Goal: Task Accomplishment & Management: Manage account settings

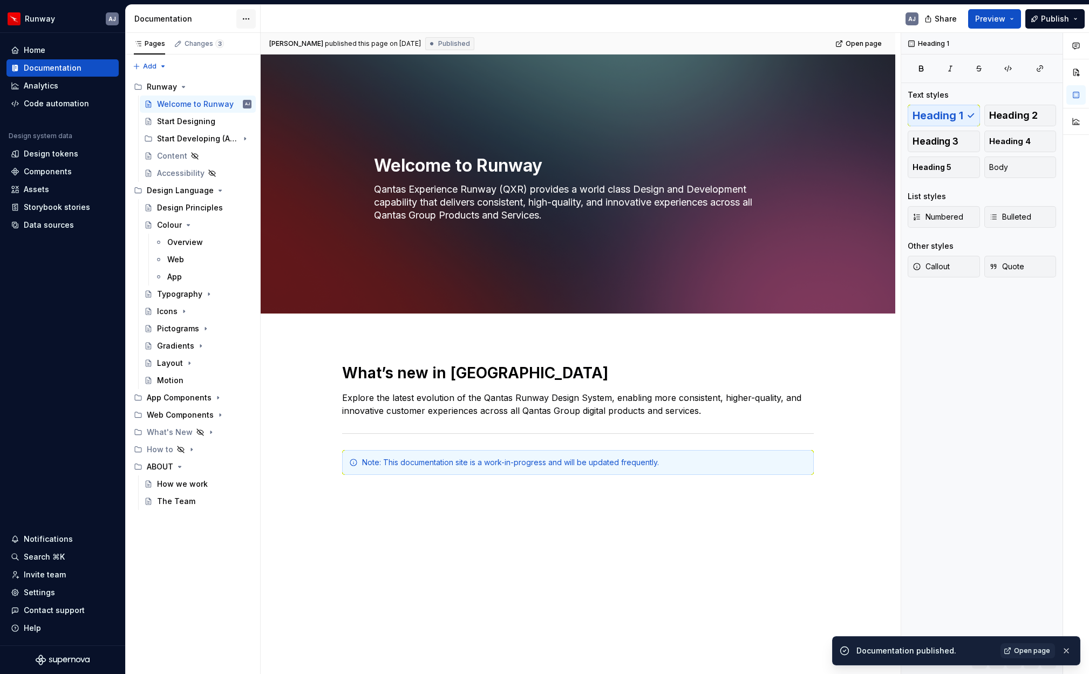
click at [243, 17] on html "Runway AJ Home Documentation Analytics Code automation Design system data Desig…" at bounding box center [544, 337] width 1089 height 674
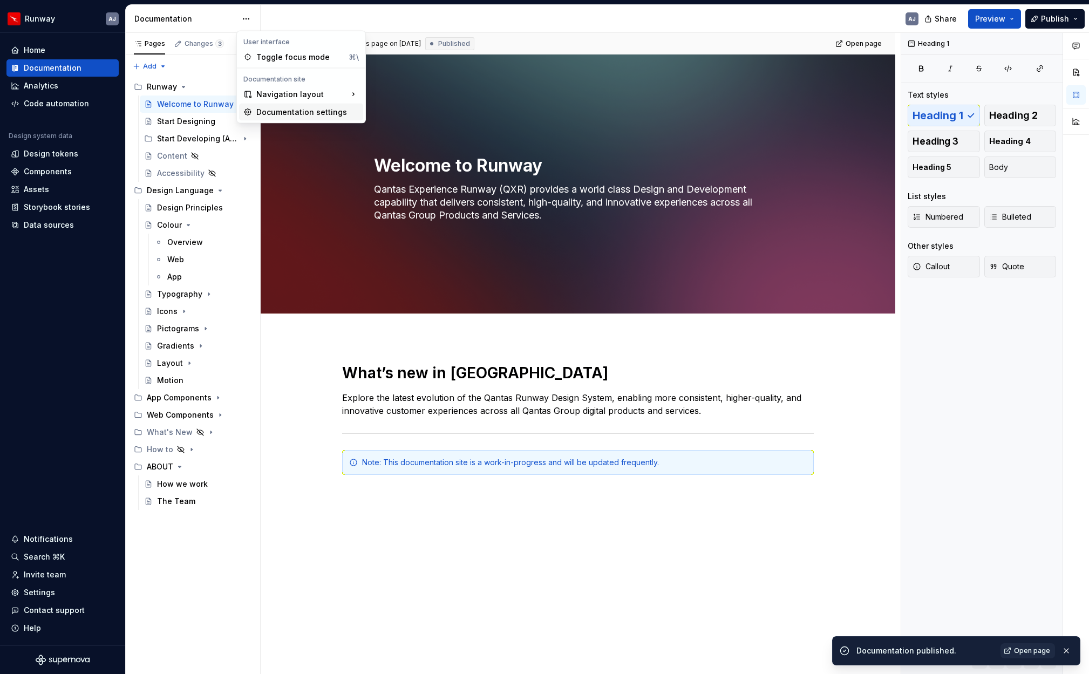
click at [280, 112] on div "Documentation settings" at bounding box center [307, 112] width 103 height 11
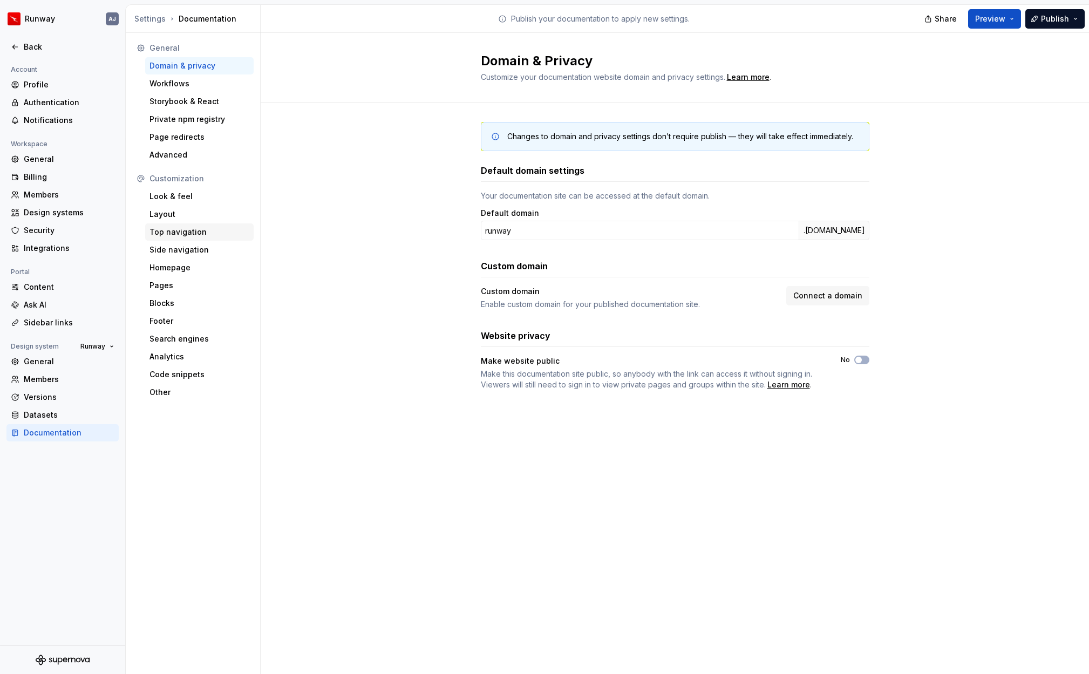
click at [191, 233] on div "Top navigation" at bounding box center [200, 232] width 100 height 11
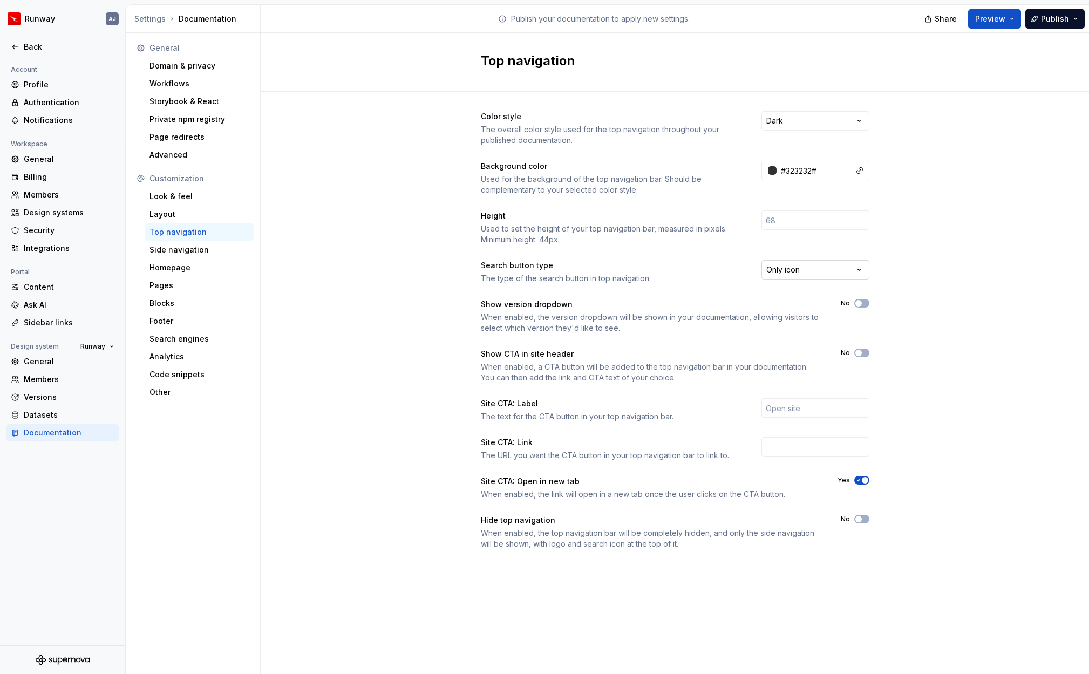
click at [860, 269] on html "Runway AJ Back Account Profile Authentication Notifications Workspace General B…" at bounding box center [544, 337] width 1089 height 674
click at [888, 269] on html "Runway AJ Back Account Profile Authentication Notifications Workspace General B…" at bounding box center [544, 337] width 1089 height 674
click at [778, 226] on input "number" at bounding box center [816, 220] width 108 height 19
click at [913, 262] on div "Color style The overall color style used for the top navigation throughout your…" at bounding box center [675, 341] width 829 height 499
click at [182, 68] on div "Domain & privacy" at bounding box center [200, 65] width 100 height 11
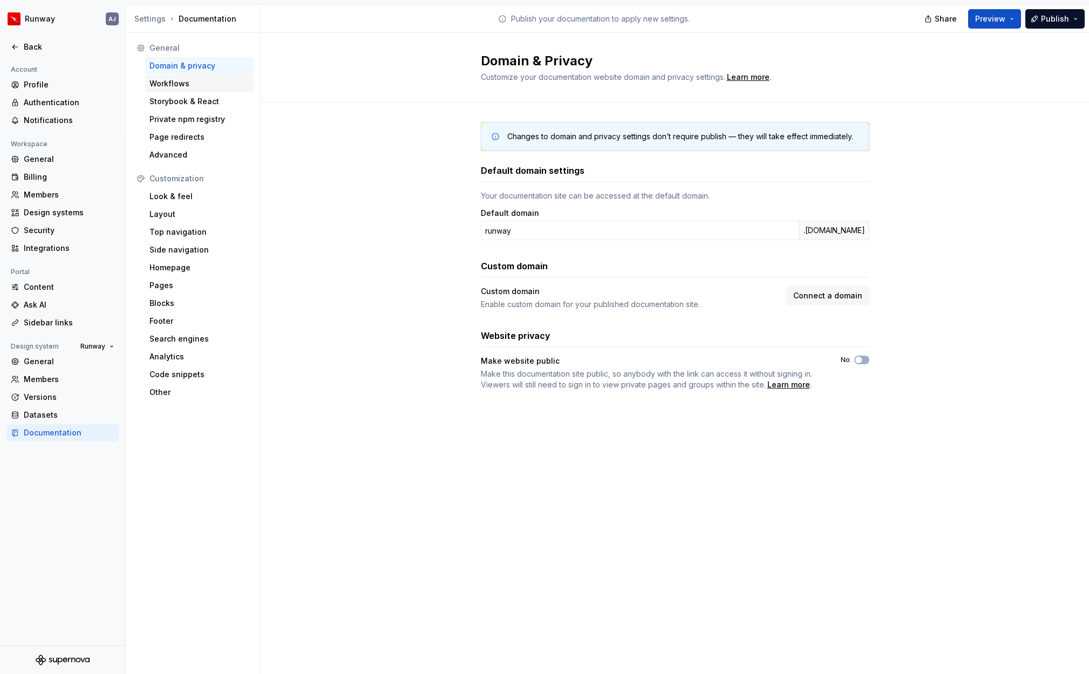
click at [175, 82] on div "Workflows" at bounding box center [200, 83] width 100 height 11
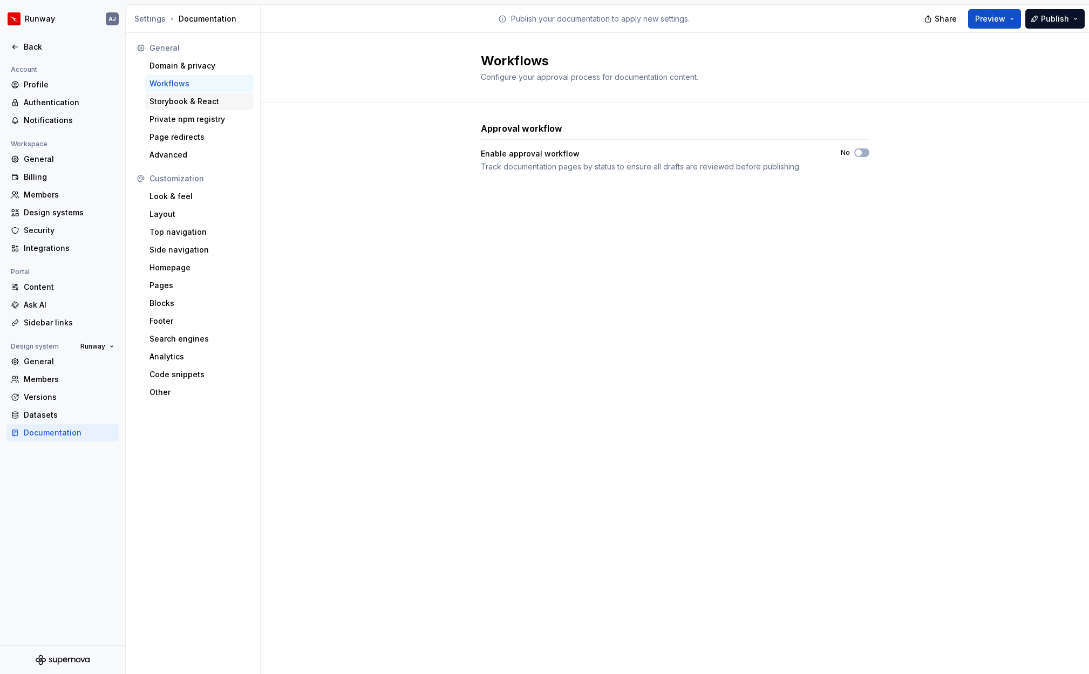
click at [179, 99] on div "Storybook & React" at bounding box center [200, 101] width 100 height 11
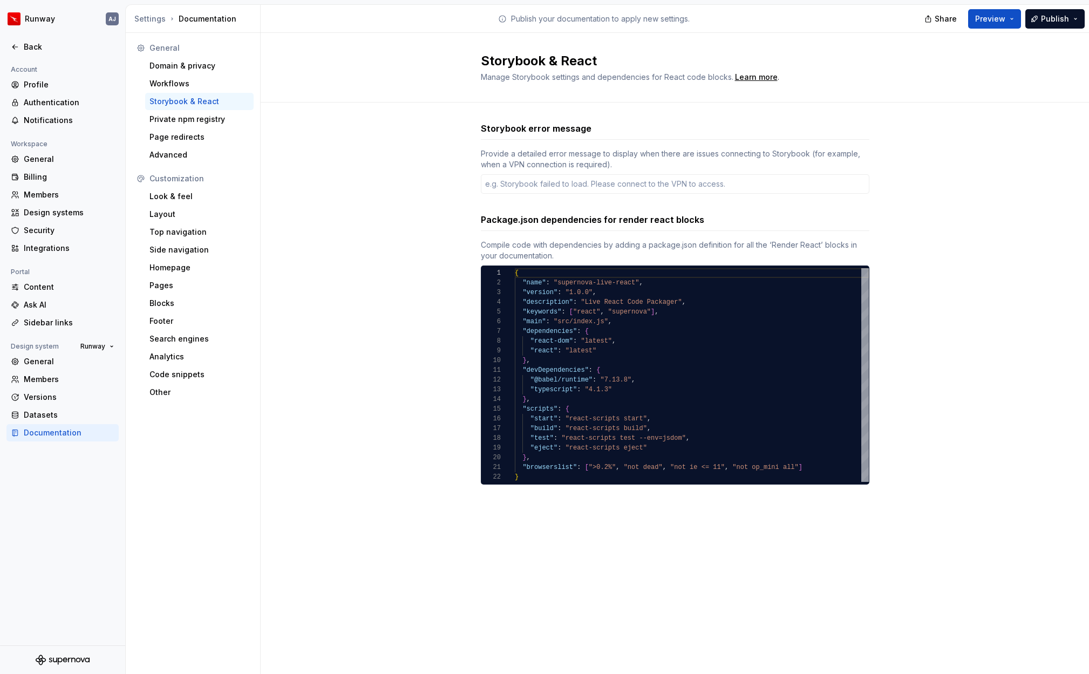
type textarea "*"
click at [179, 120] on div "Private npm registry" at bounding box center [200, 119] width 100 height 11
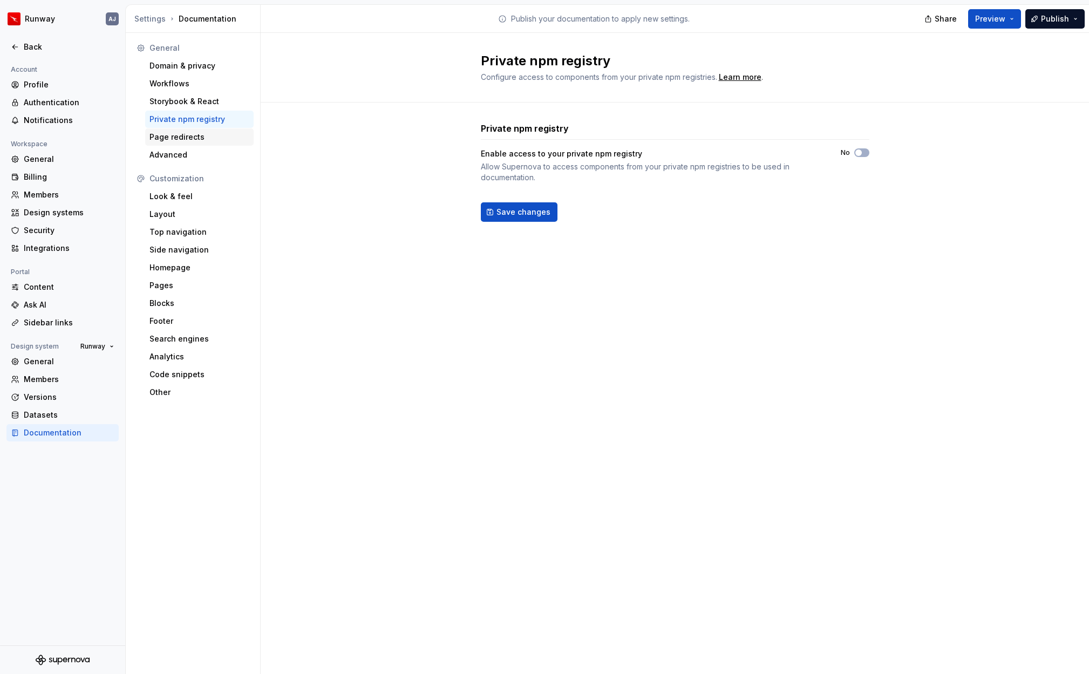
click at [181, 138] on div "Page redirects" at bounding box center [200, 137] width 100 height 11
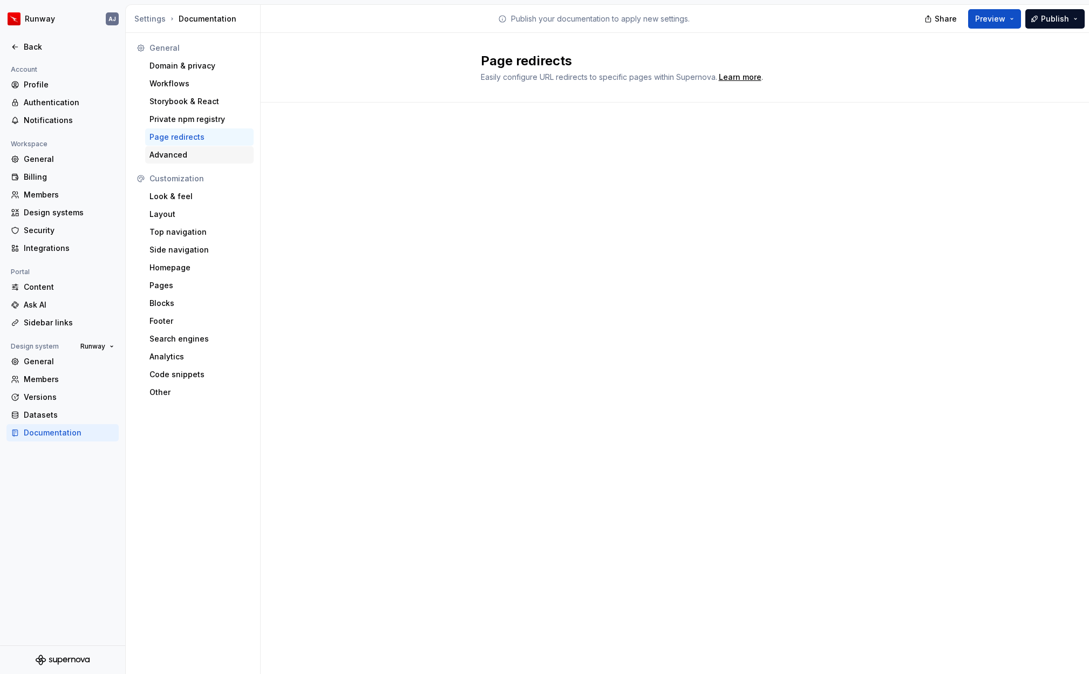
click at [177, 150] on div "Advanced" at bounding box center [200, 155] width 100 height 11
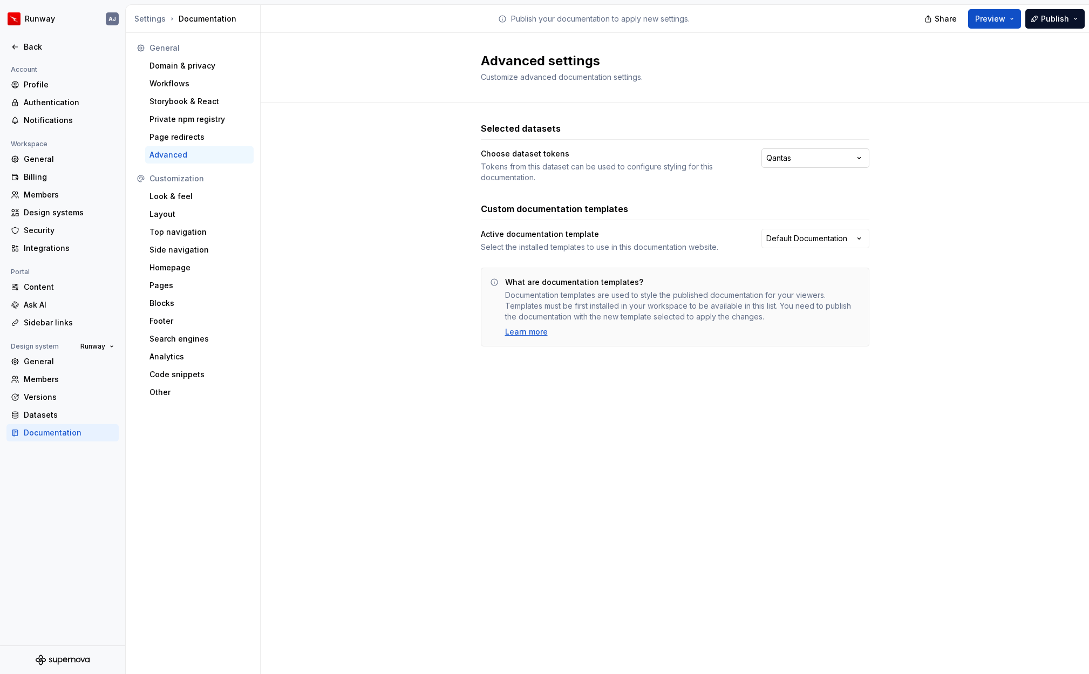
click at [860, 157] on html "Runway AJ Back Account Profile Authentication Notifications Workspace General B…" at bounding box center [544, 337] width 1089 height 674
click at [926, 162] on html "Runway AJ Back Account Profile Authentication Notifications Workspace General B…" at bounding box center [544, 337] width 1089 height 674
click at [848, 241] on html "Runway AJ Back Account Profile Authentication Notifications Workspace General B…" at bounding box center [544, 337] width 1089 height 674
click at [910, 240] on html "Runway AJ Back Account Profile Authentication Notifications Workspace General B…" at bounding box center [544, 337] width 1089 height 674
click at [168, 199] on div "Look & feel" at bounding box center [200, 196] width 100 height 11
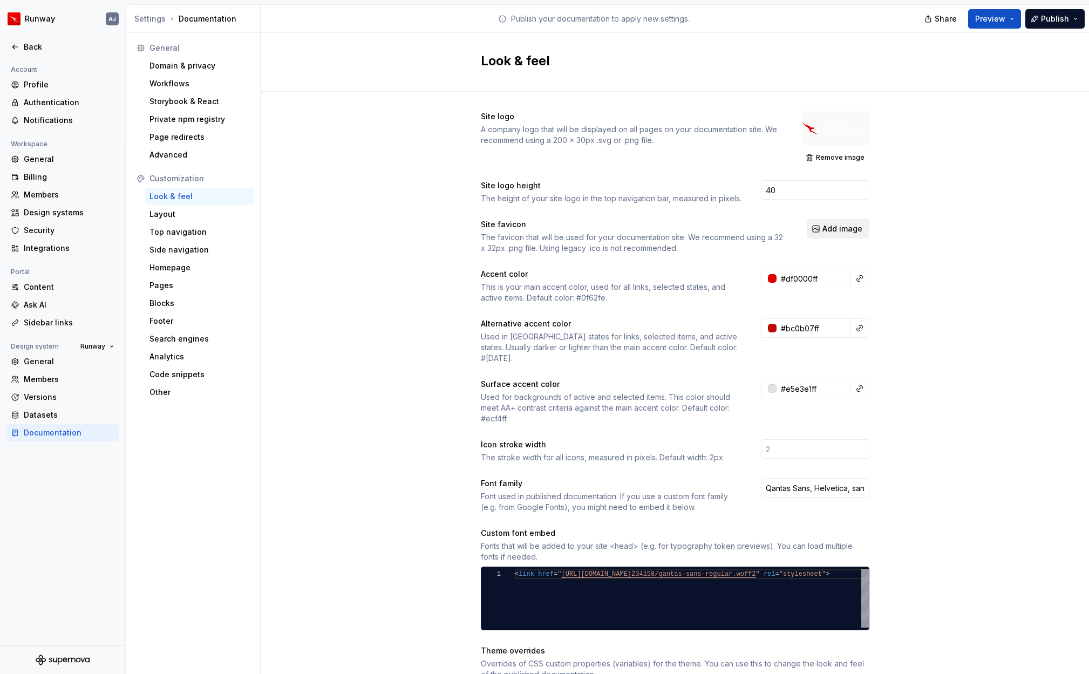
click at [845, 226] on span "Add image" at bounding box center [843, 228] width 40 height 11
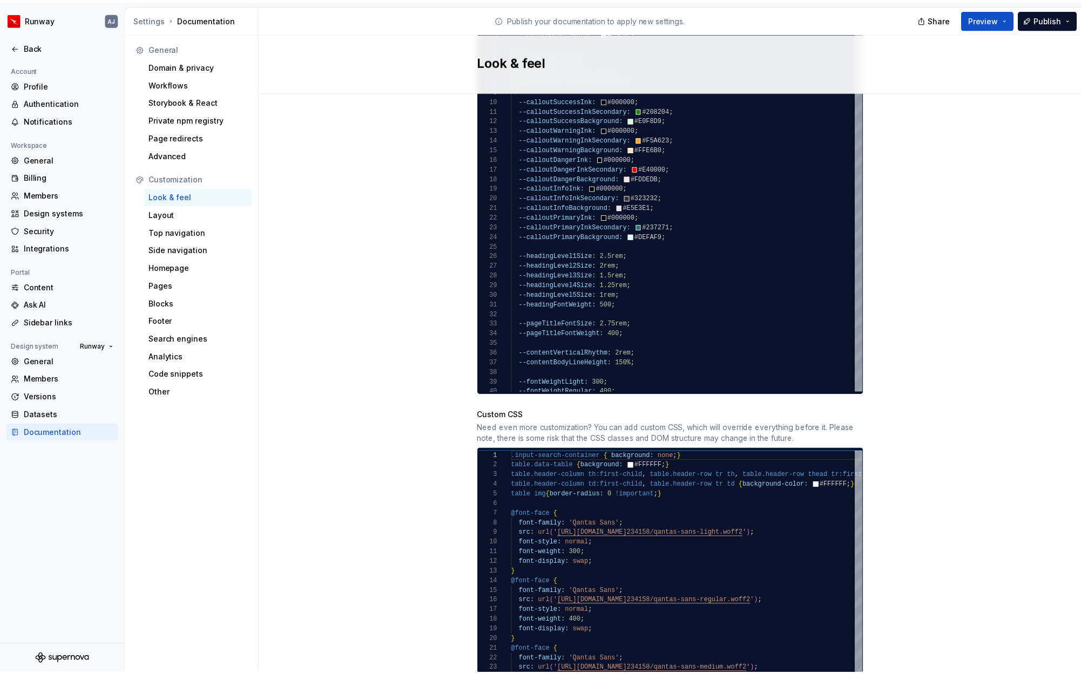
scroll to position [887, 0]
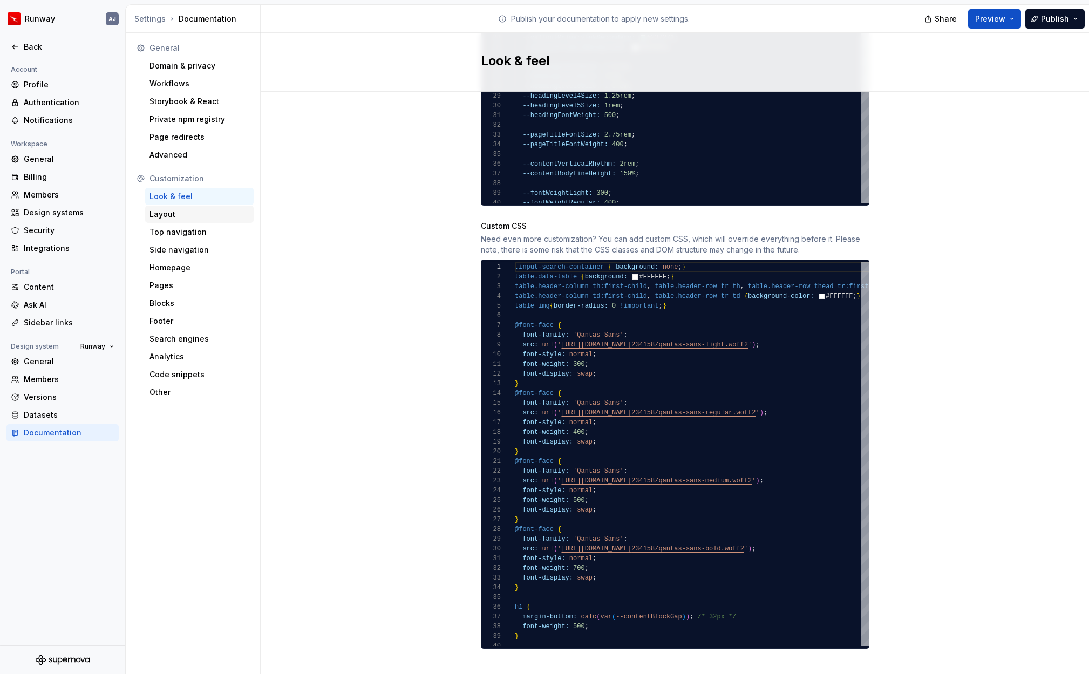
click at [173, 217] on div "Layout" at bounding box center [200, 214] width 100 height 11
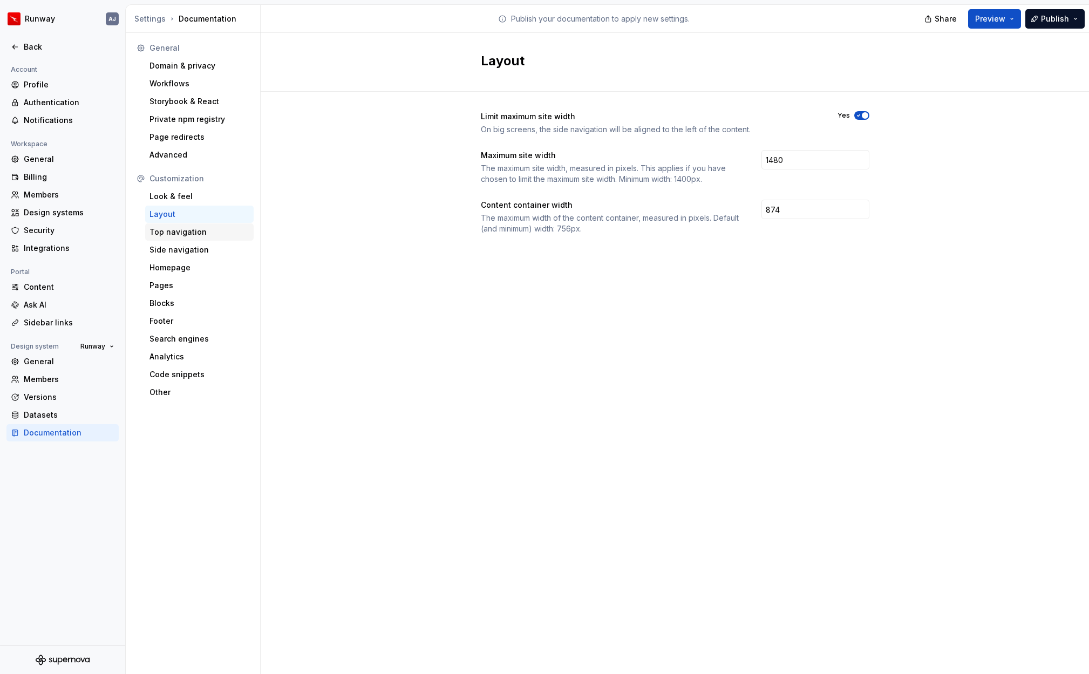
click at [187, 233] on div "Top navigation" at bounding box center [200, 232] width 100 height 11
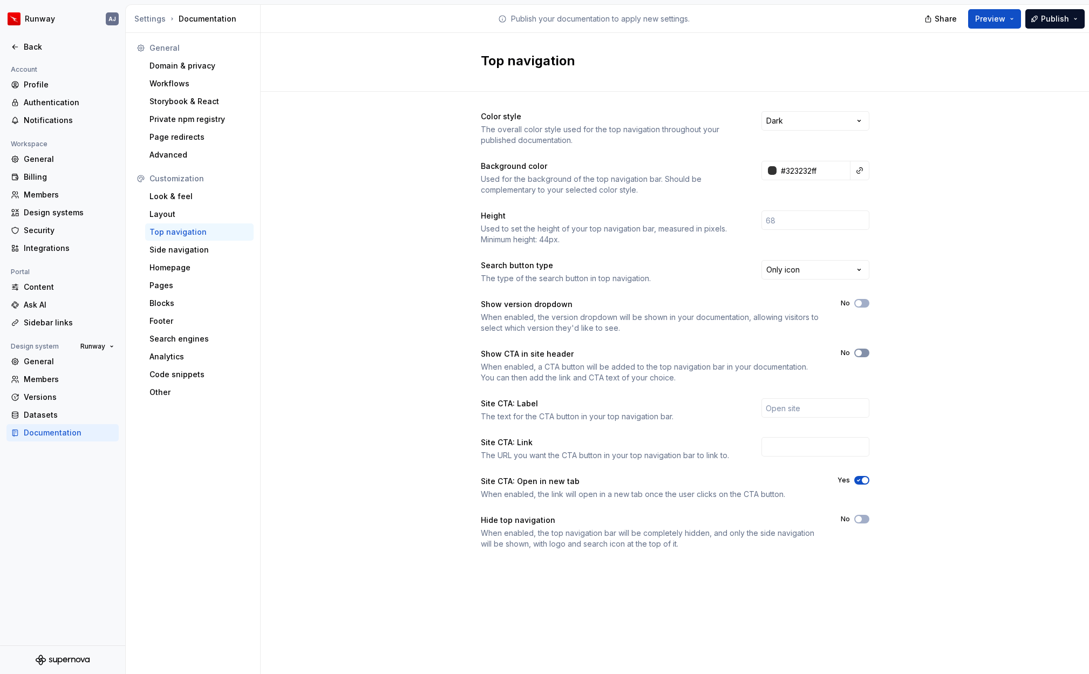
click at [862, 357] on button "No" at bounding box center [862, 353] width 15 height 9
click at [781, 409] on input "text" at bounding box center [816, 407] width 108 height 19
type input "Test"
click at [794, 450] on input "text" at bounding box center [816, 446] width 108 height 19
click at [998, 21] on span "Preview" at bounding box center [990, 18] width 30 height 11
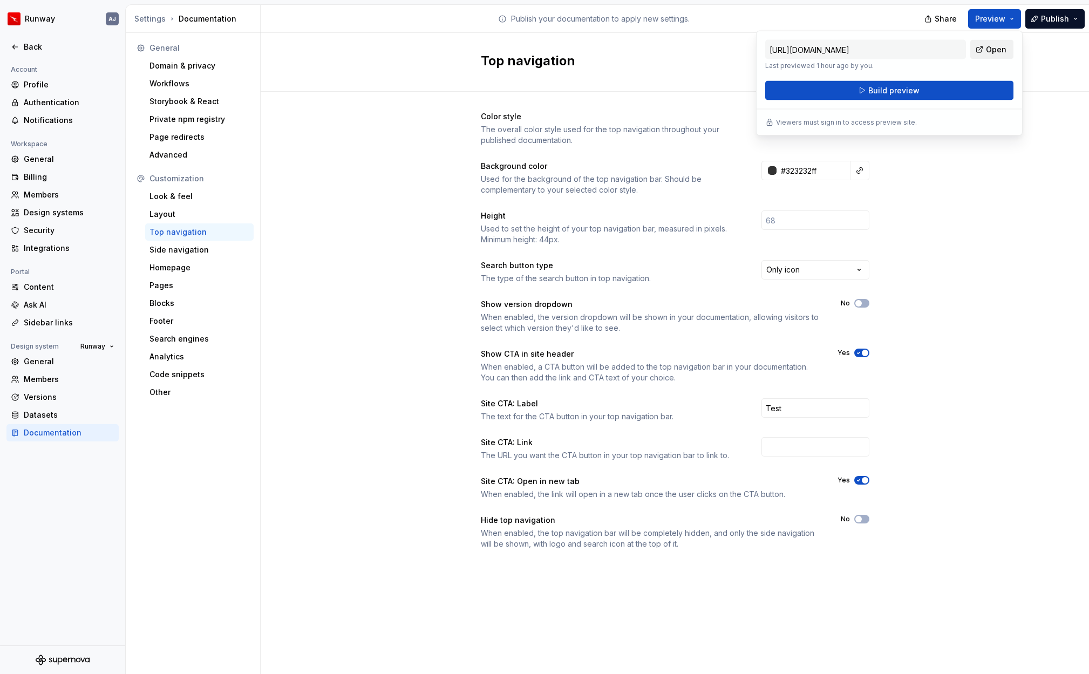
click at [982, 50] on link "Open" at bounding box center [992, 49] width 43 height 19
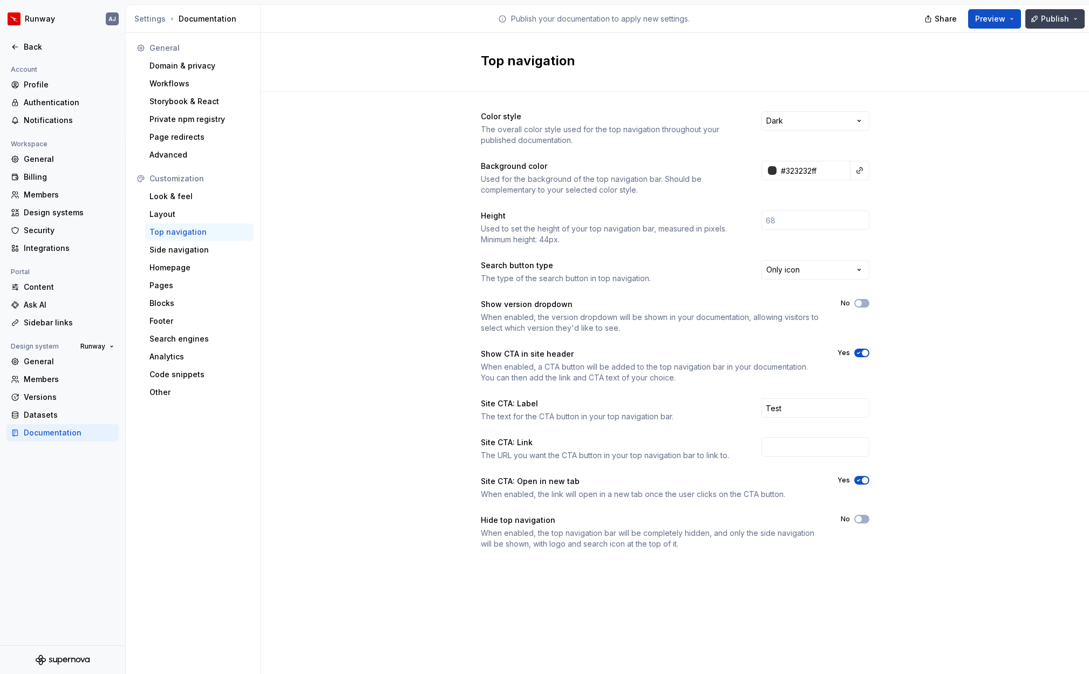
click at [1059, 16] on span "Publish" at bounding box center [1055, 18] width 28 height 11
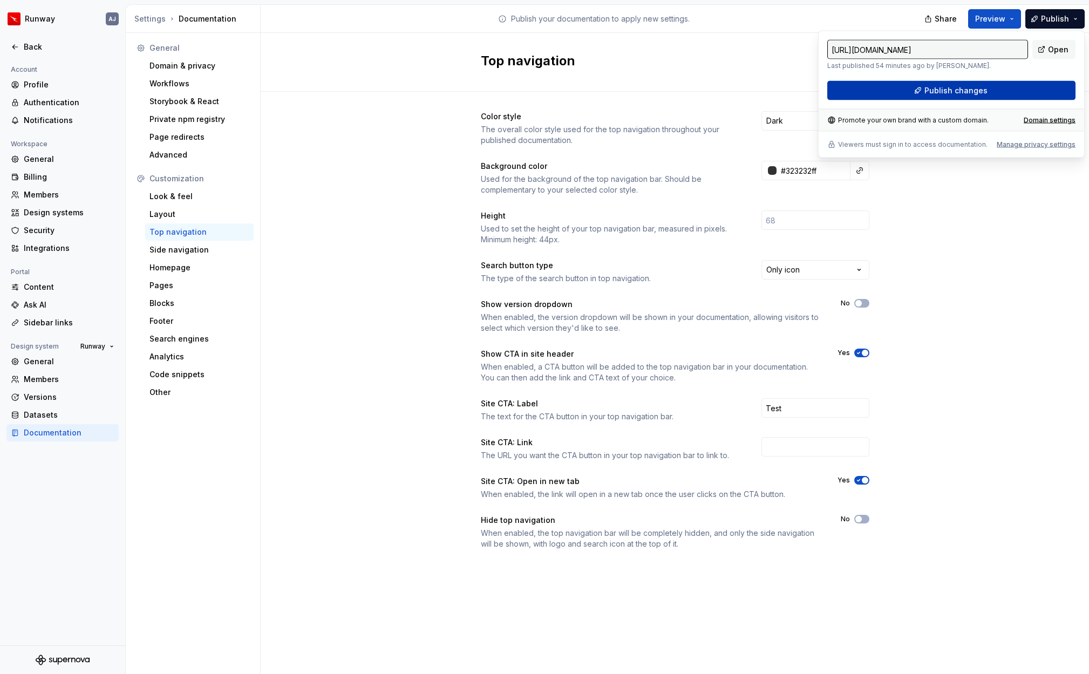
click at [978, 88] on span "Publish changes" at bounding box center [956, 90] width 63 height 11
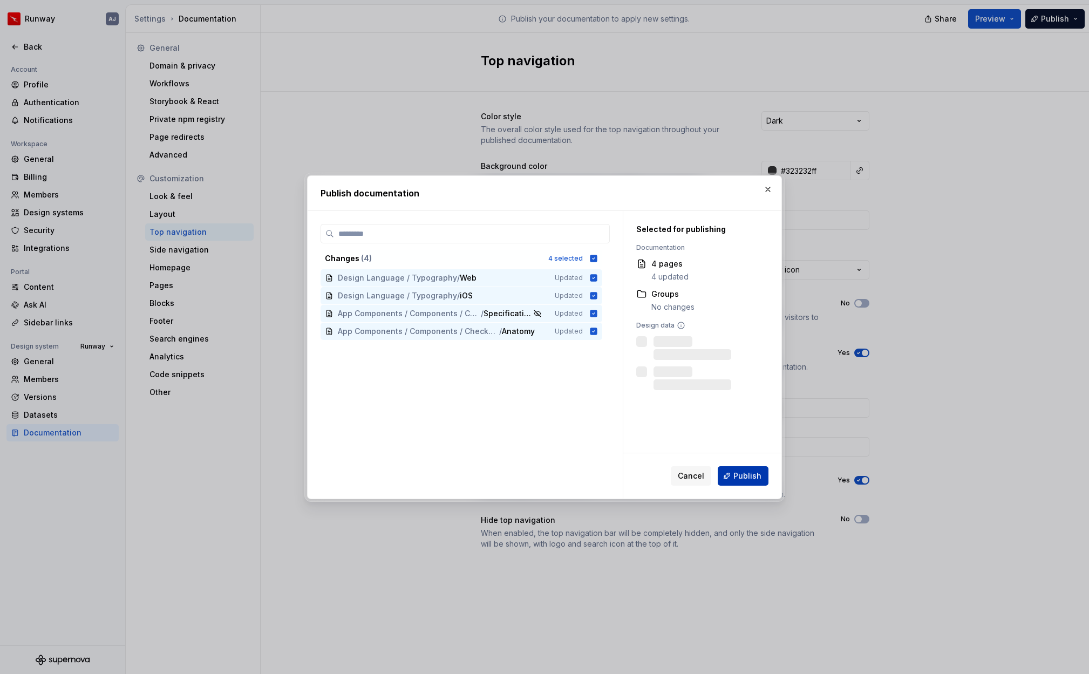
click at [750, 477] on span "Publish" at bounding box center [748, 476] width 28 height 11
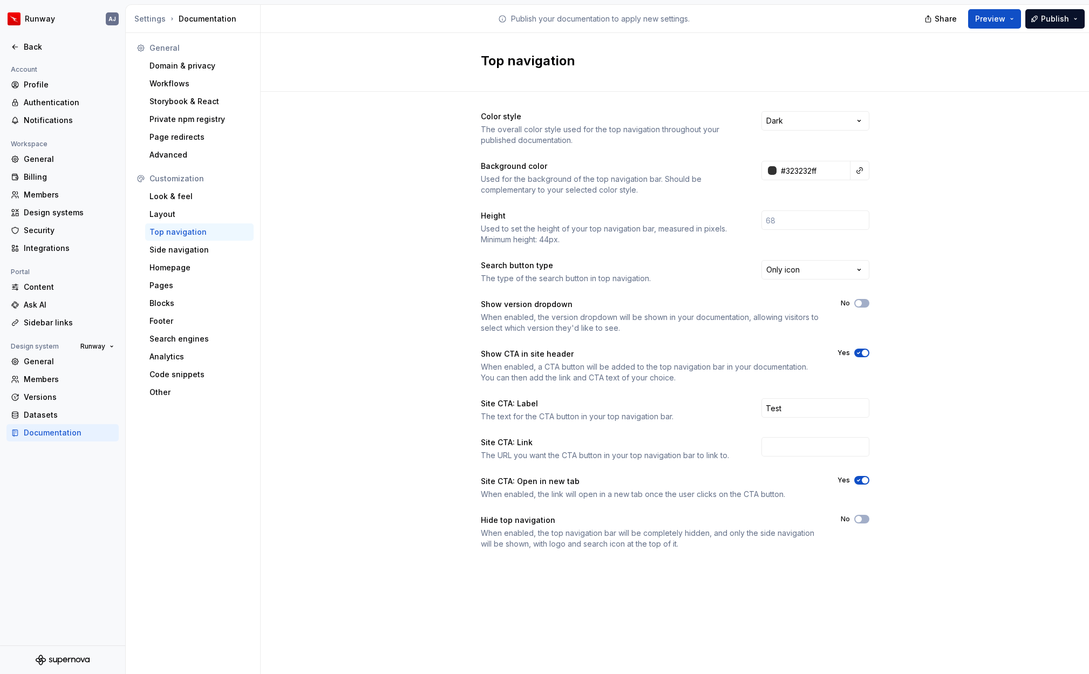
click at [859, 353] on icon "button" at bounding box center [859, 353] width 9 height 6
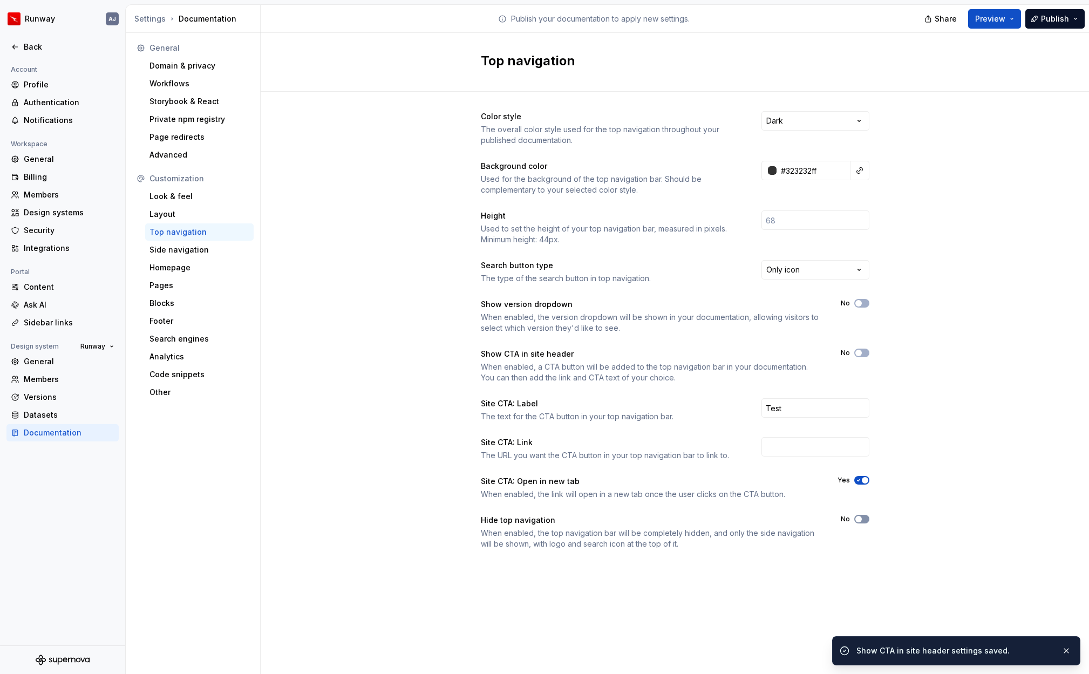
click at [863, 520] on button "No" at bounding box center [862, 519] width 15 height 9
click at [861, 521] on icon "button" at bounding box center [859, 519] width 9 height 6
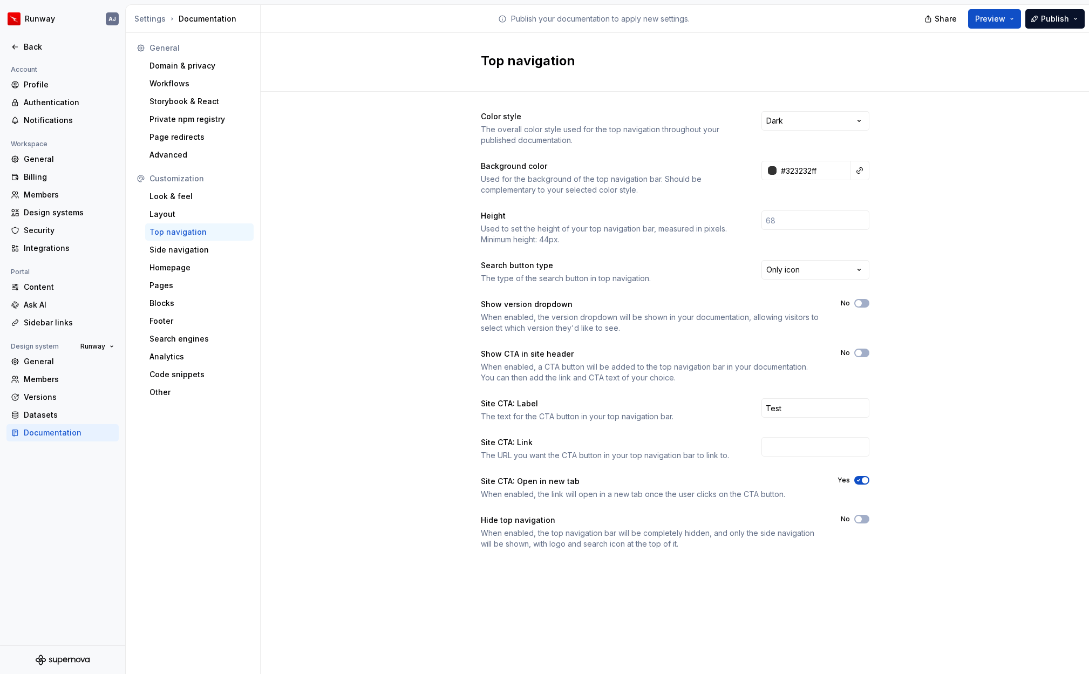
click at [192, 233] on div "Top navigation" at bounding box center [200, 232] width 100 height 11
click at [859, 517] on span "button" at bounding box center [859, 519] width 6 height 6
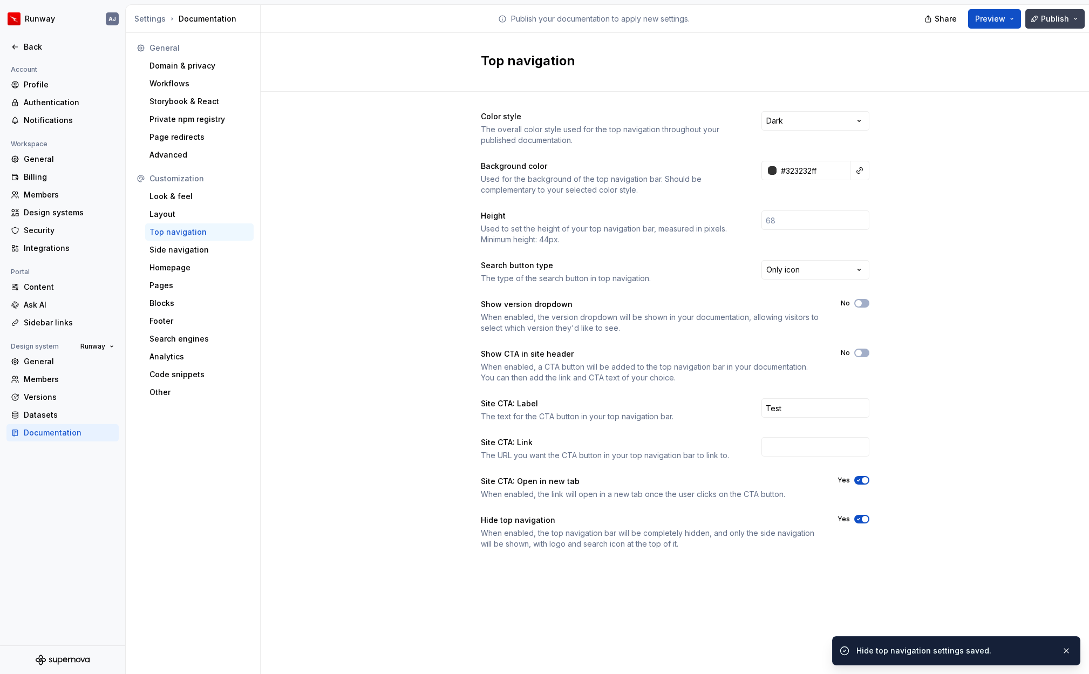
click at [1048, 19] on span "Publish" at bounding box center [1055, 18] width 28 height 11
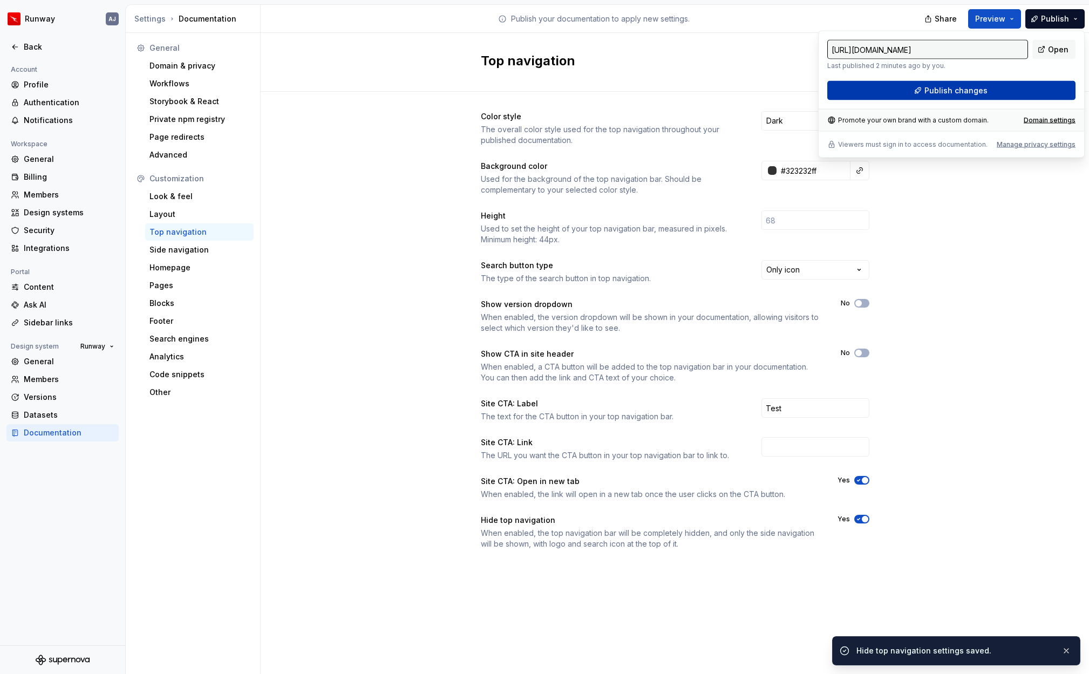
click at [986, 86] on button "Publish changes" at bounding box center [952, 90] width 248 height 19
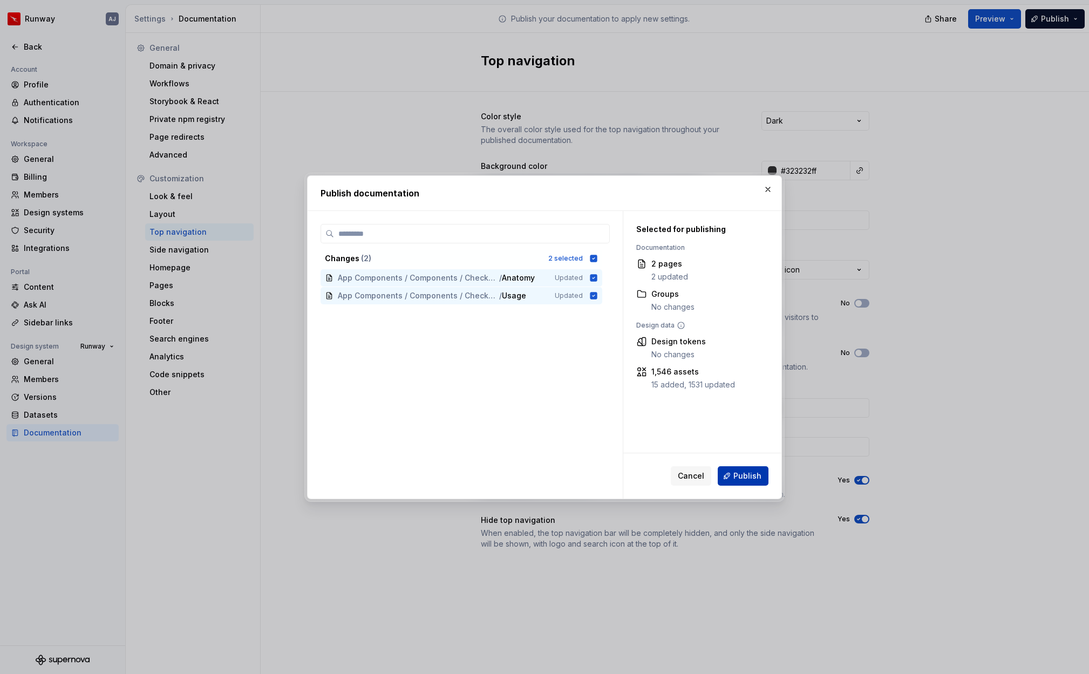
click at [742, 476] on span "Publish" at bounding box center [748, 476] width 28 height 11
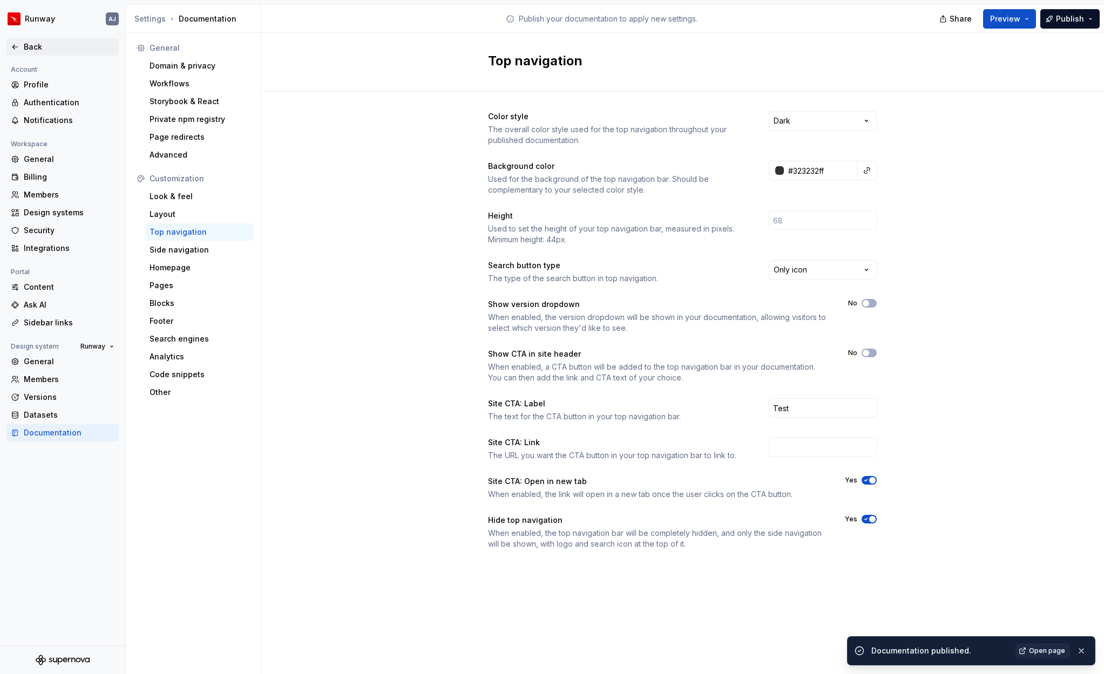
click at [42, 48] on div "Back" at bounding box center [69, 47] width 91 height 11
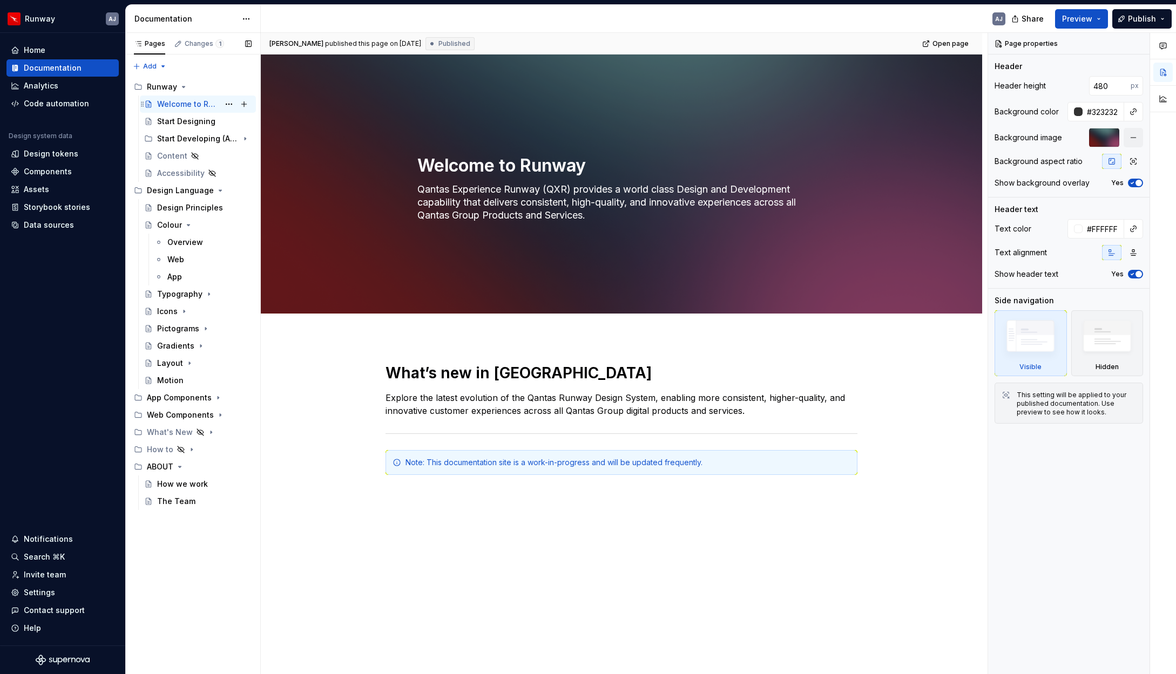
click at [180, 101] on div "Welcome to Runway" at bounding box center [188, 104] width 62 height 11
click at [1089, 138] on div at bounding box center [1104, 137] width 30 height 19
click at [1089, 142] on div at bounding box center [1104, 137] width 30 height 19
click at [943, 75] on span "Edit header" at bounding box center [944, 72] width 43 height 11
click at [948, 73] on span "Edit header" at bounding box center [944, 72] width 43 height 11
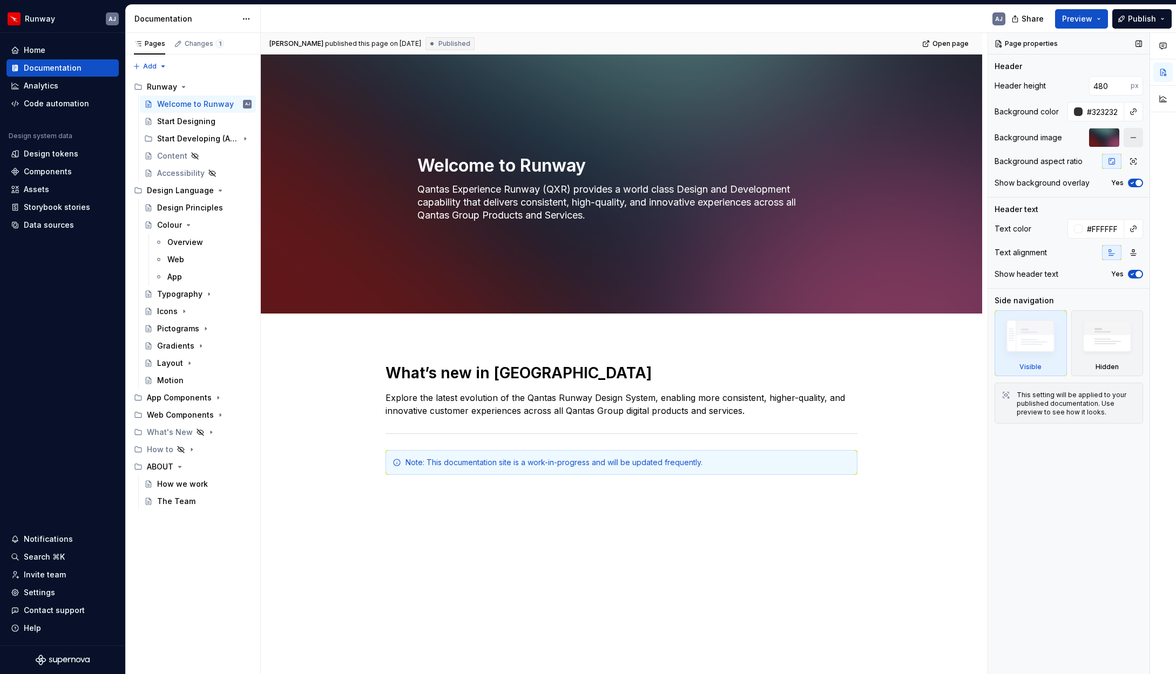
click at [1089, 140] on button "button" at bounding box center [1132, 137] width 19 height 19
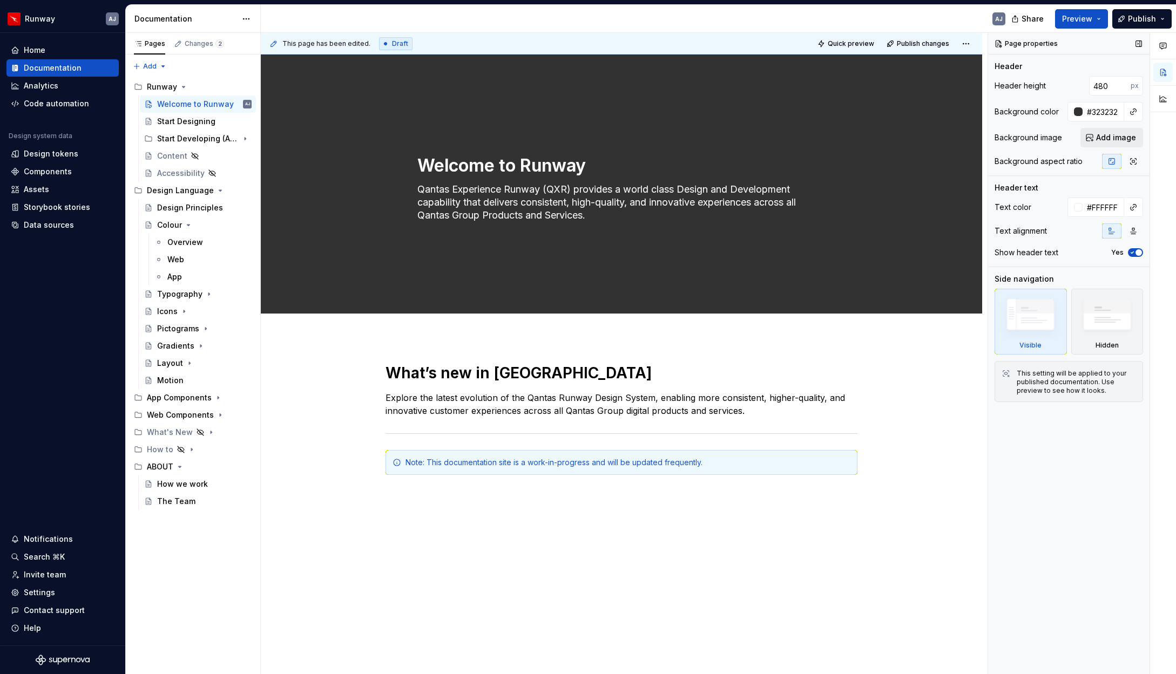
click at [1089, 139] on span "Add image" at bounding box center [1116, 137] width 40 height 11
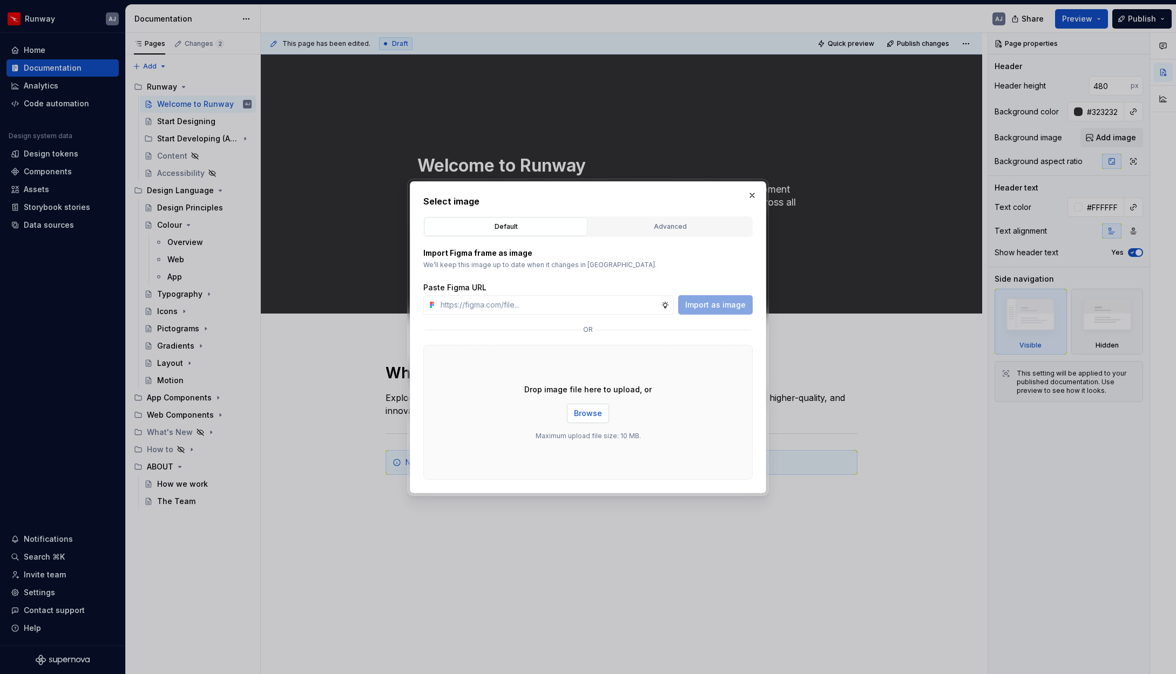
click at [588, 412] on span "Browse" at bounding box center [588, 413] width 28 height 11
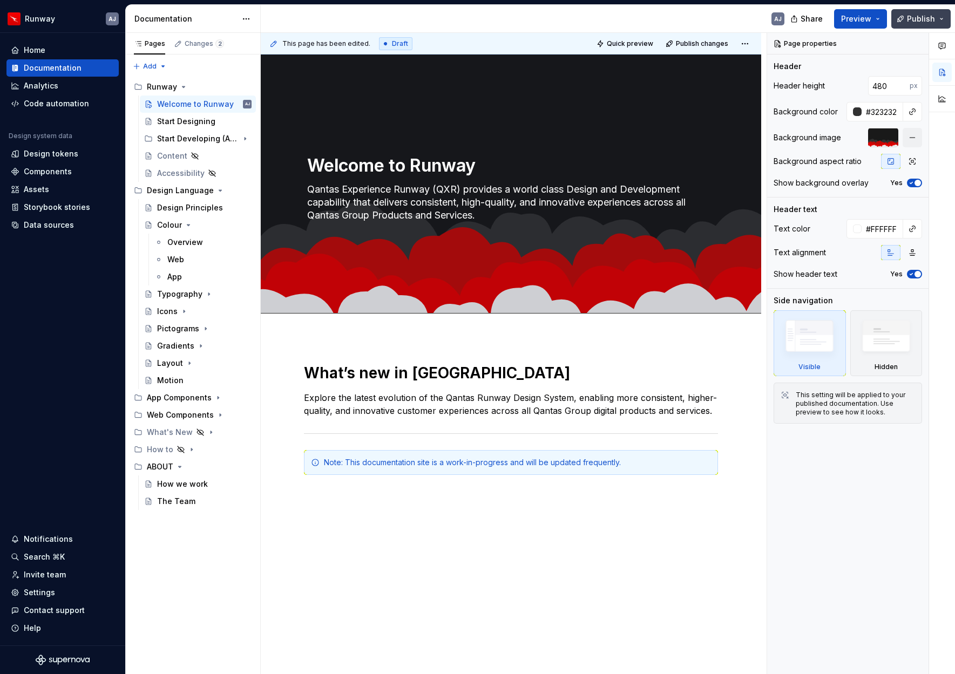
click at [918, 15] on span "Publish" at bounding box center [921, 18] width 28 height 11
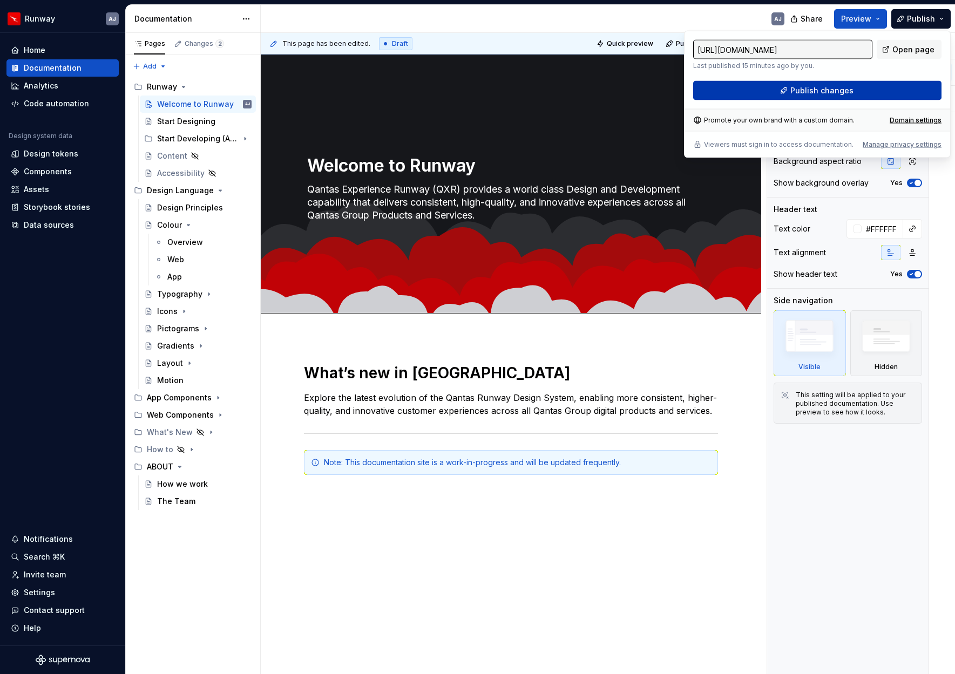
click at [826, 88] on span "Publish changes" at bounding box center [821, 90] width 63 height 11
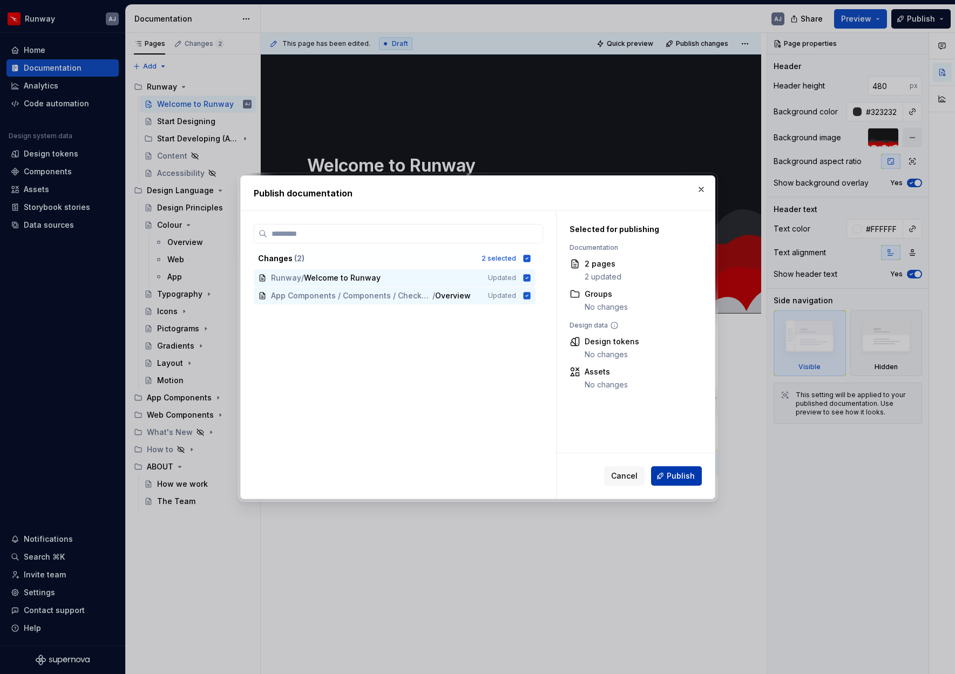
click at [676, 475] on span "Publish" at bounding box center [681, 476] width 28 height 11
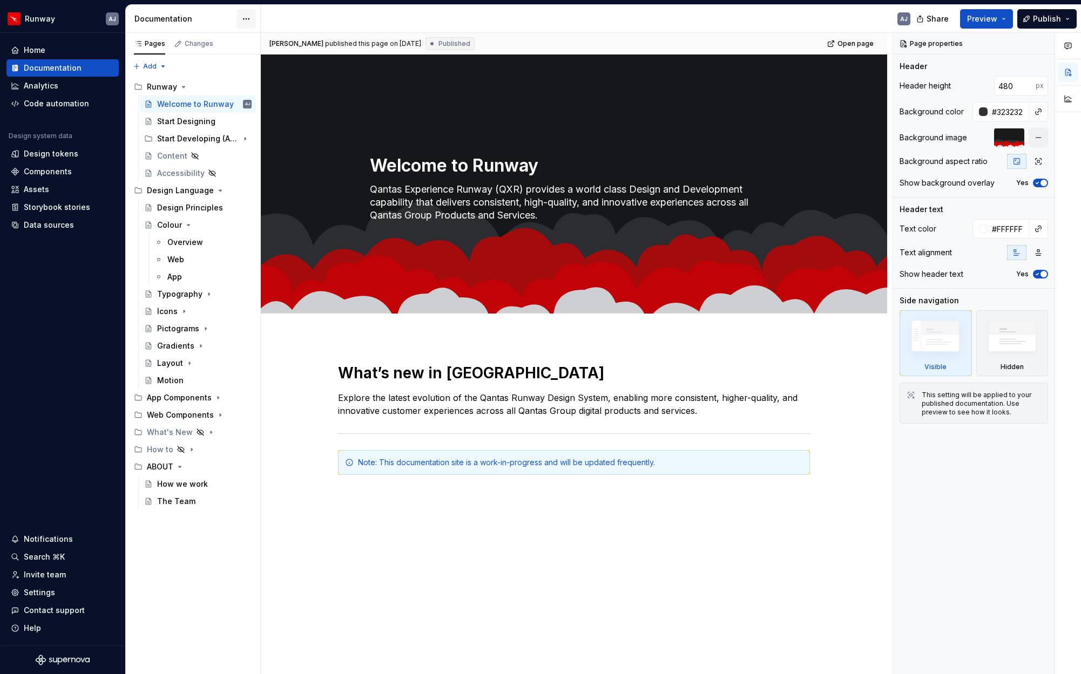
click at [241, 19] on html "Runway AJ Home Documentation Analytics Code automation Design system data Desig…" at bounding box center [540, 337] width 1081 height 674
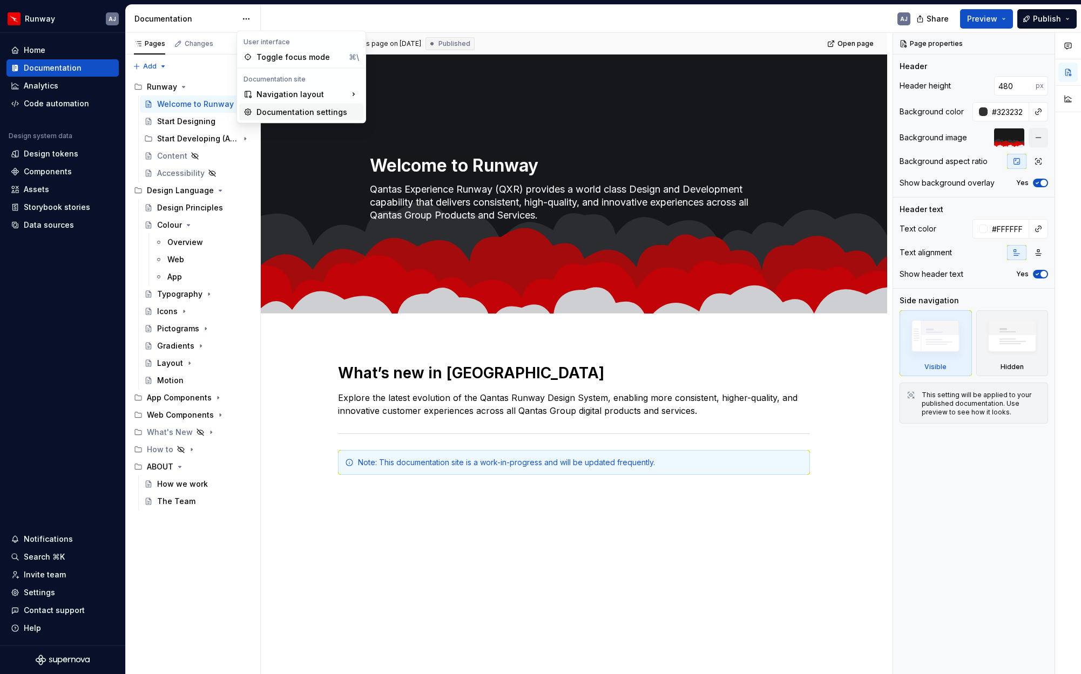
click at [298, 112] on div "Documentation settings" at bounding box center [307, 112] width 103 height 11
type textarea "*"
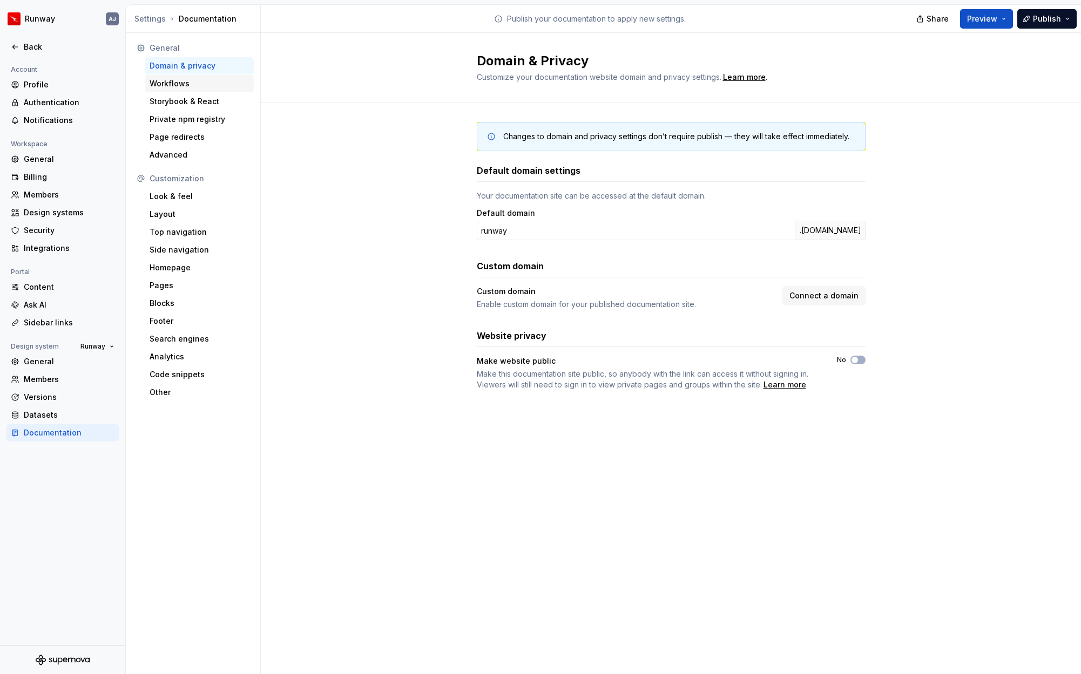
click at [167, 83] on div "Workflows" at bounding box center [200, 83] width 100 height 11
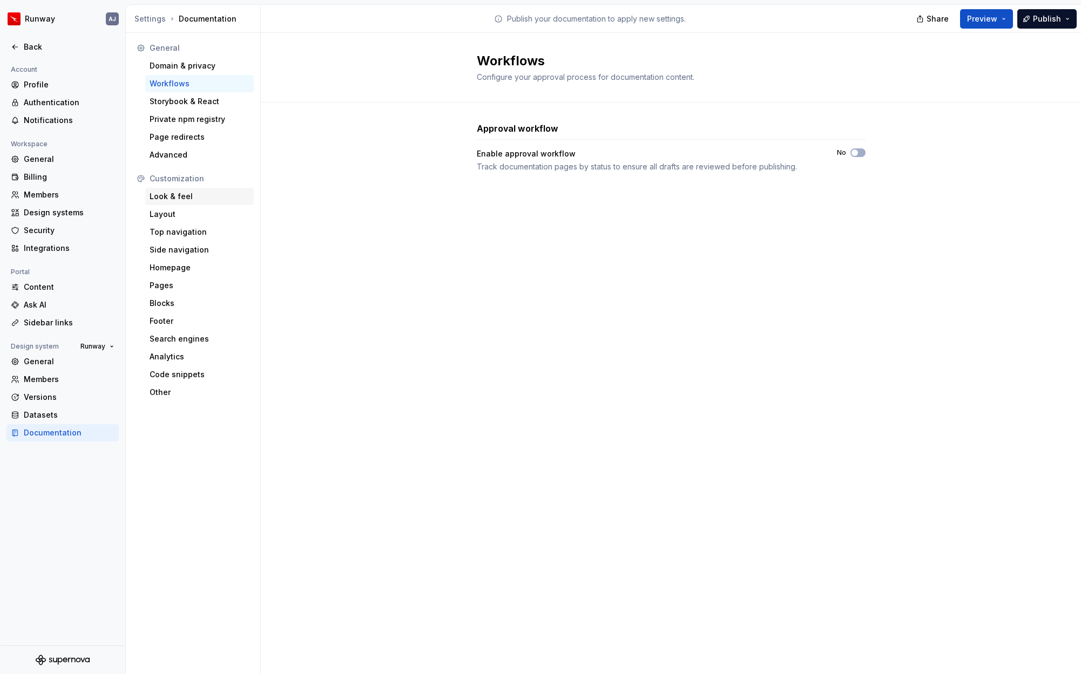
click at [176, 194] on div "Look & feel" at bounding box center [200, 196] width 100 height 11
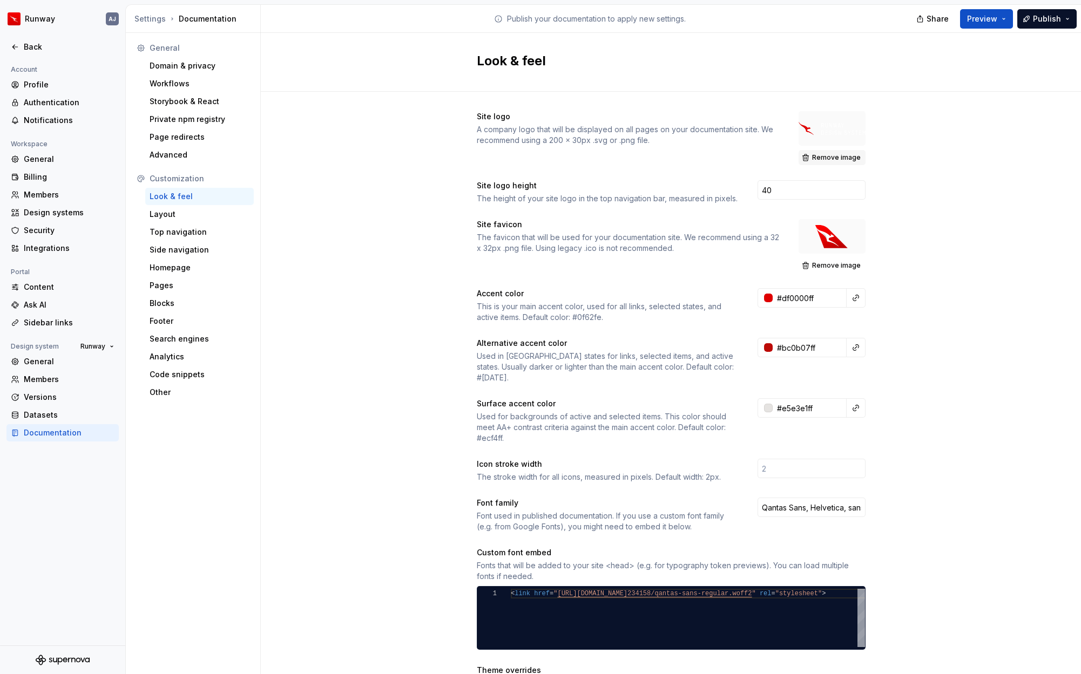
click at [830, 154] on span "Remove image" at bounding box center [836, 157] width 49 height 9
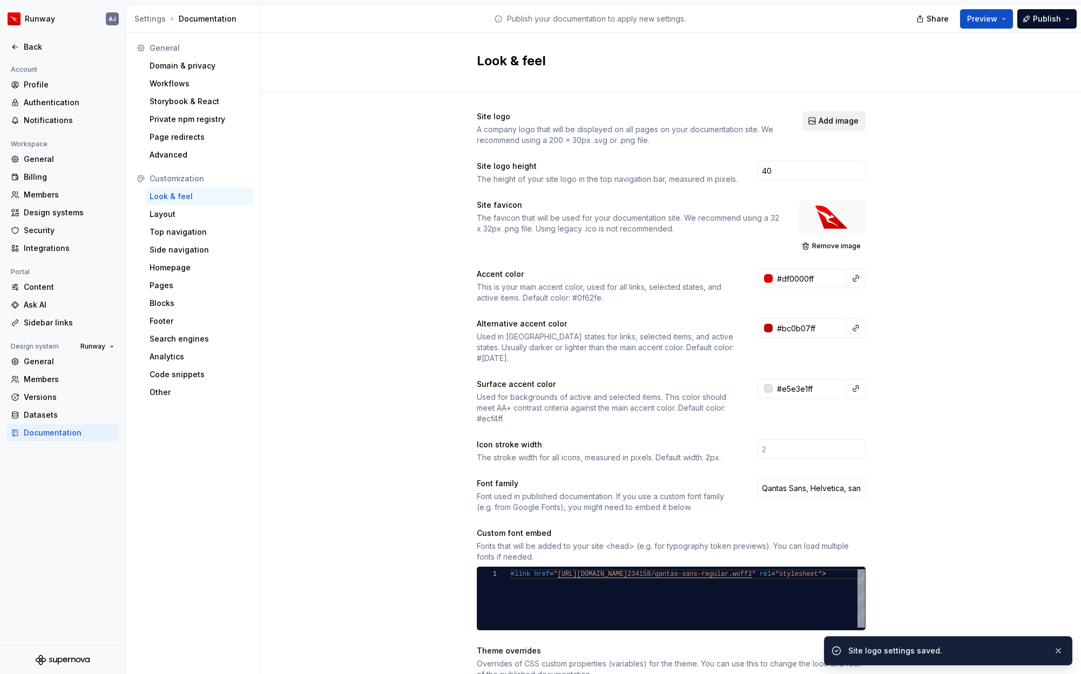
click at [826, 121] on span "Add image" at bounding box center [838, 121] width 40 height 11
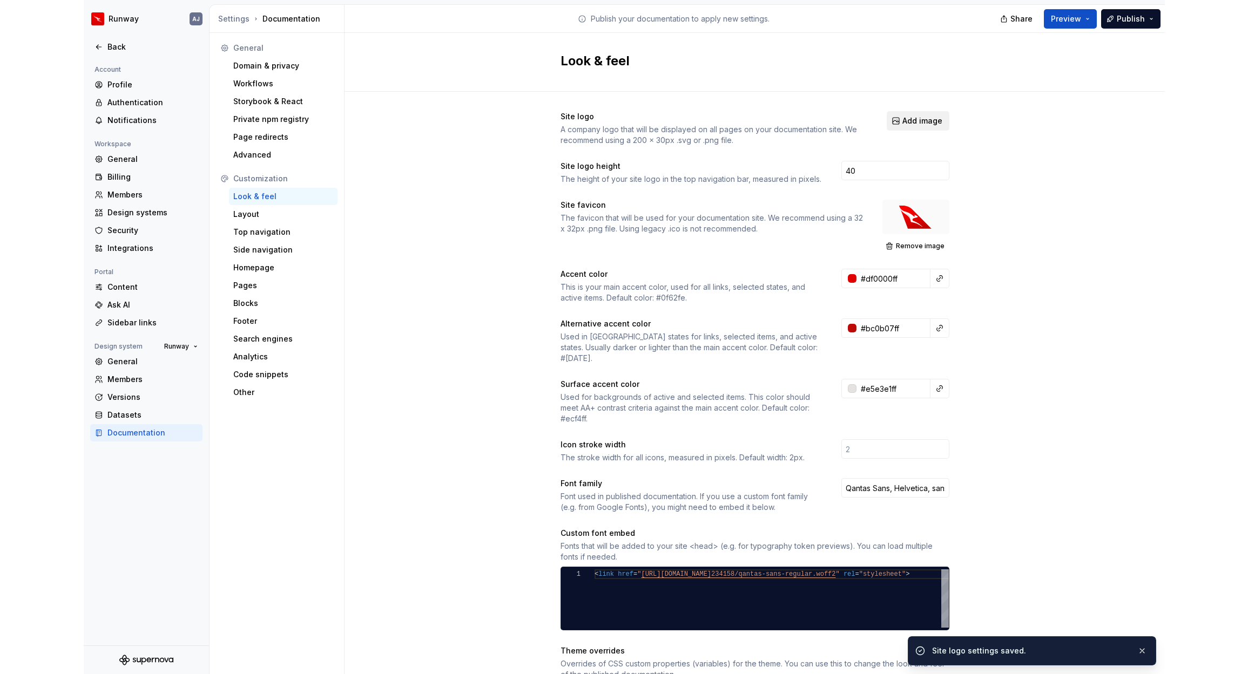
scroll to position [1, 0]
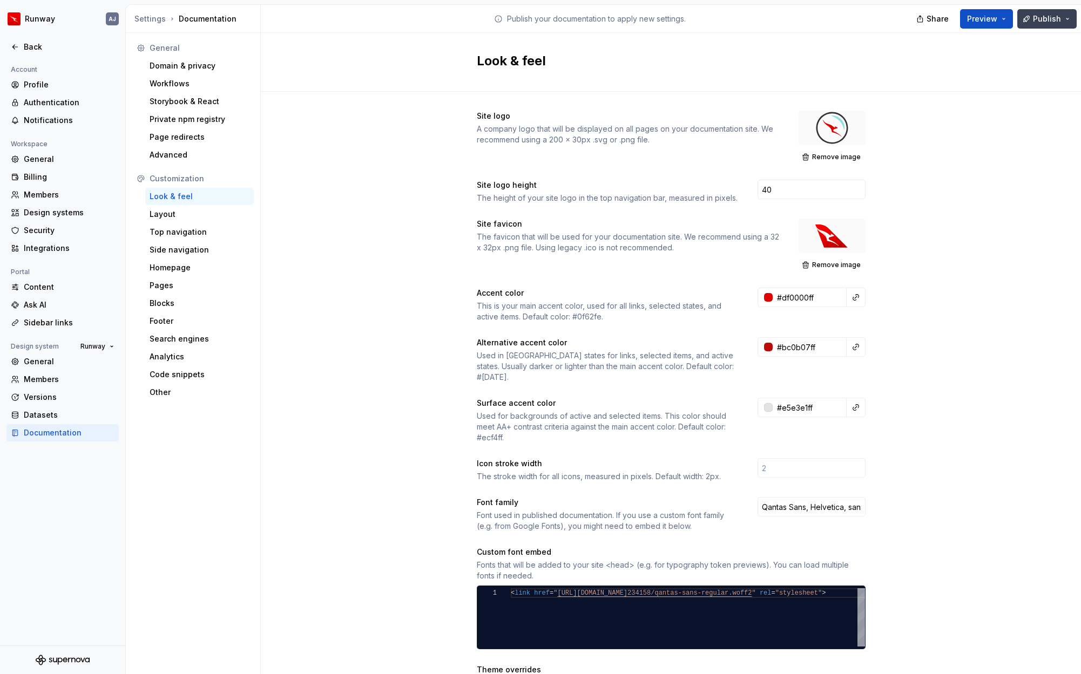
click at [1042, 16] on span "Publish" at bounding box center [1047, 18] width 28 height 11
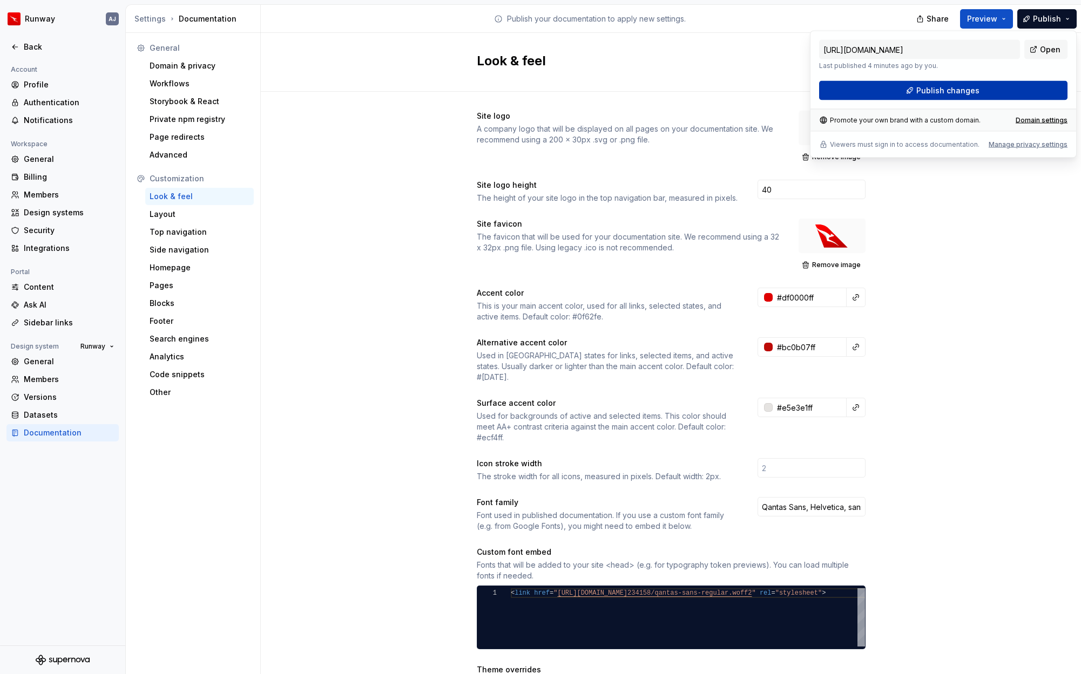
click at [963, 86] on span "Publish changes" at bounding box center [947, 90] width 63 height 11
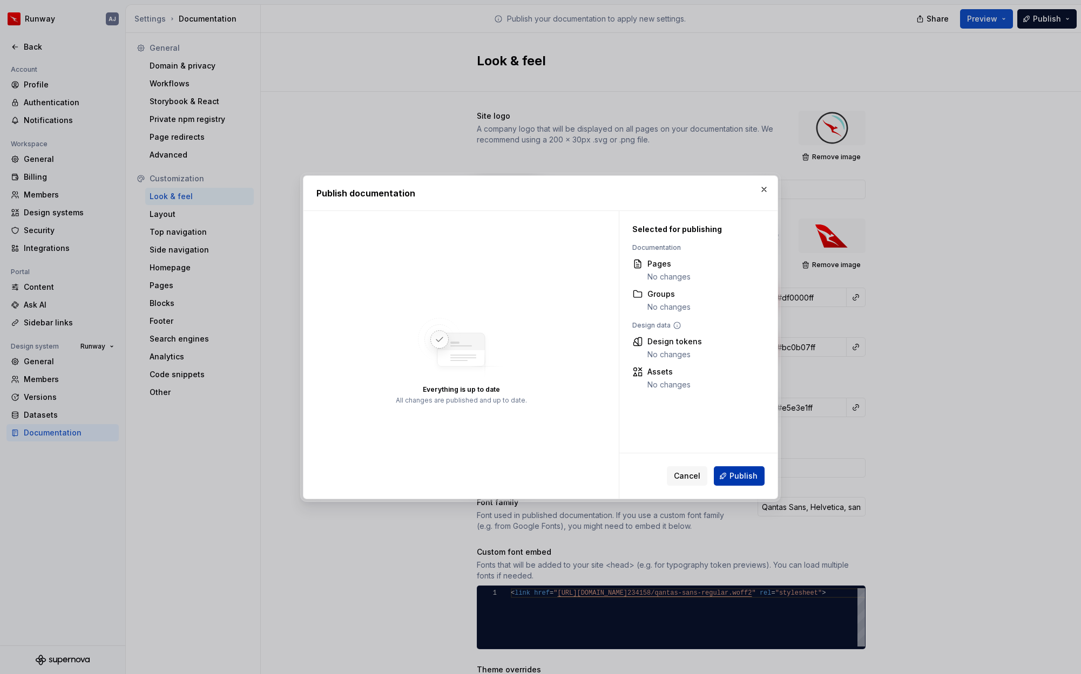
click at [748, 472] on span "Publish" at bounding box center [743, 476] width 28 height 11
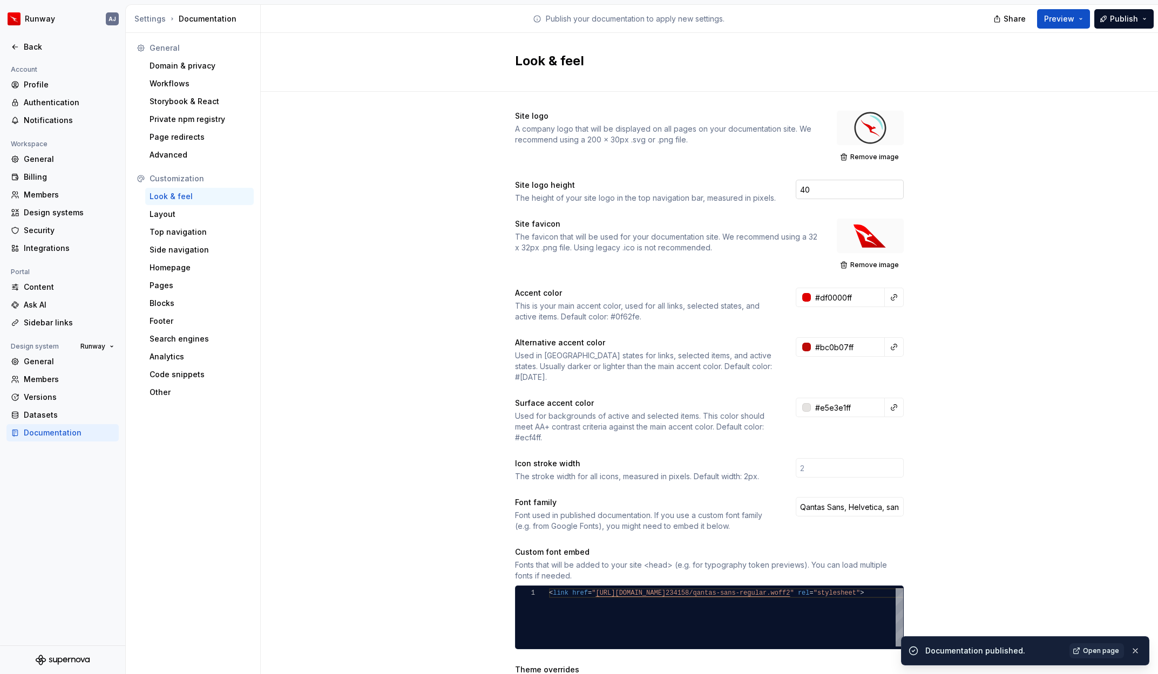
click at [813, 189] on input "40" at bounding box center [850, 189] width 108 height 19
drag, startPoint x: 811, startPoint y: 189, endPoint x: 785, endPoint y: 188, distance: 26.5
click at [785, 188] on div "Site logo height The height of your site logo in the top navigation bar, measur…" at bounding box center [709, 192] width 389 height 24
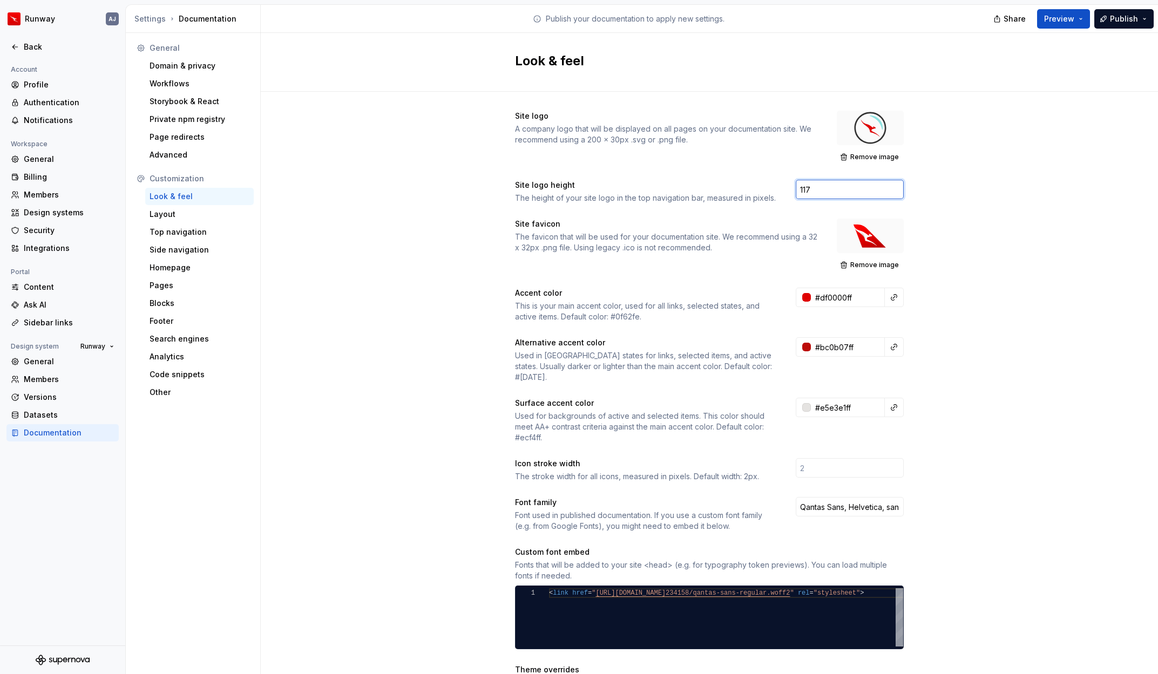
type input "117"
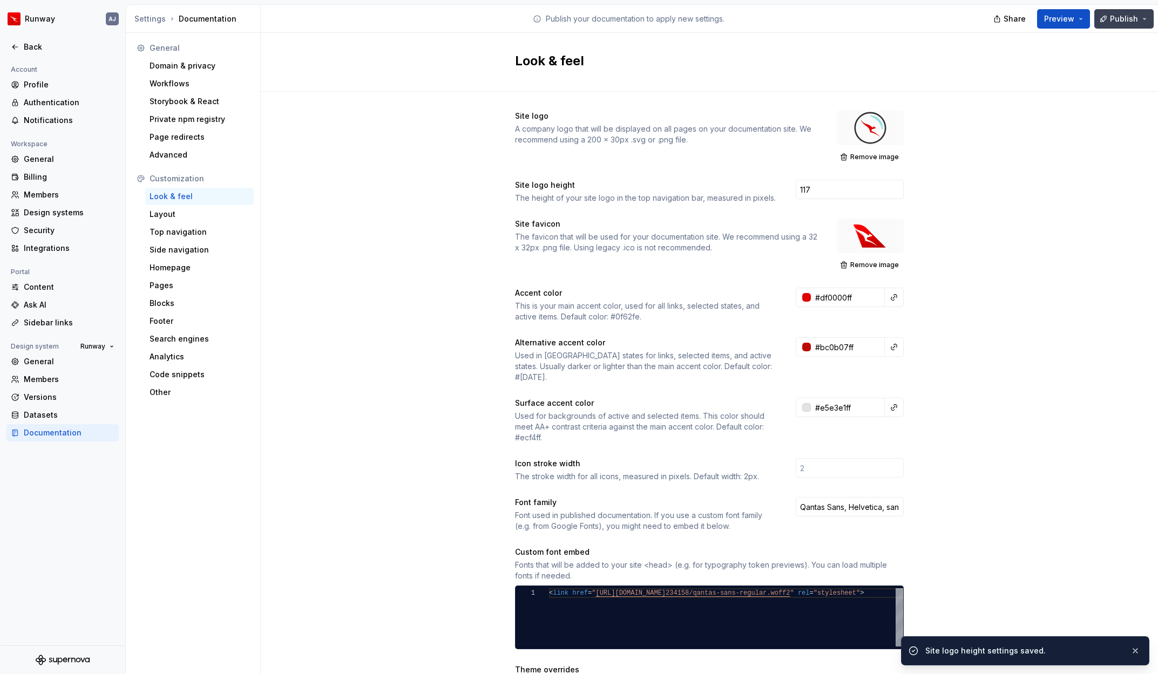
click at [1089, 21] on span "Publish" at bounding box center [1124, 18] width 28 height 11
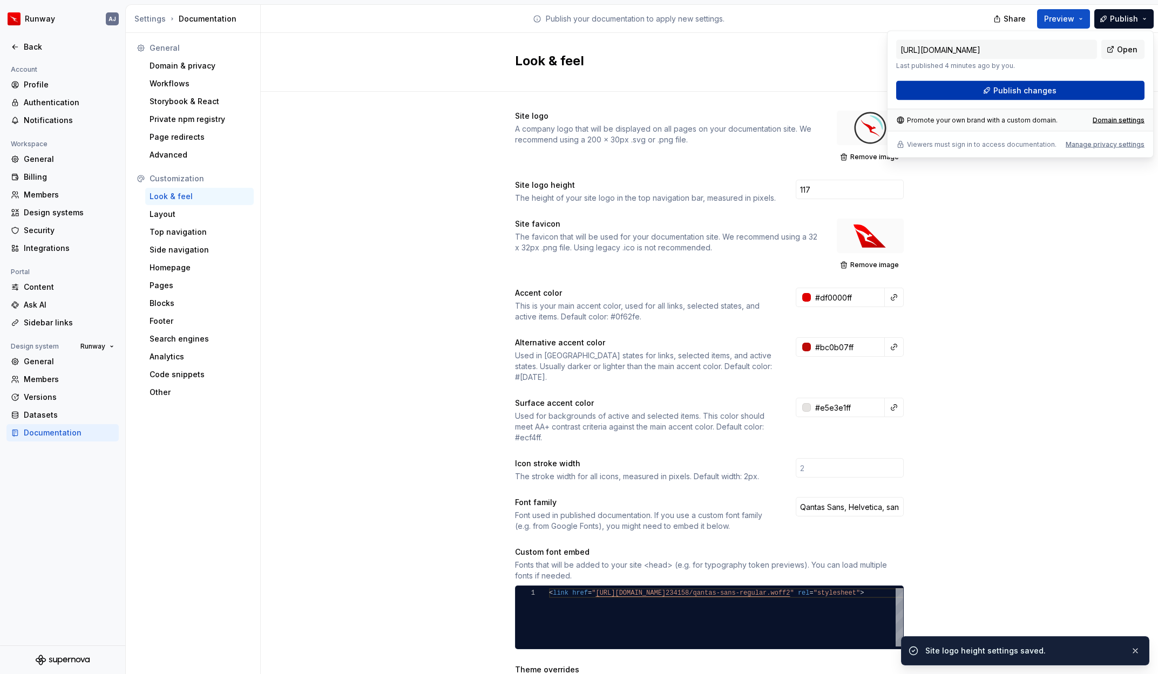
click at [989, 87] on button "Publish changes" at bounding box center [1020, 90] width 248 height 19
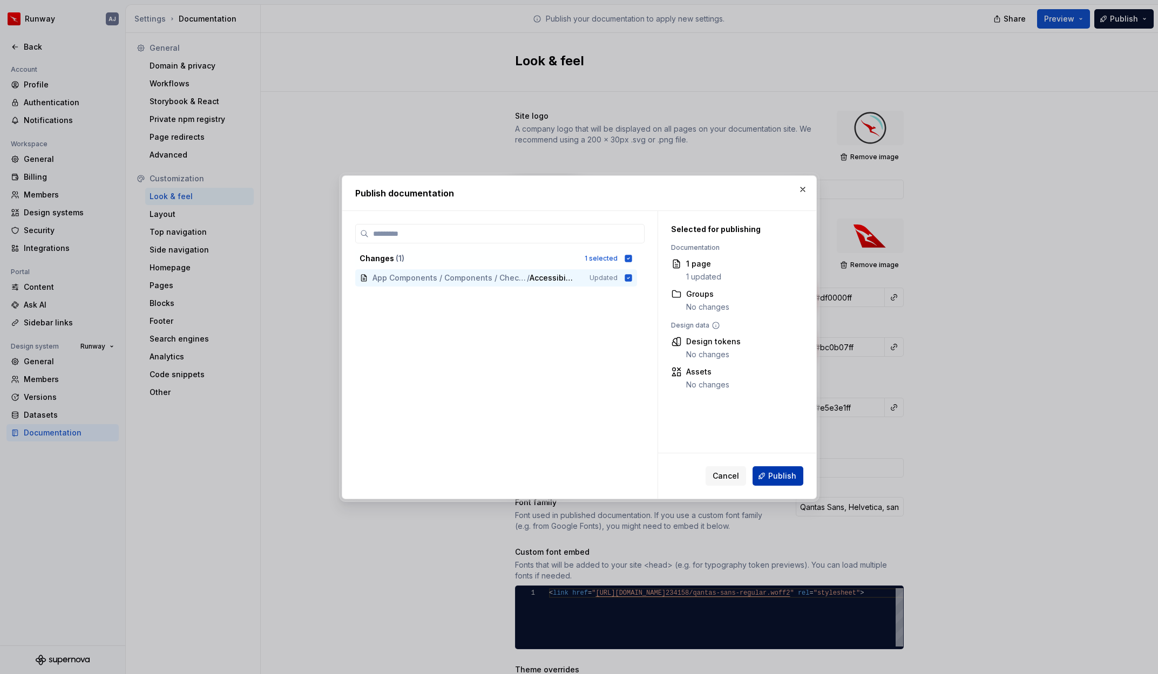
click at [778, 472] on span "Publish" at bounding box center [782, 476] width 28 height 11
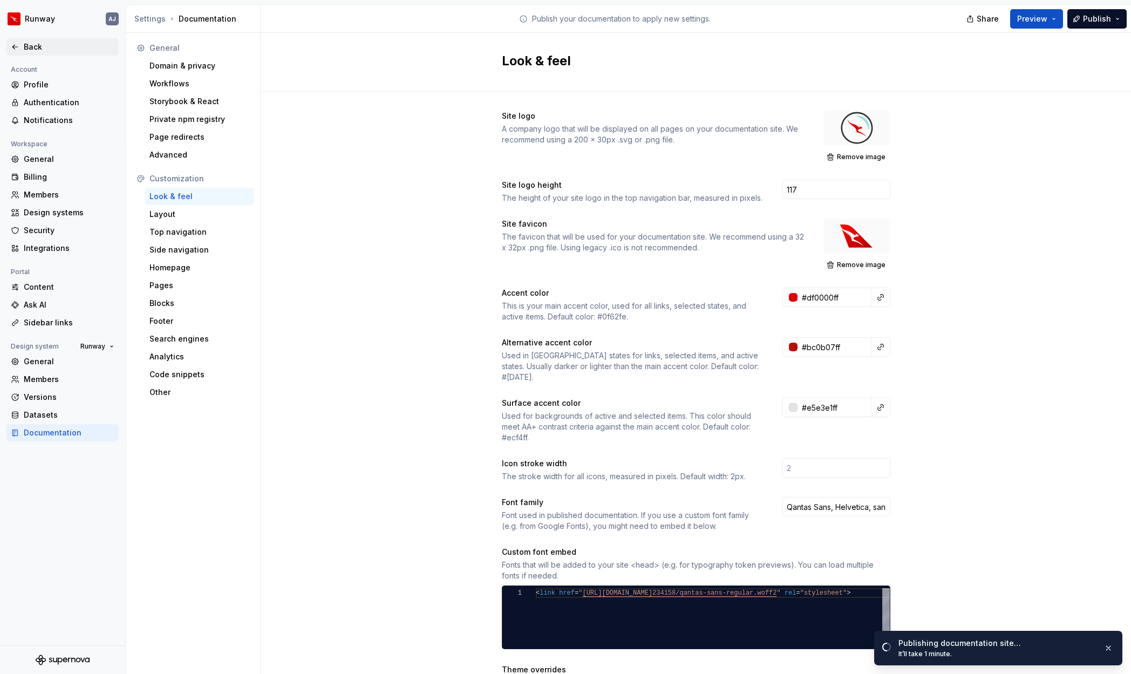
click at [32, 46] on div "Back" at bounding box center [69, 47] width 91 height 11
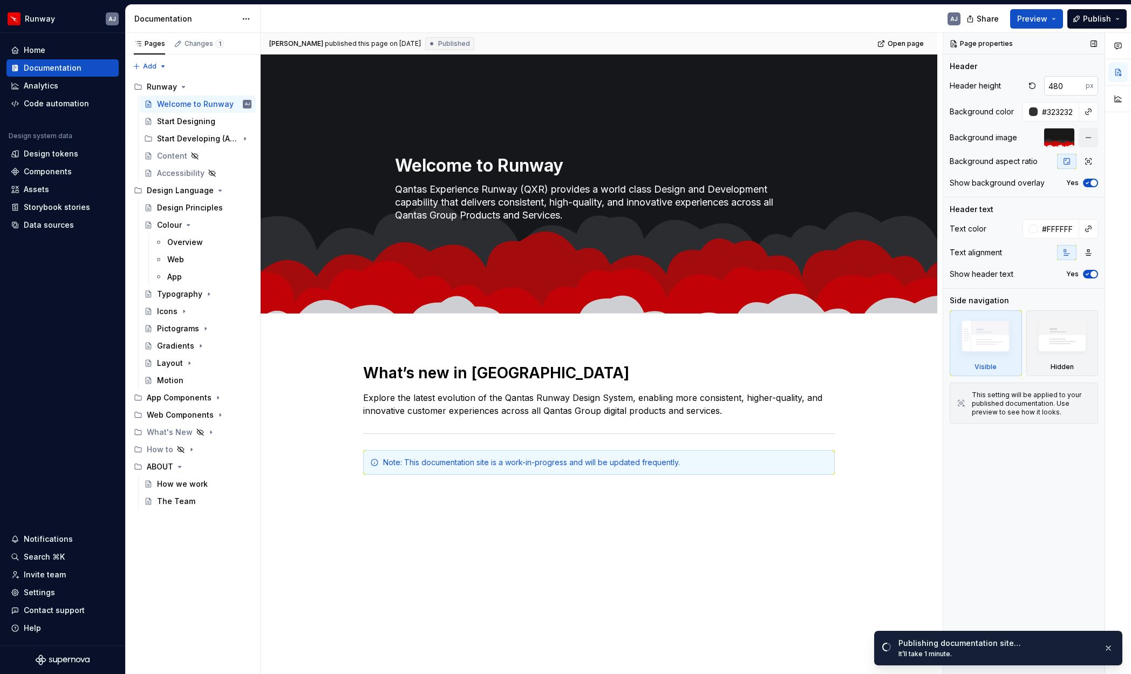
type textarea "*"
click at [1066, 90] on input "480" at bounding box center [1066, 85] width 42 height 19
click at [1077, 82] on input "483" at bounding box center [1066, 85] width 42 height 19
click at [1077, 82] on input "484" at bounding box center [1066, 85] width 42 height 19
click at [1077, 82] on input "485" at bounding box center [1066, 85] width 42 height 19
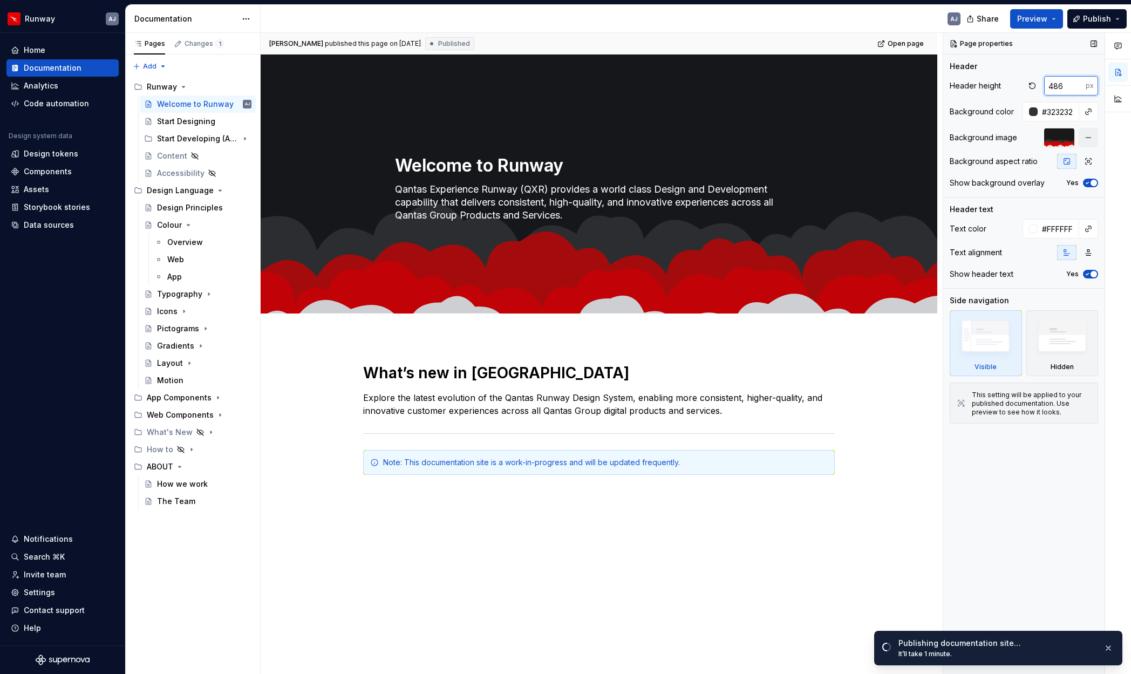
click at [1077, 82] on input "486" at bounding box center [1066, 85] width 42 height 19
click at [1077, 82] on input "540" at bounding box center [1066, 85] width 42 height 19
click at [1079, 89] on input "518" at bounding box center [1066, 85] width 42 height 19
click at [1079, 89] on input "517" at bounding box center [1066, 85] width 42 height 19
click at [1079, 89] on input "516" at bounding box center [1066, 85] width 42 height 19
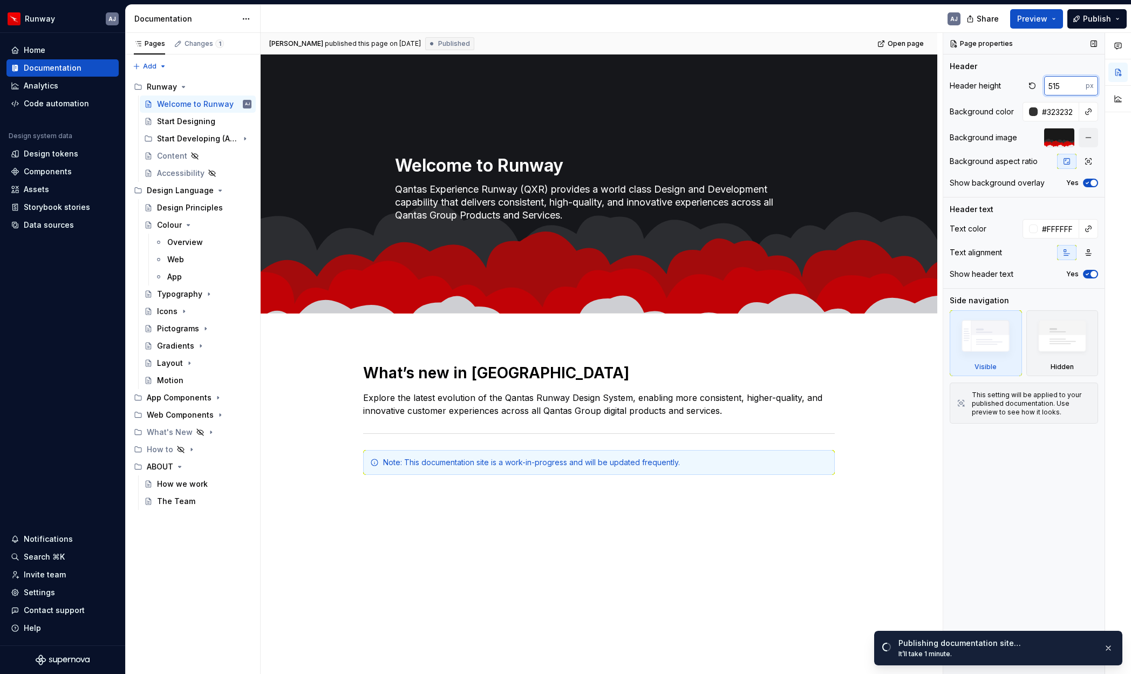
click at [1079, 89] on input "515" at bounding box center [1066, 85] width 42 height 19
click at [1079, 89] on input "514" at bounding box center [1066, 85] width 42 height 19
type input "513"
click at [1079, 89] on input "513" at bounding box center [1066, 85] width 42 height 19
click at [1088, 182] on icon "button" at bounding box center [1088, 183] width 3 height 2
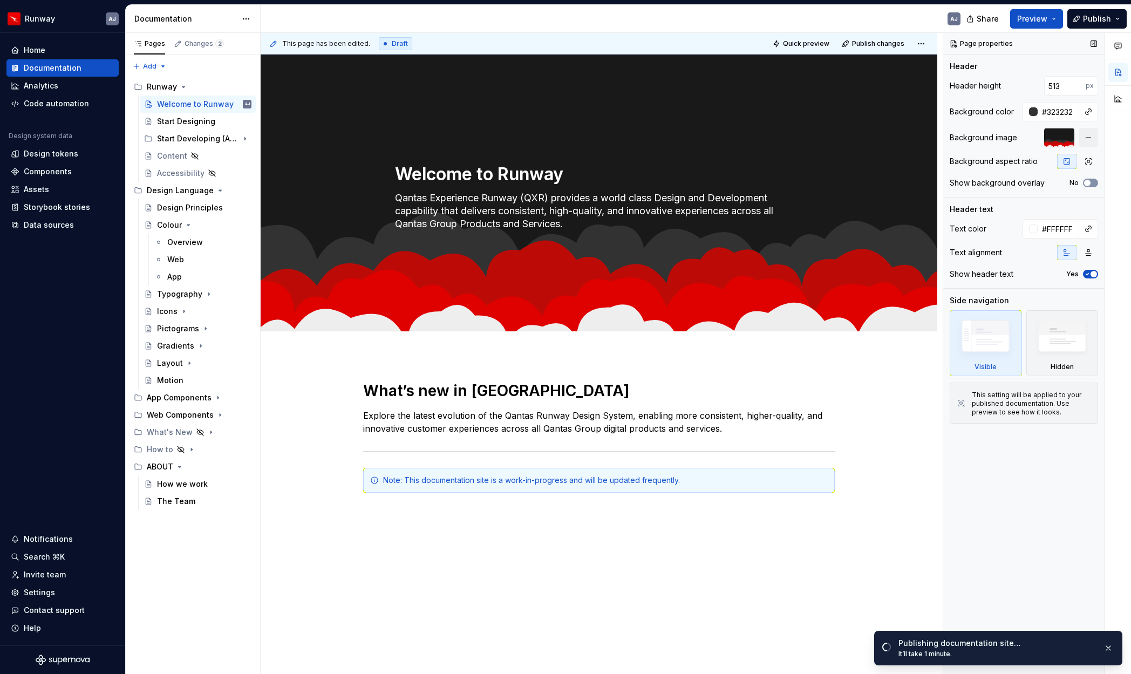
click at [1088, 182] on span "button" at bounding box center [1088, 183] width 6 height 6
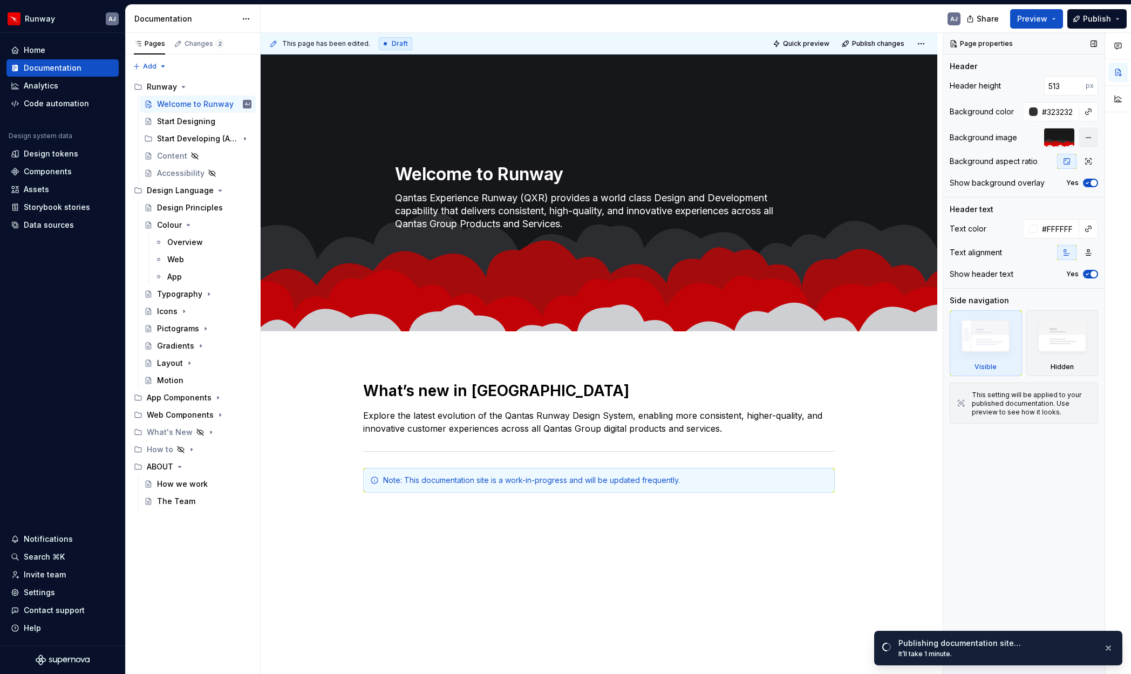
click at [1088, 182] on icon "button" at bounding box center [1088, 183] width 3 height 2
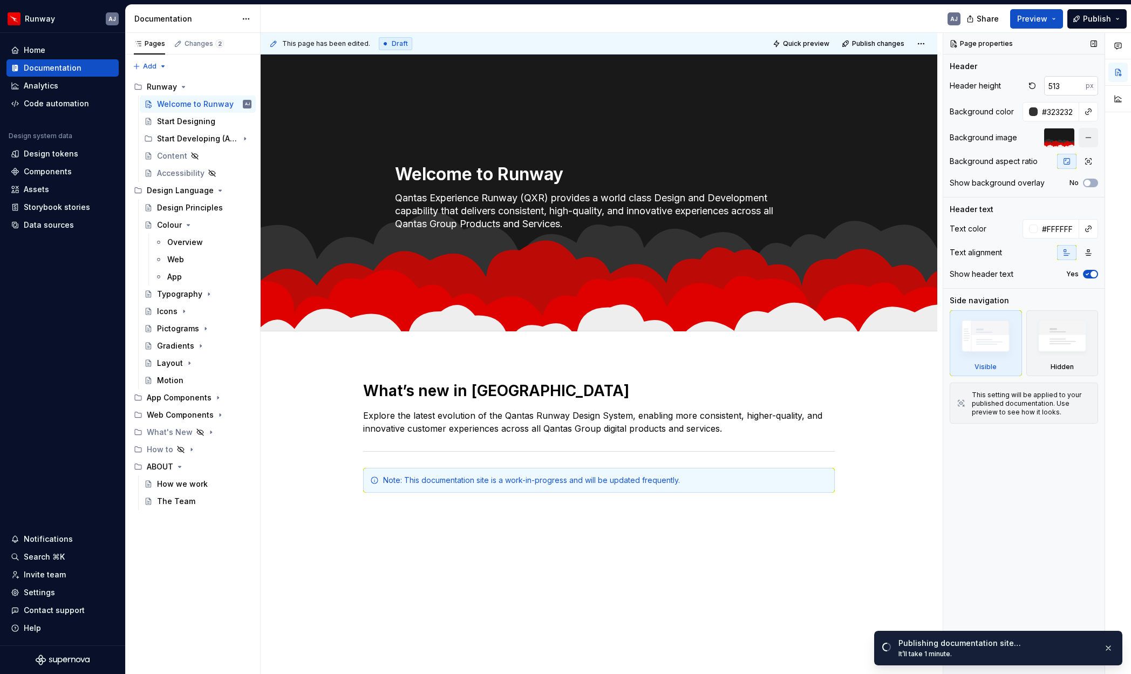
type textarea "*"
click at [1080, 84] on input "519" at bounding box center [1066, 85] width 42 height 19
drag, startPoint x: 1067, startPoint y: 88, endPoint x: 1039, endPoint y: 89, distance: 28.6
click at [1039, 89] on div "519 px" at bounding box center [1061, 85] width 73 height 19
type input "800"
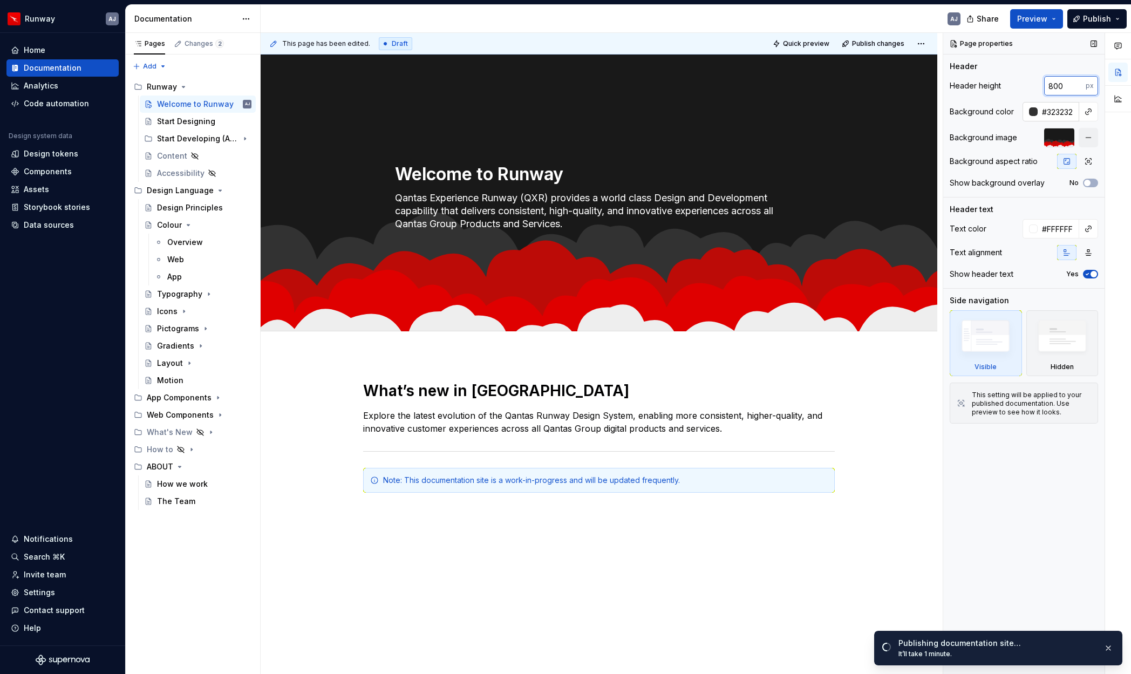
type textarea "*"
type input "800"
click at [1051, 110] on input "#323232" at bounding box center [1059, 111] width 42 height 19
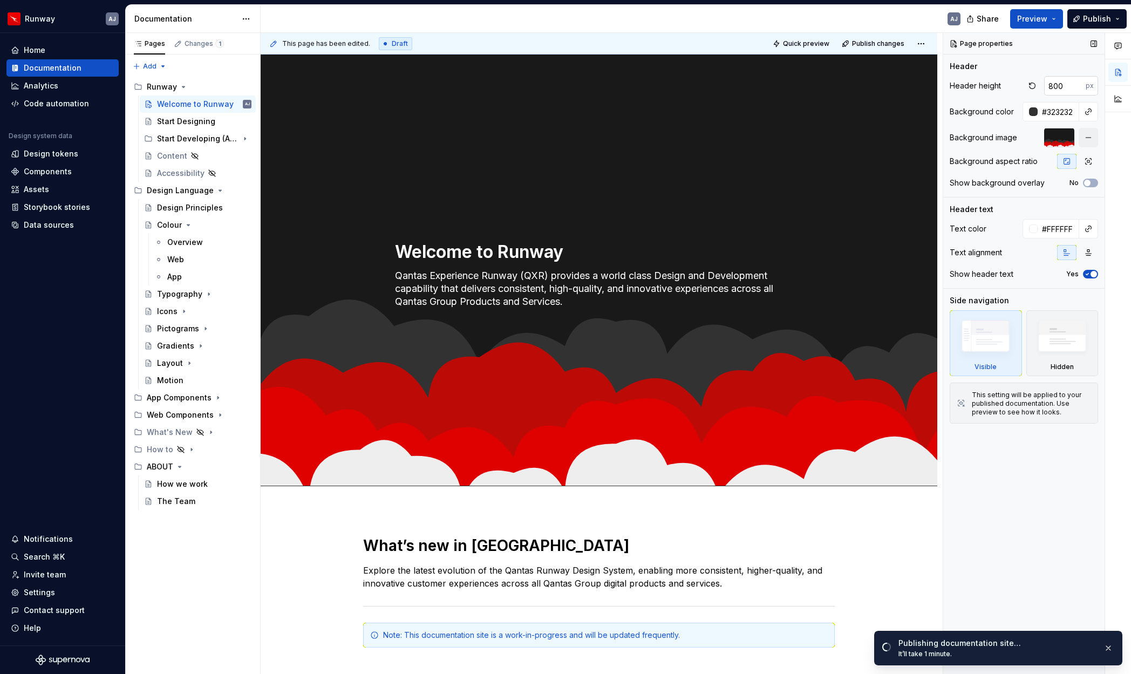
type textarea "*"
drag, startPoint x: 1052, startPoint y: 84, endPoint x: 1040, endPoint y: 87, distance: 12.2
click at [1032, 83] on div "800 px" at bounding box center [1061, 85] width 73 height 19
type input "60"
type textarea "*"
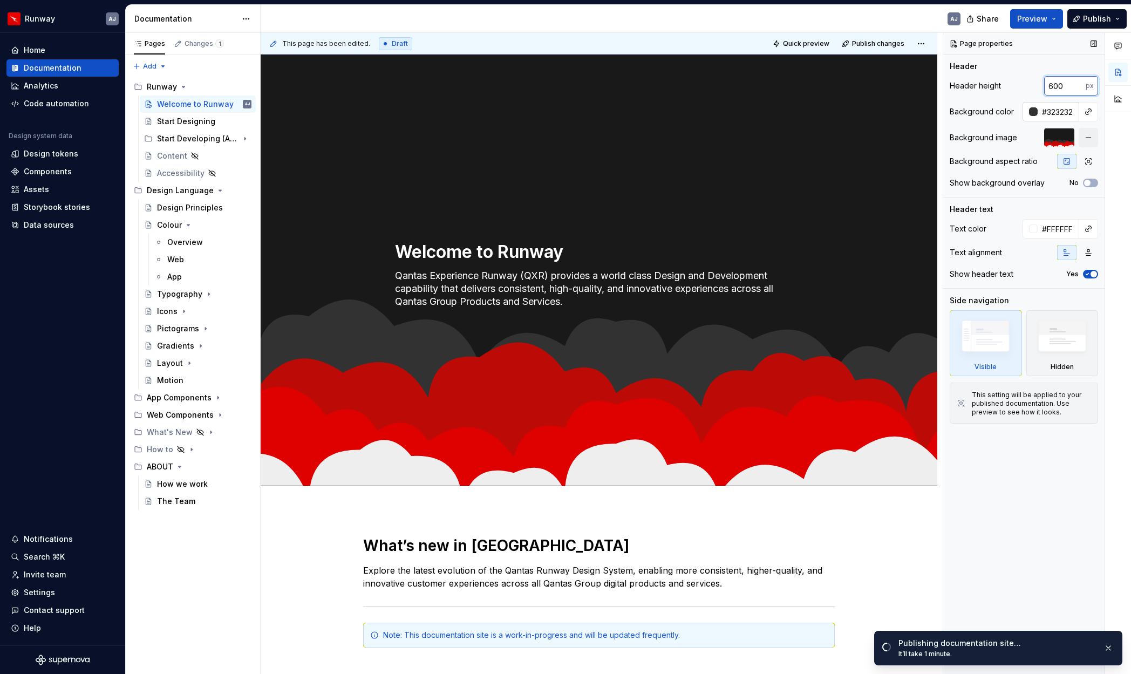
type input "600"
click at [1064, 113] on input "#323232" at bounding box center [1059, 111] width 42 height 19
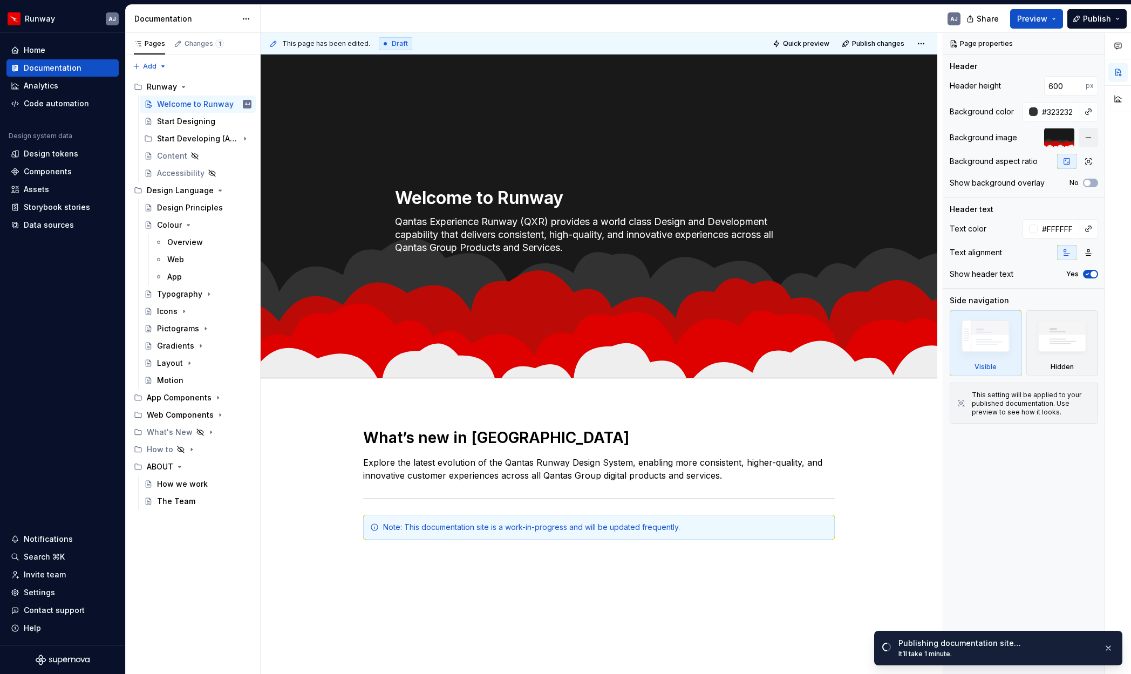
drag, startPoint x: 1046, startPoint y: 159, endPoint x: 1147, endPoint y: 167, distance: 101.8
click at [1089, 167] on html "Runway AJ Home Documentation Analytics Code automation Design system data Desig…" at bounding box center [565, 337] width 1131 height 674
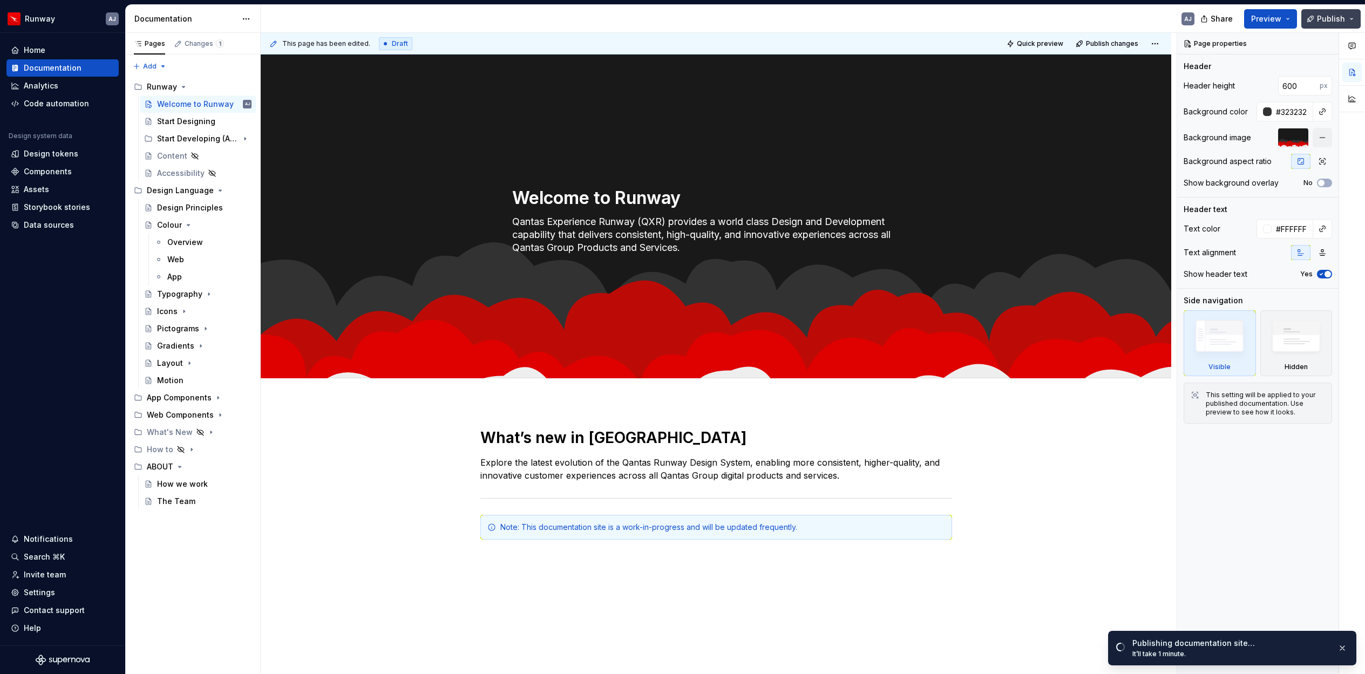
click at [1089, 16] on button "Publish" at bounding box center [1331, 18] width 59 height 19
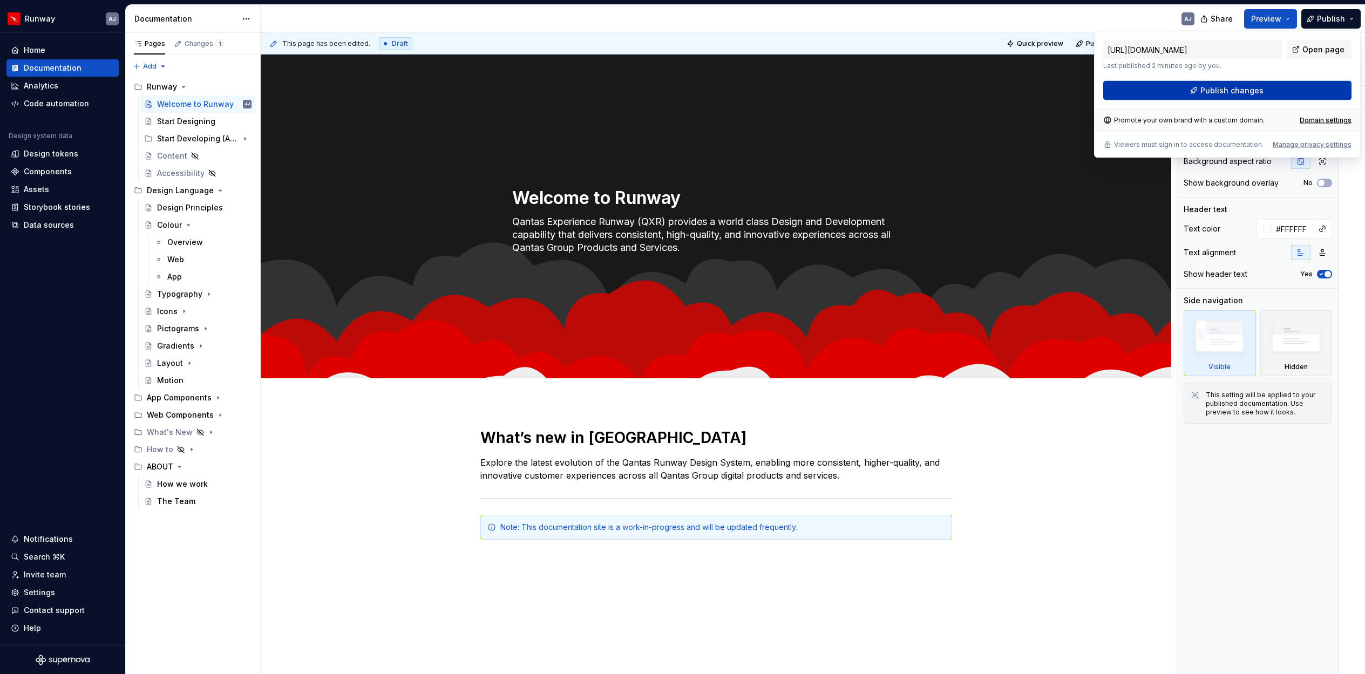
click at [1089, 90] on span "Publish changes" at bounding box center [1232, 90] width 63 height 11
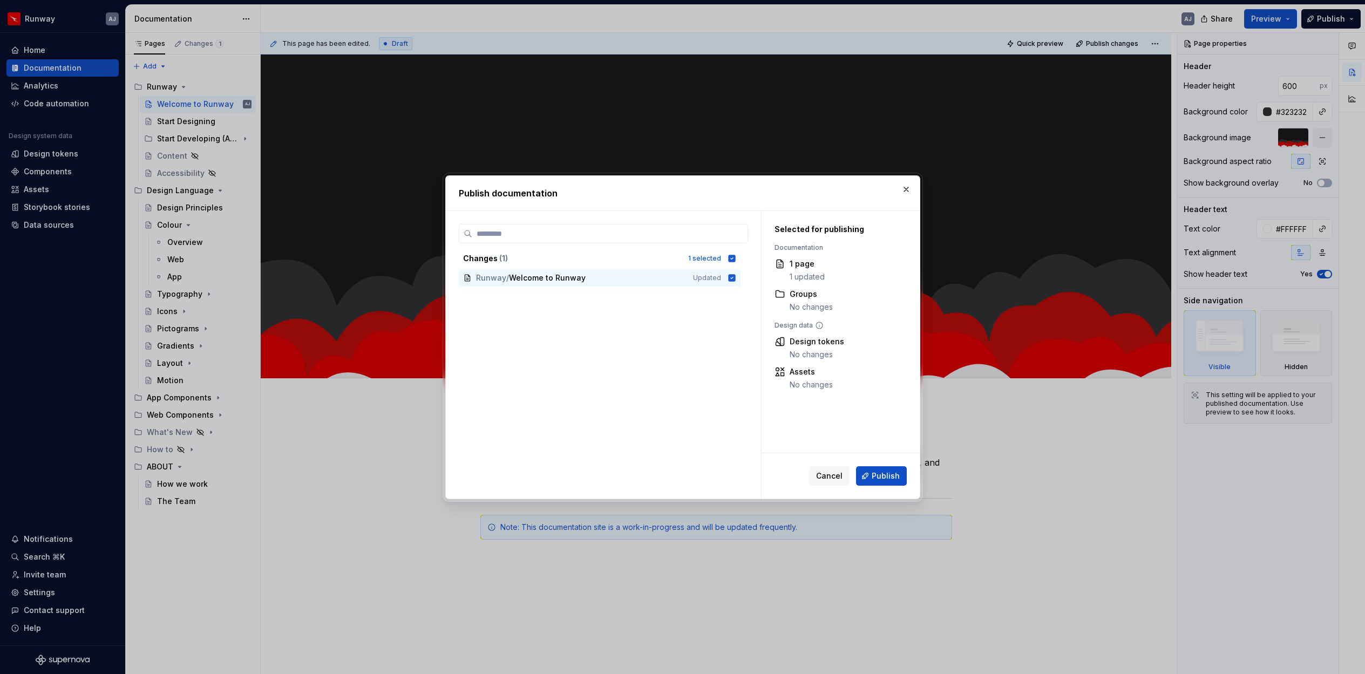
click at [891, 469] on button "Publish" at bounding box center [881, 475] width 51 height 19
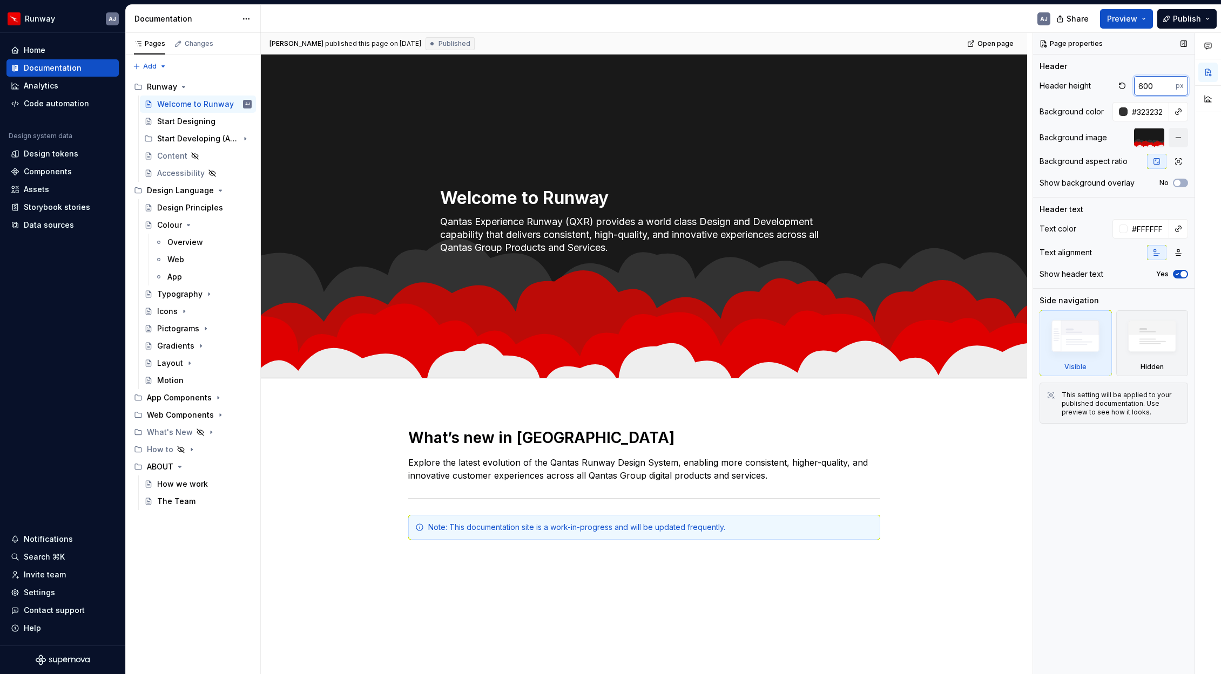
drag, startPoint x: 1153, startPoint y: 86, endPoint x: 1136, endPoint y: 89, distance: 17.5
click at [1089, 87] on div "600 px" at bounding box center [1150, 85] width 73 height 19
drag, startPoint x: 1155, startPoint y: 88, endPoint x: 1125, endPoint y: 90, distance: 29.7
click at [1089, 90] on div "600 px" at bounding box center [1150, 85] width 73 height 19
type textarea "*"
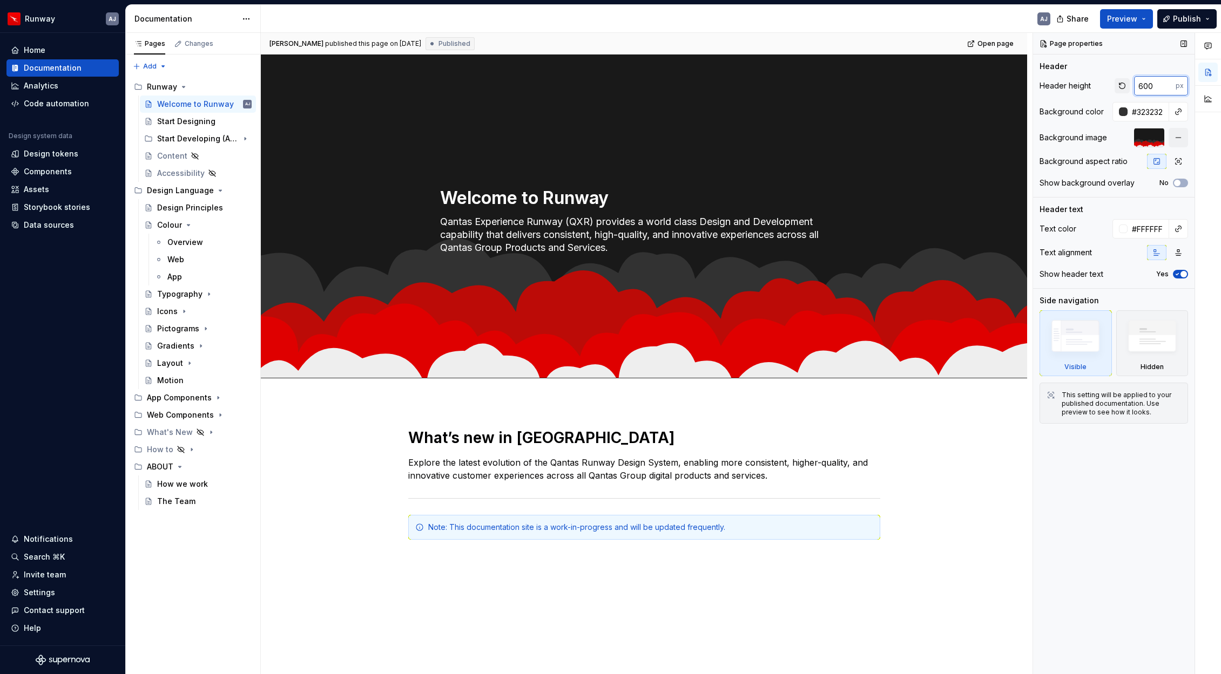
drag, startPoint x: 1157, startPoint y: 86, endPoint x: 1126, endPoint y: 86, distance: 30.8
click at [1089, 86] on div "600 px" at bounding box center [1150, 85] width 73 height 19
click at [1089, 85] on input "600" at bounding box center [1155, 85] width 42 height 19
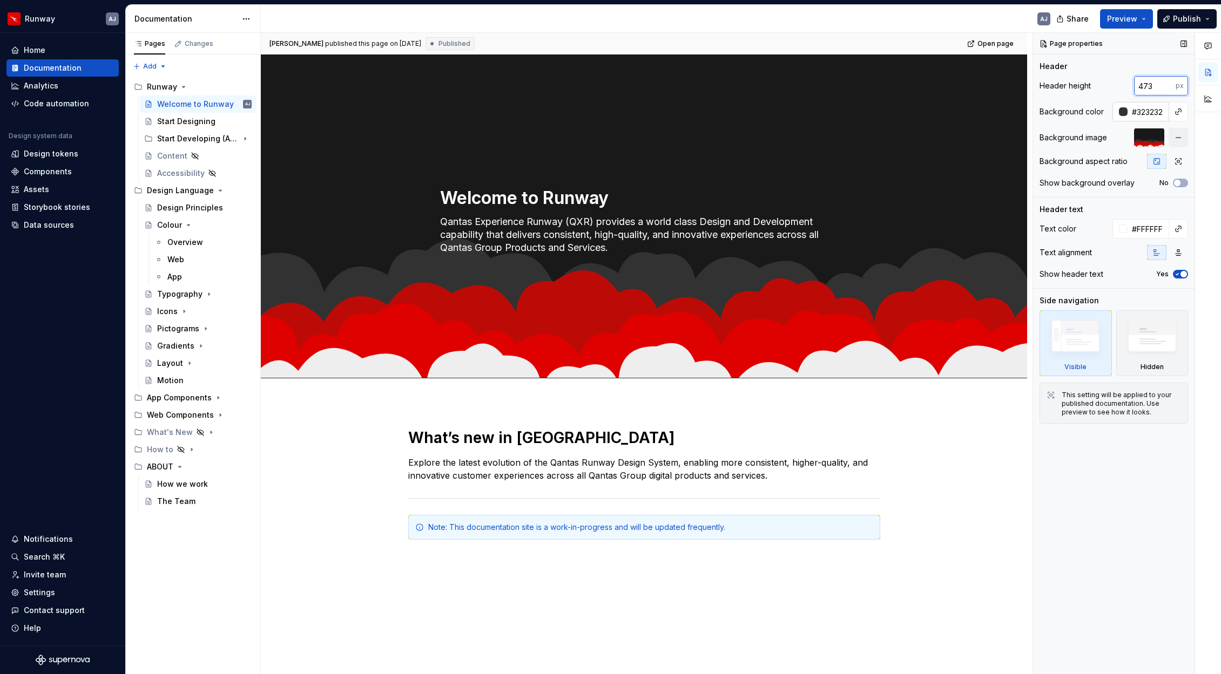
type input "473"
click at [1089, 110] on input "#323232" at bounding box center [1148, 111] width 42 height 19
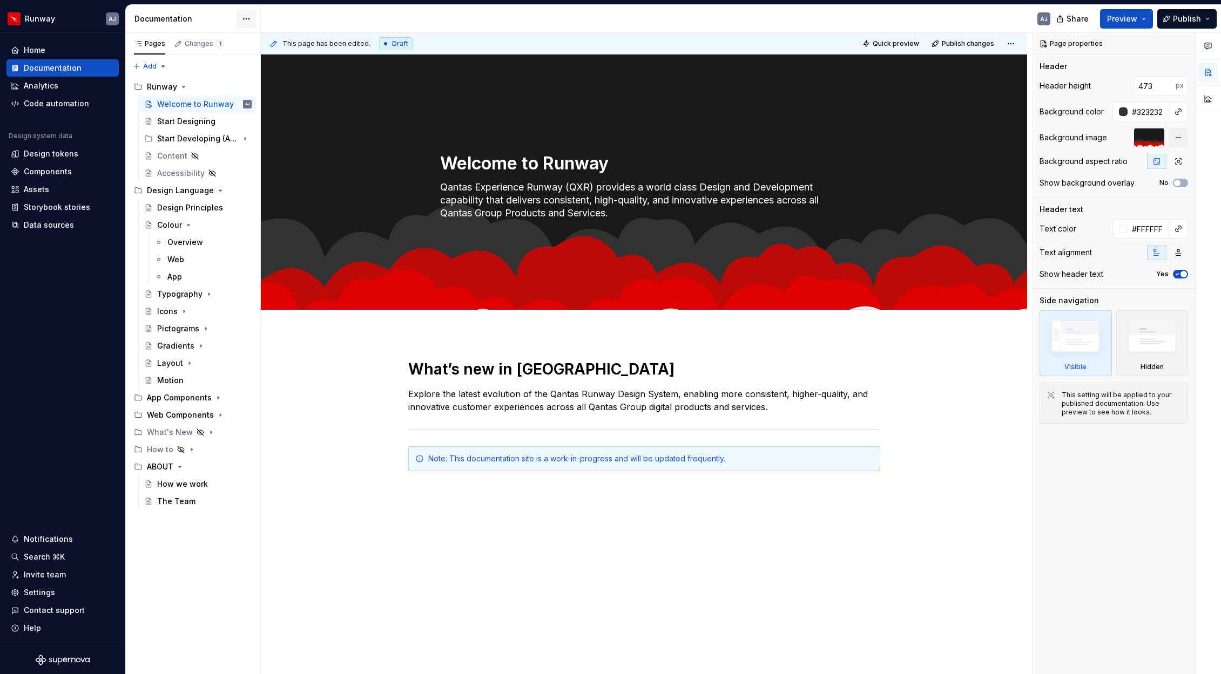
click at [238, 18] on html "Runway AJ Home Documentation Analytics Code automation Design system data Desig…" at bounding box center [610, 337] width 1221 height 674
click at [269, 113] on div "Documentation settings" at bounding box center [307, 112] width 103 height 11
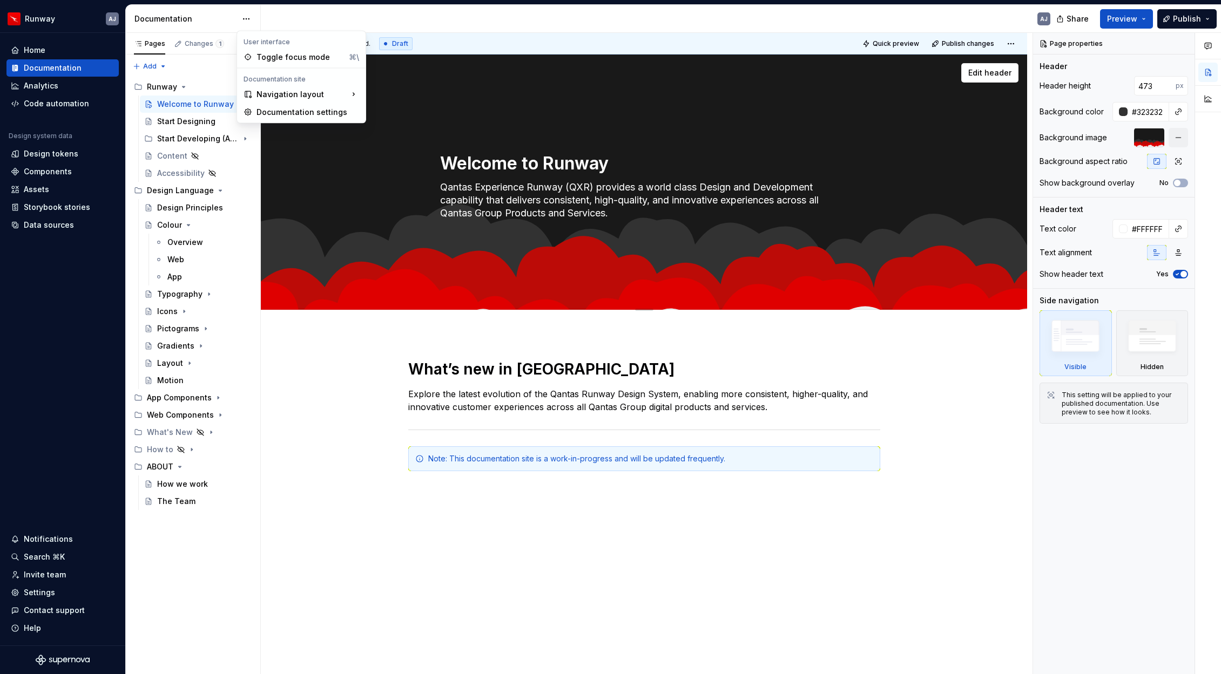
type textarea "*"
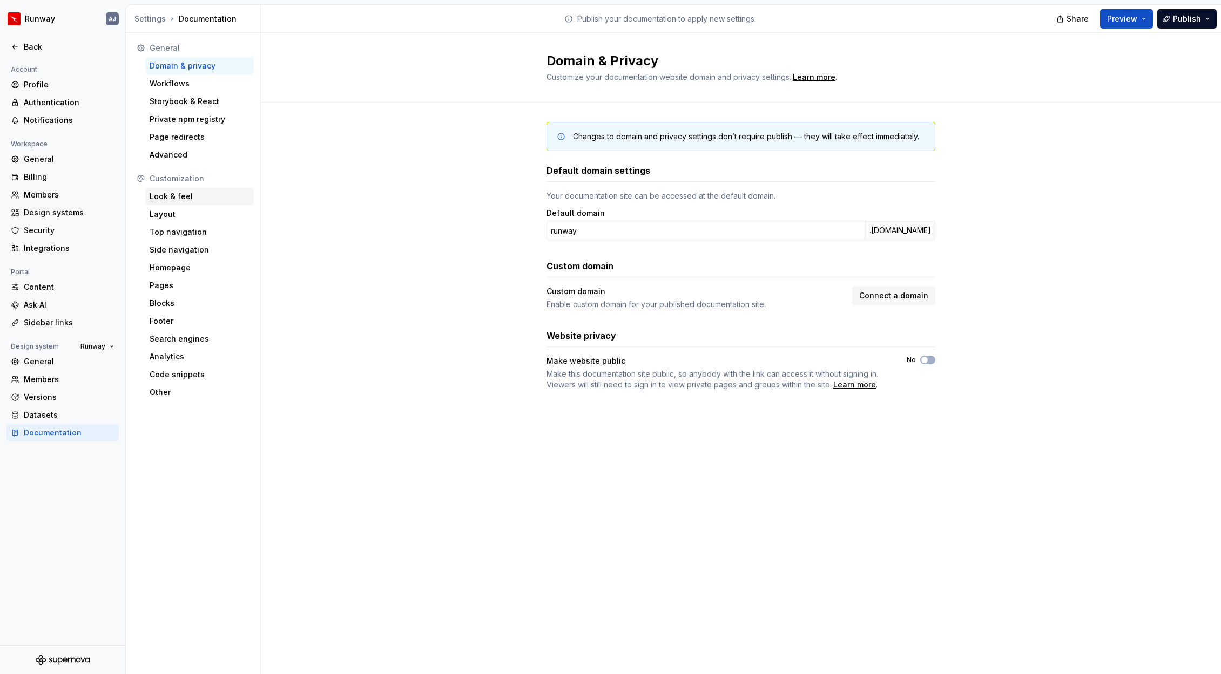
click at [175, 191] on div "Look & feel" at bounding box center [200, 196] width 100 height 11
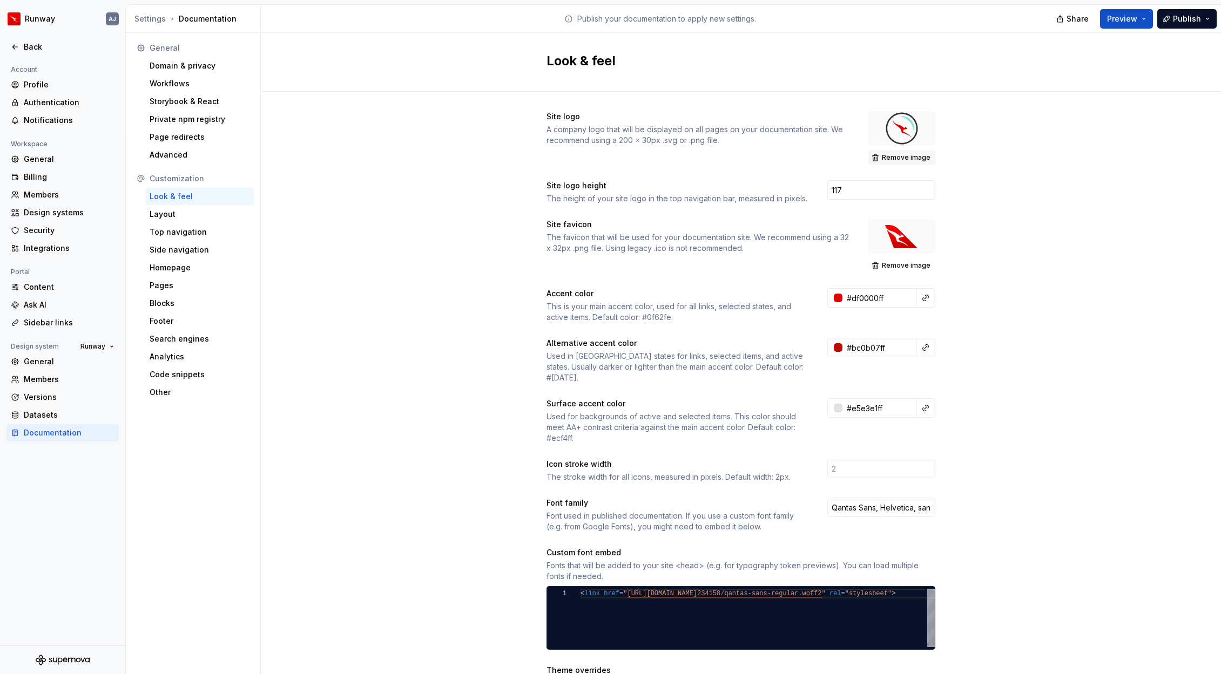
click at [910, 160] on span "Remove image" at bounding box center [906, 157] width 49 height 9
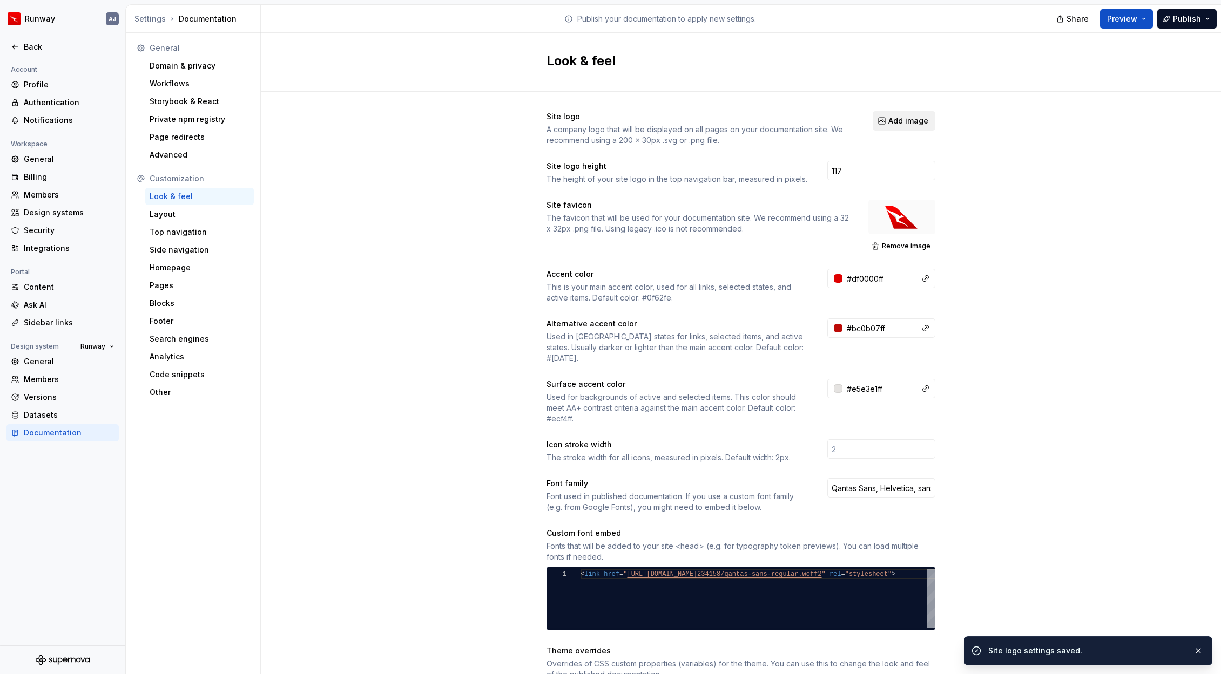
click at [904, 123] on span "Add image" at bounding box center [908, 121] width 40 height 11
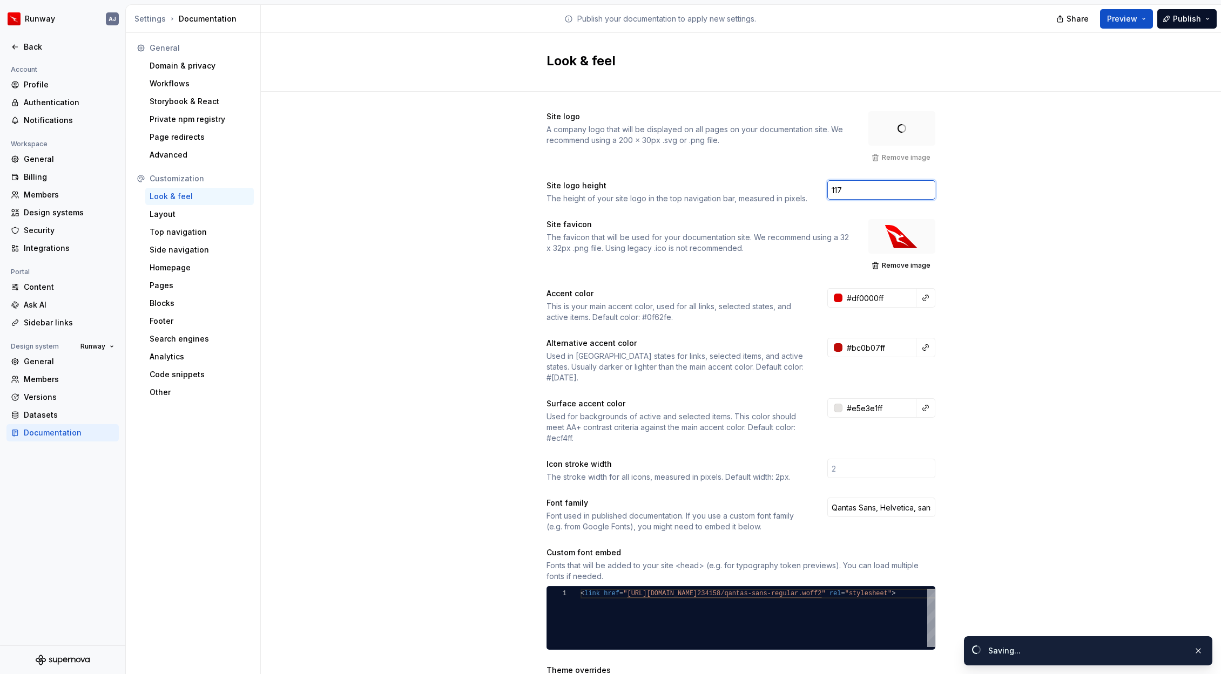
drag, startPoint x: 845, startPoint y: 192, endPoint x: 811, endPoint y: 192, distance: 34.0
click at [811, 192] on div "Site logo height The height of your site logo in the top navigation bar, measur…" at bounding box center [740, 192] width 389 height 24
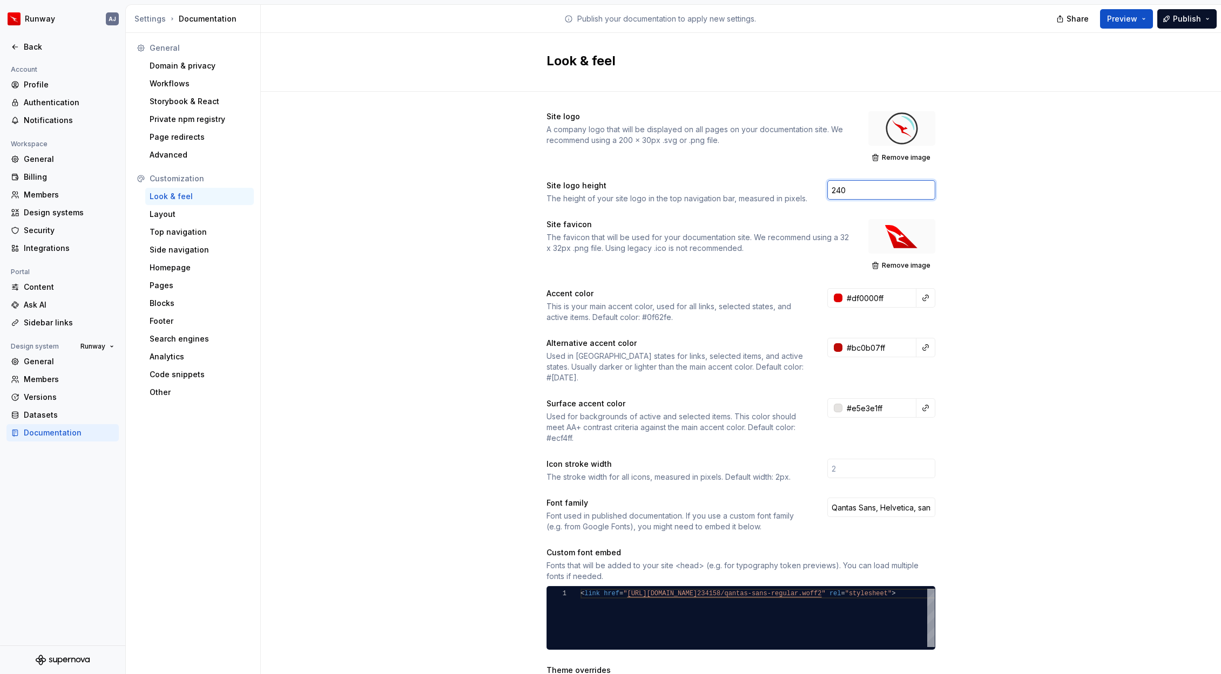
type input "240"
click at [1089, 14] on button "Publish" at bounding box center [1186, 18] width 59 height 19
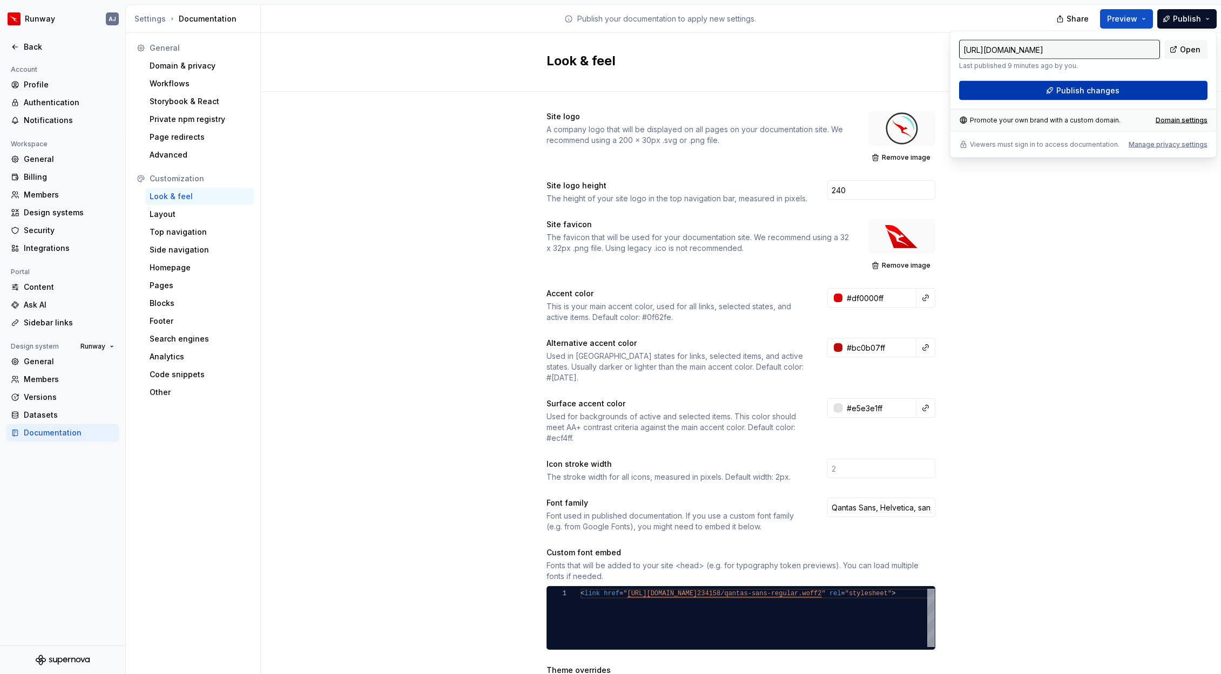
click at [1089, 91] on span "Publish changes" at bounding box center [1087, 90] width 63 height 11
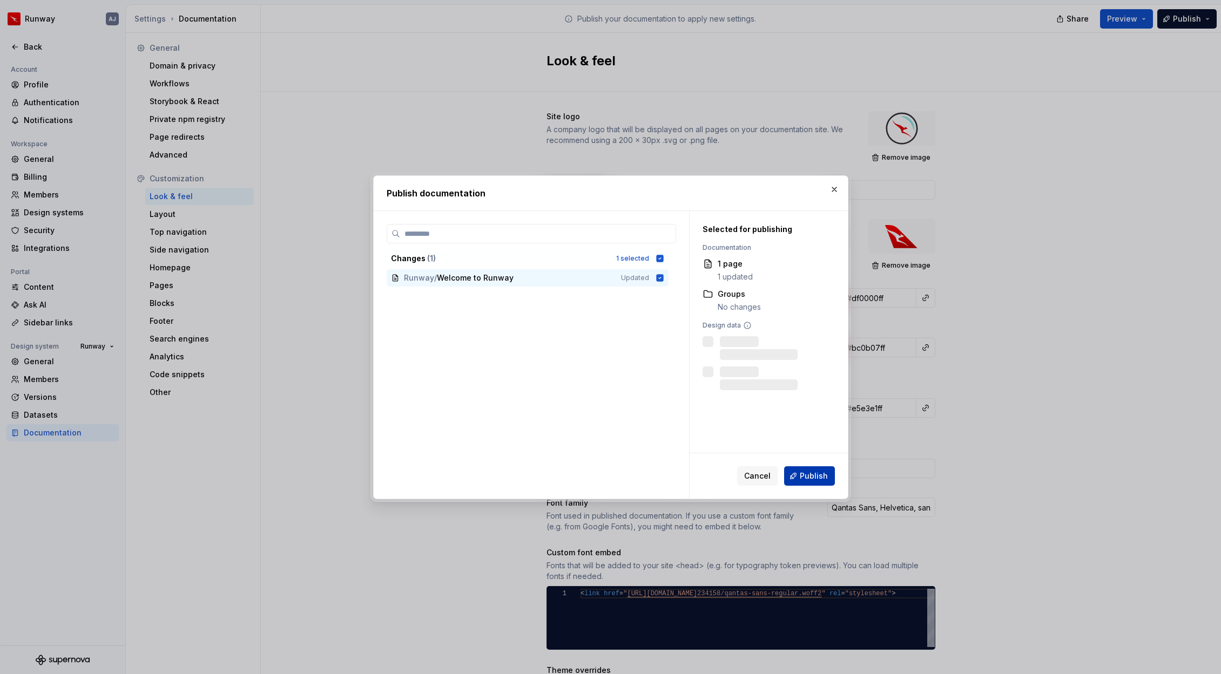
click at [815, 472] on span "Publish" at bounding box center [813, 476] width 28 height 11
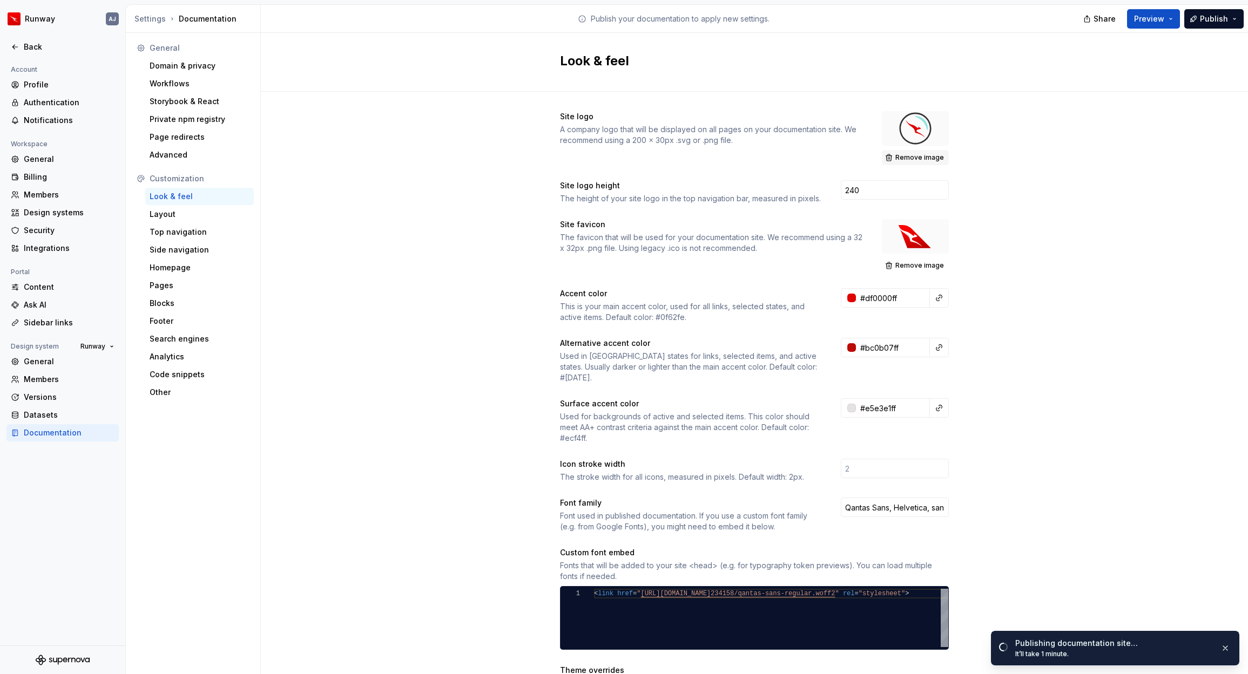
click at [915, 155] on span "Remove image" at bounding box center [919, 157] width 49 height 9
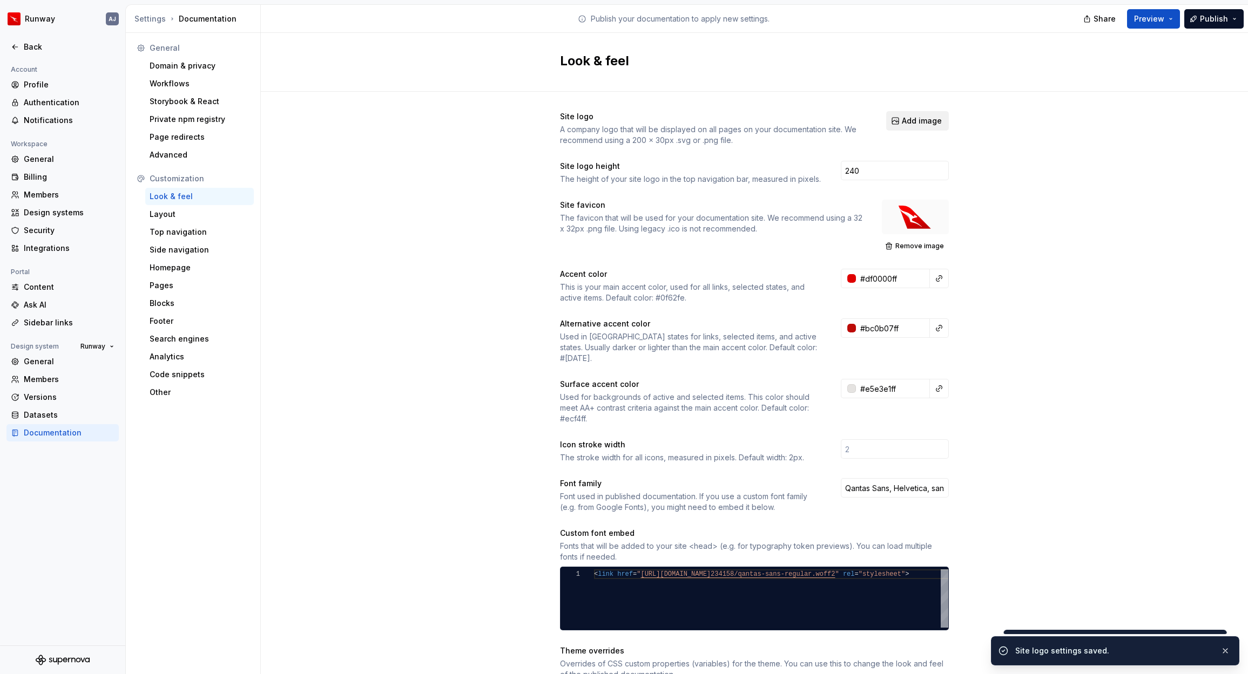
click at [914, 120] on span "Add image" at bounding box center [922, 121] width 40 height 11
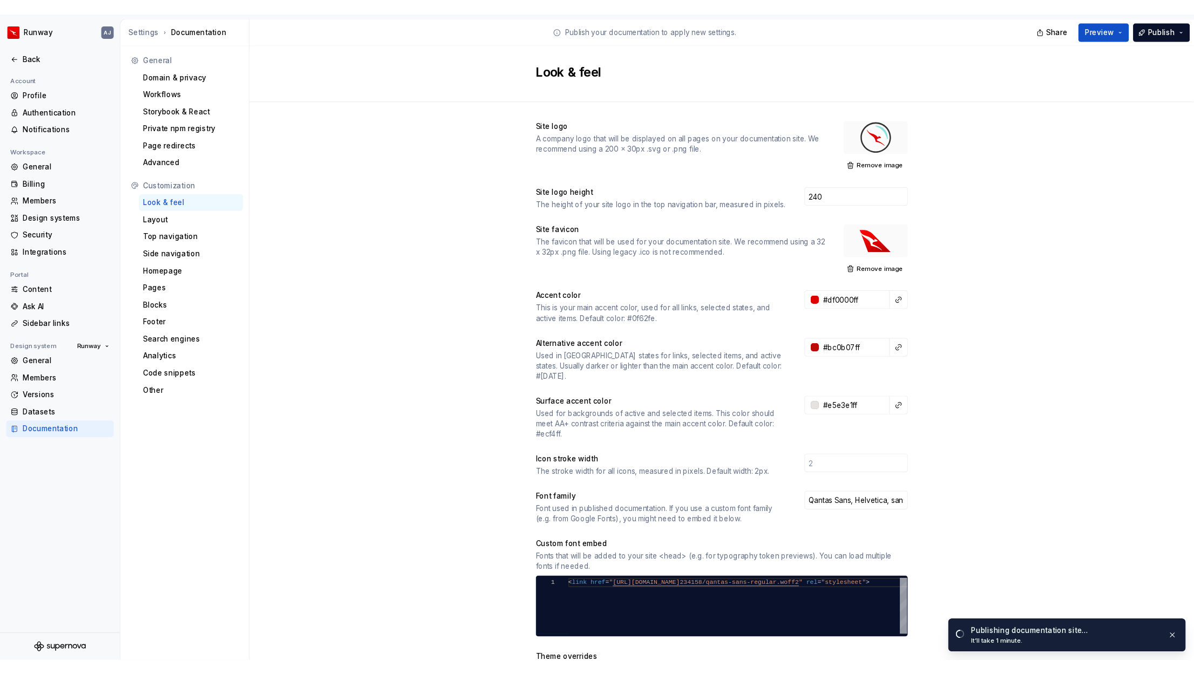
scroll to position [3, 0]
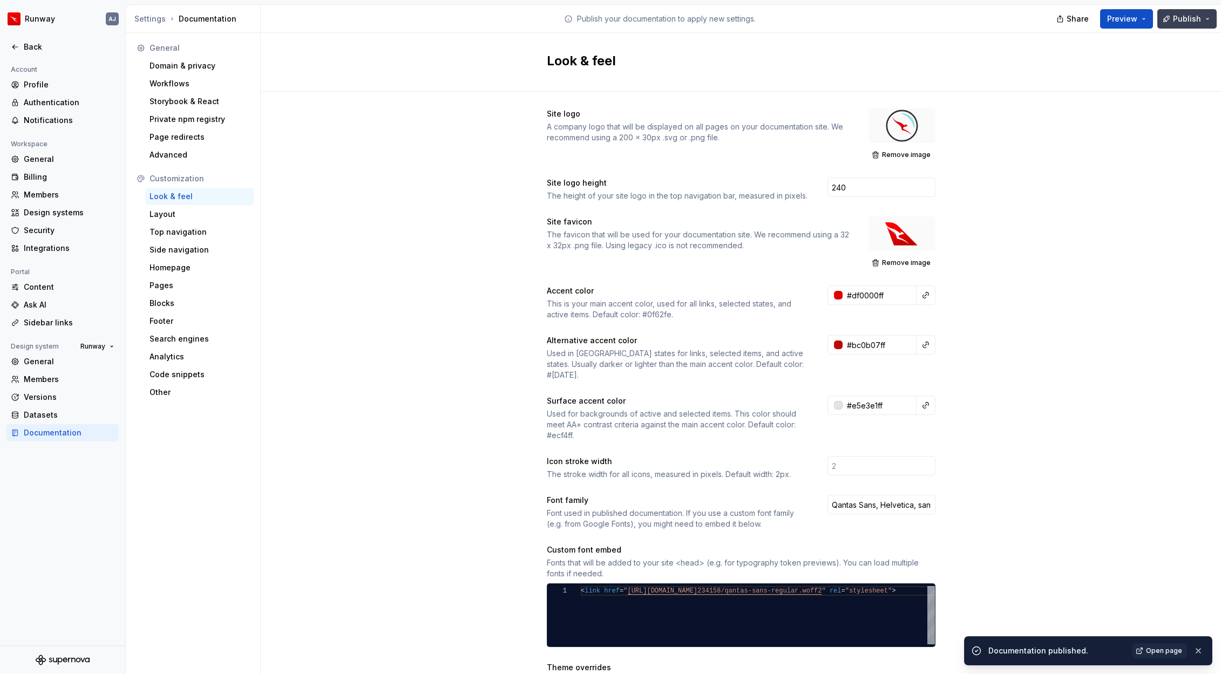
click at [1089, 15] on span "Publish" at bounding box center [1187, 18] width 28 height 11
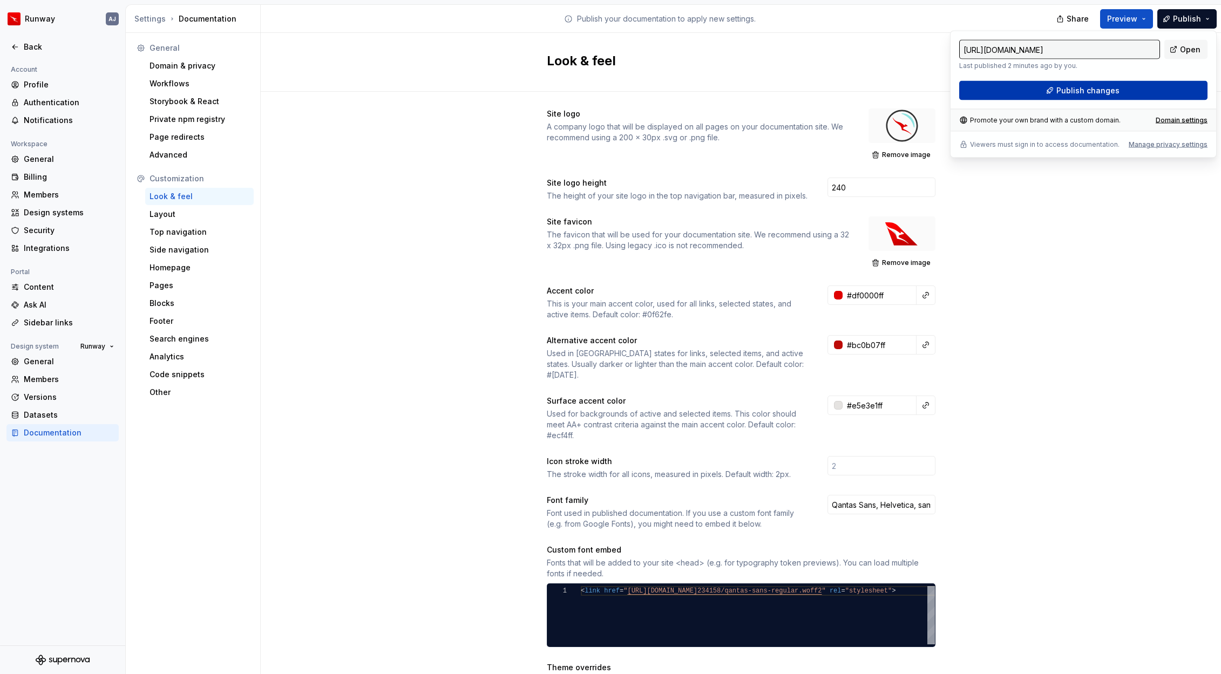
click at [1089, 89] on span "Publish changes" at bounding box center [1087, 90] width 63 height 11
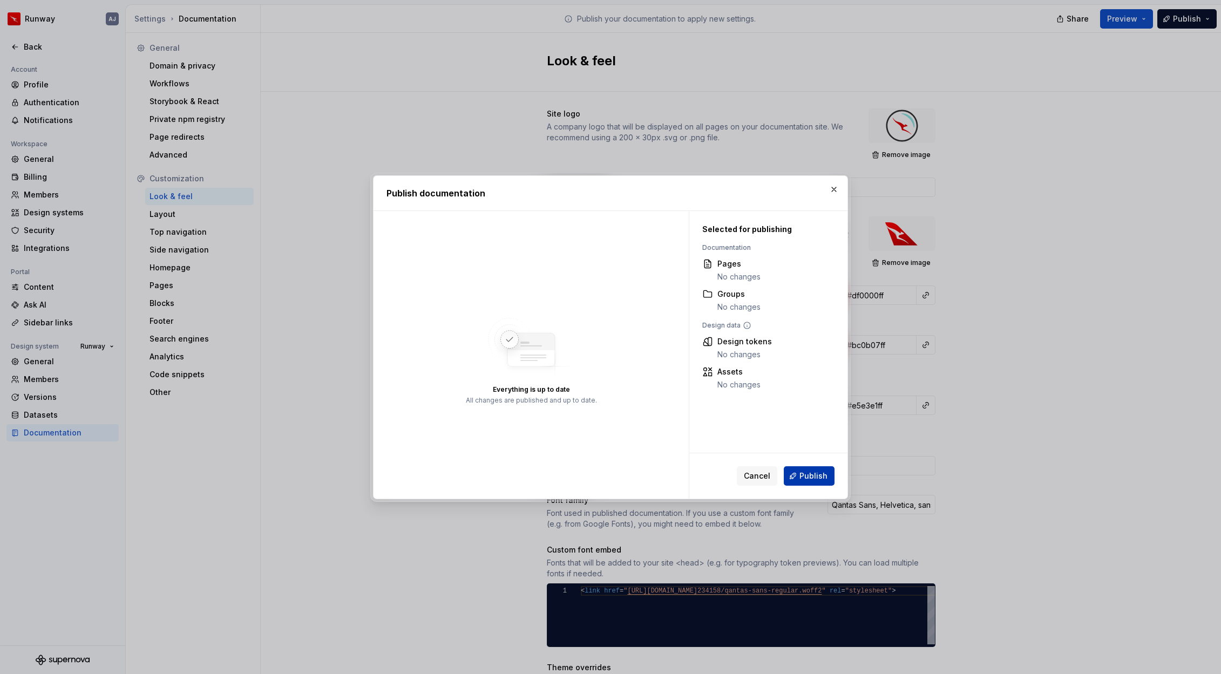
click at [807, 475] on span "Publish" at bounding box center [813, 476] width 28 height 11
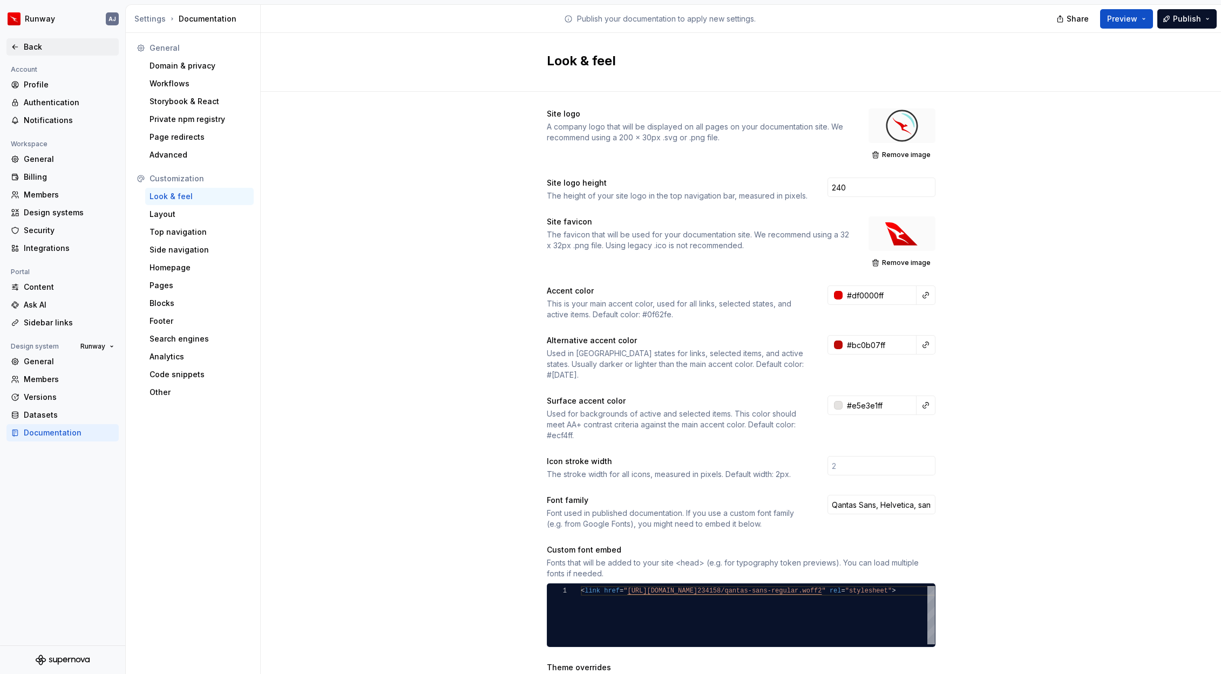
click at [37, 47] on div "Back" at bounding box center [69, 47] width 91 height 11
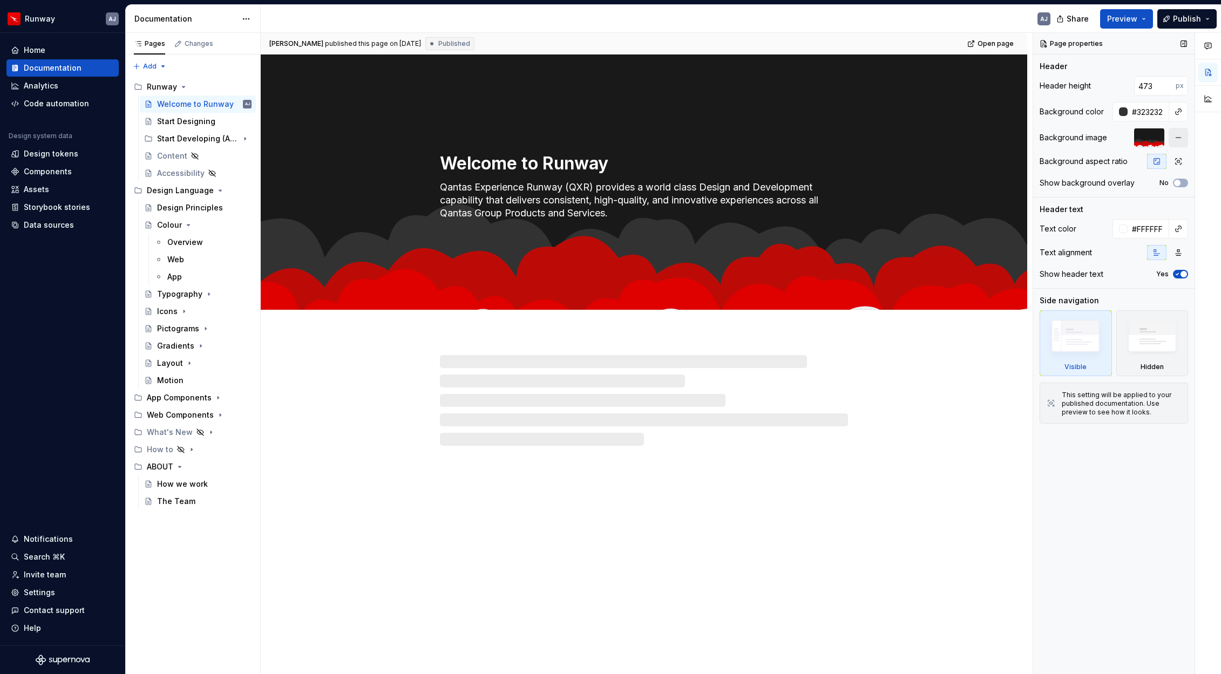
click at [1089, 137] on button "button" at bounding box center [1178, 137] width 19 height 19
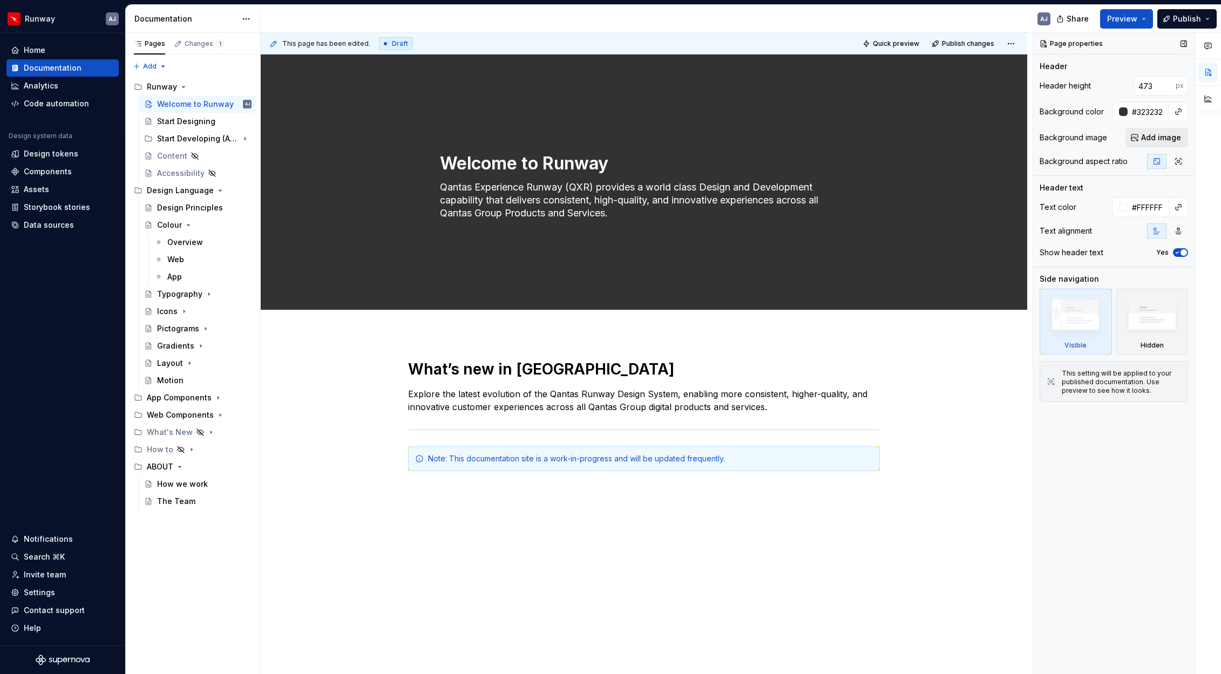
click at [1089, 139] on span "Add image" at bounding box center [1161, 137] width 40 height 11
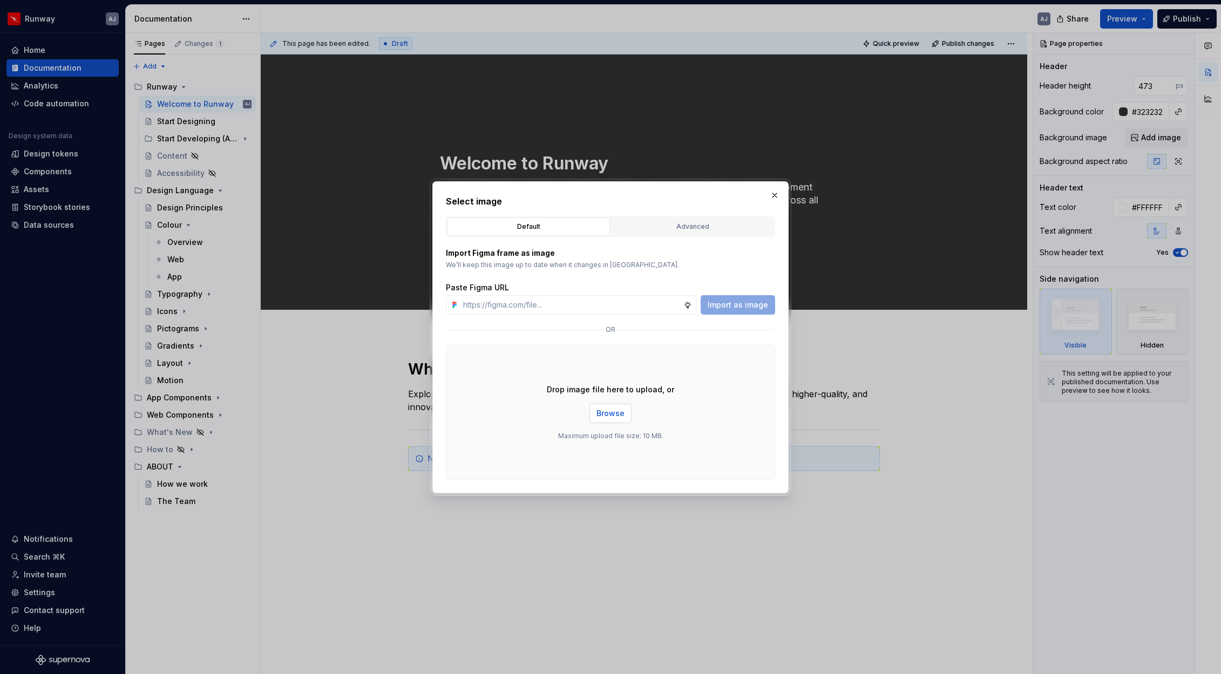
click at [609, 411] on span "Browse" at bounding box center [611, 413] width 28 height 11
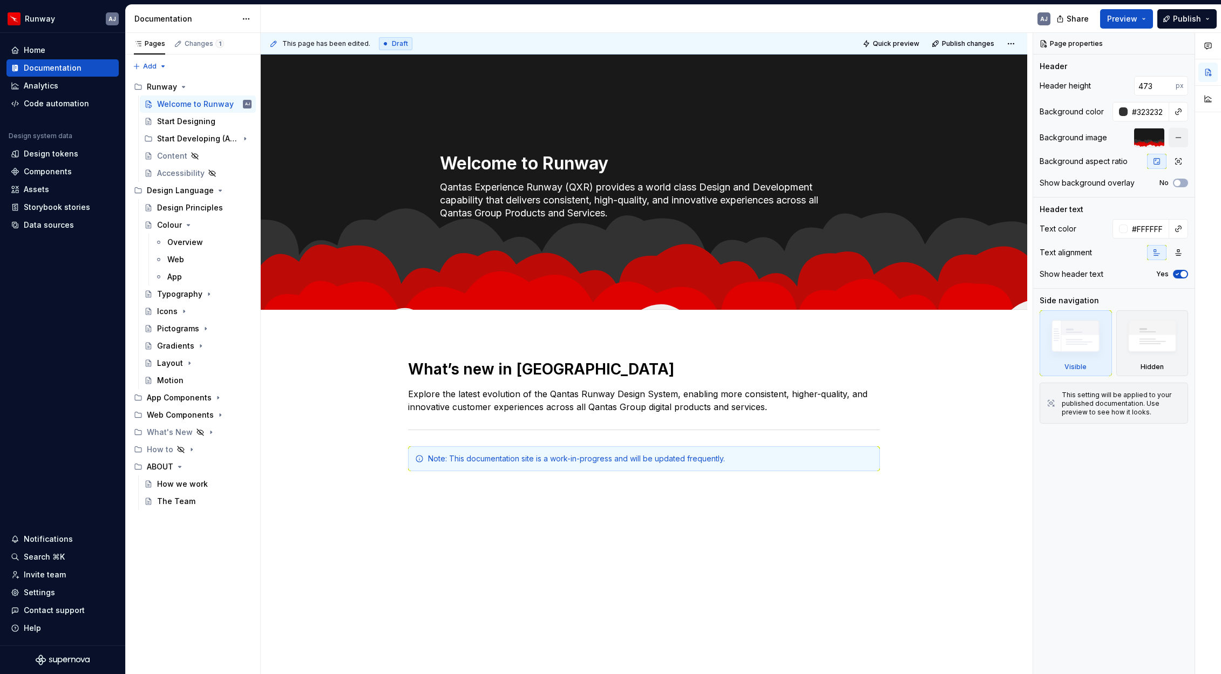
type textarea "*"
drag, startPoint x: 1158, startPoint y: 89, endPoint x: 1126, endPoint y: 89, distance: 32.4
click at [1089, 89] on div "473 px" at bounding box center [1151, 85] width 73 height 19
type input "600"
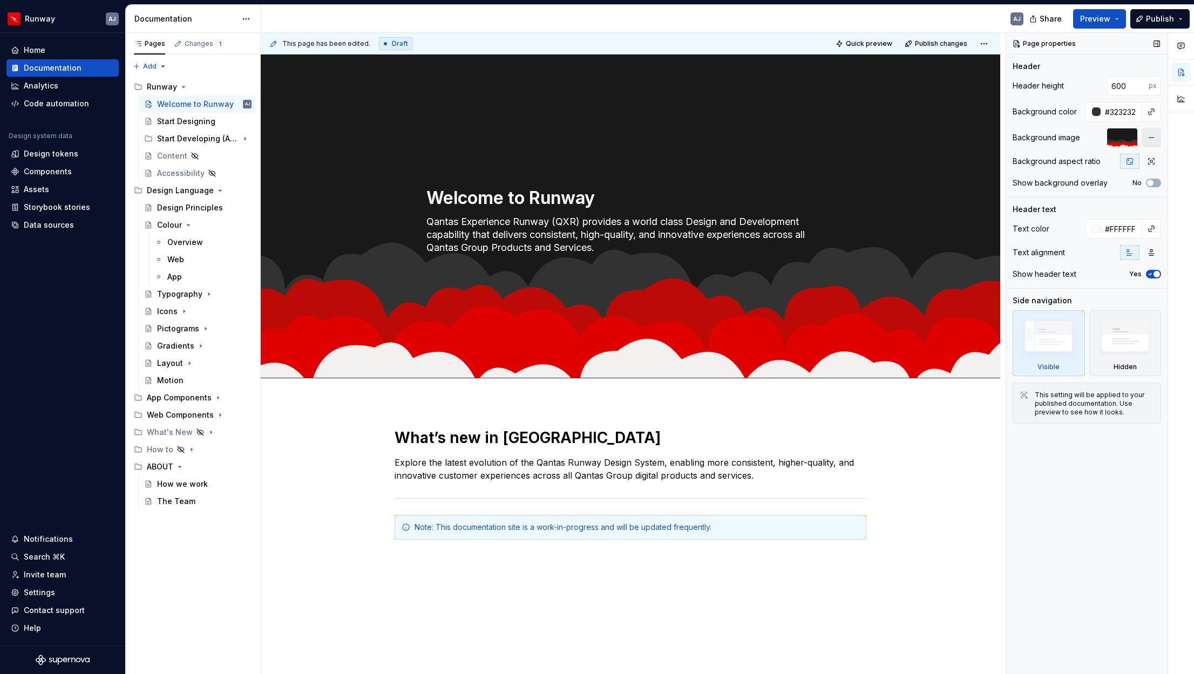
click at [1089, 135] on button "button" at bounding box center [1151, 137] width 19 height 19
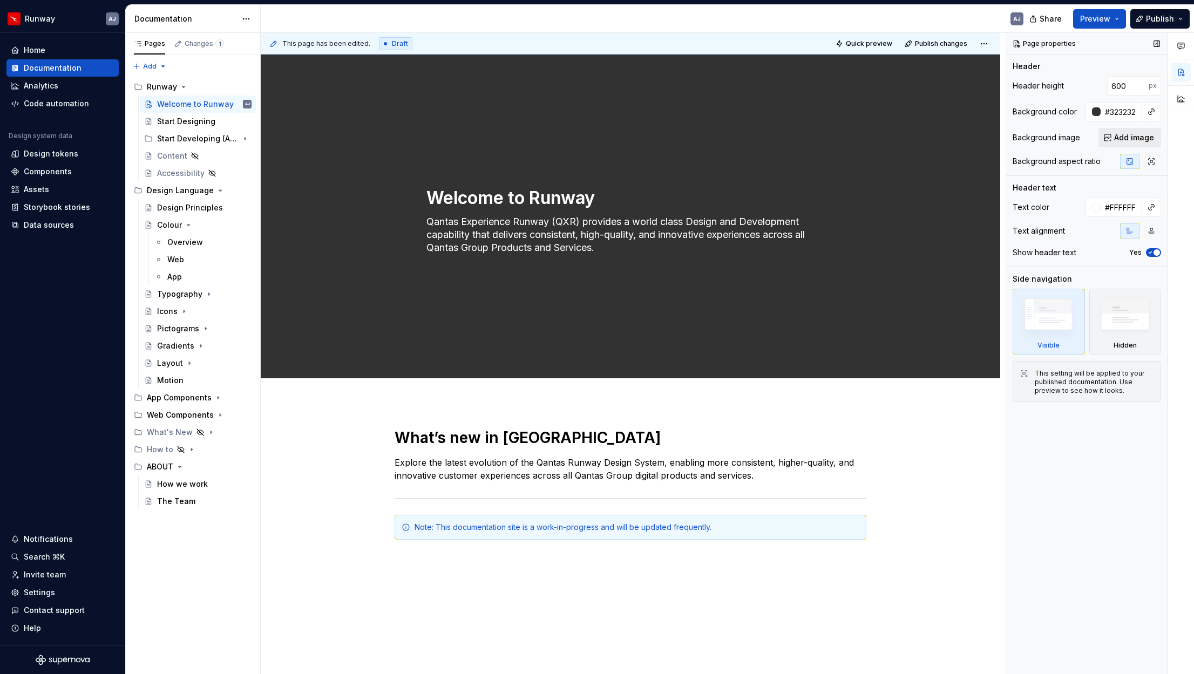
click at [1089, 139] on span "Add image" at bounding box center [1134, 137] width 40 height 11
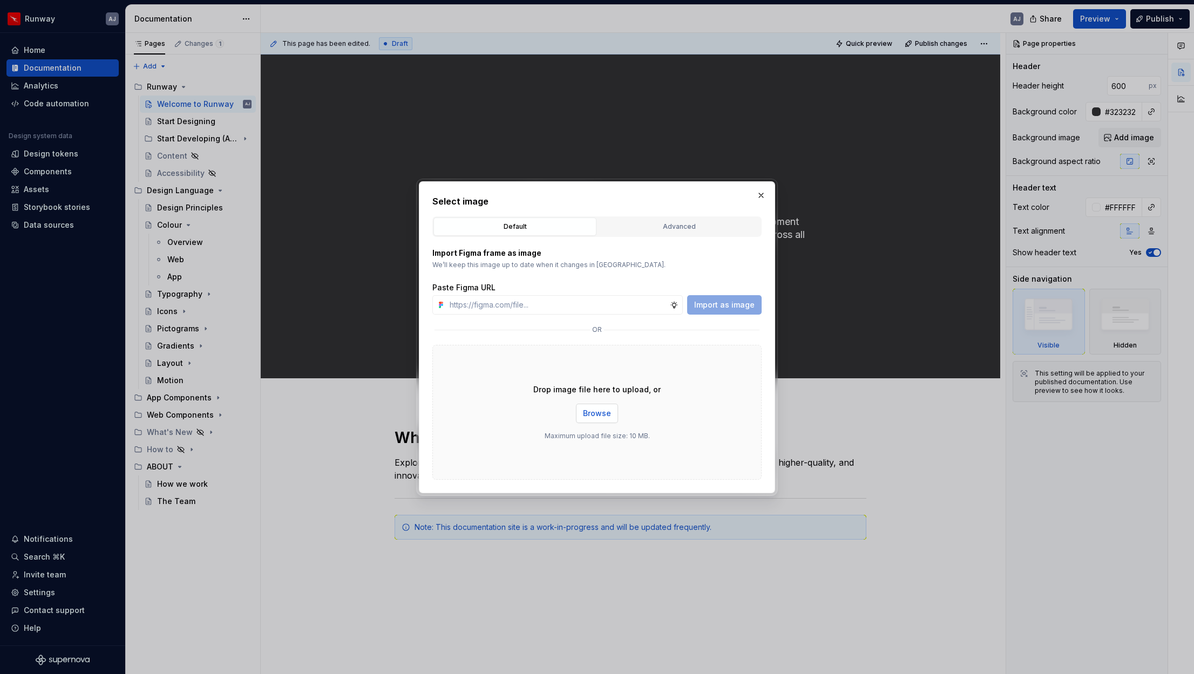
click at [591, 416] on span "Browse" at bounding box center [597, 413] width 28 height 11
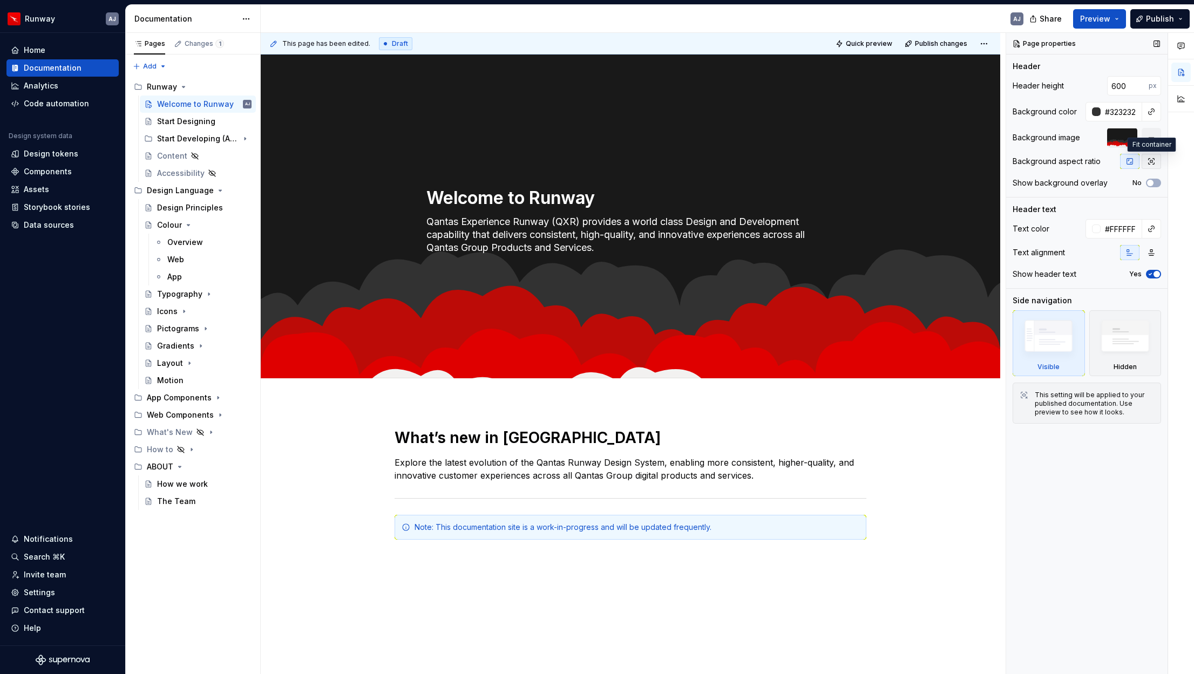
click at [1089, 160] on icon "button" at bounding box center [1151, 161] width 9 height 9
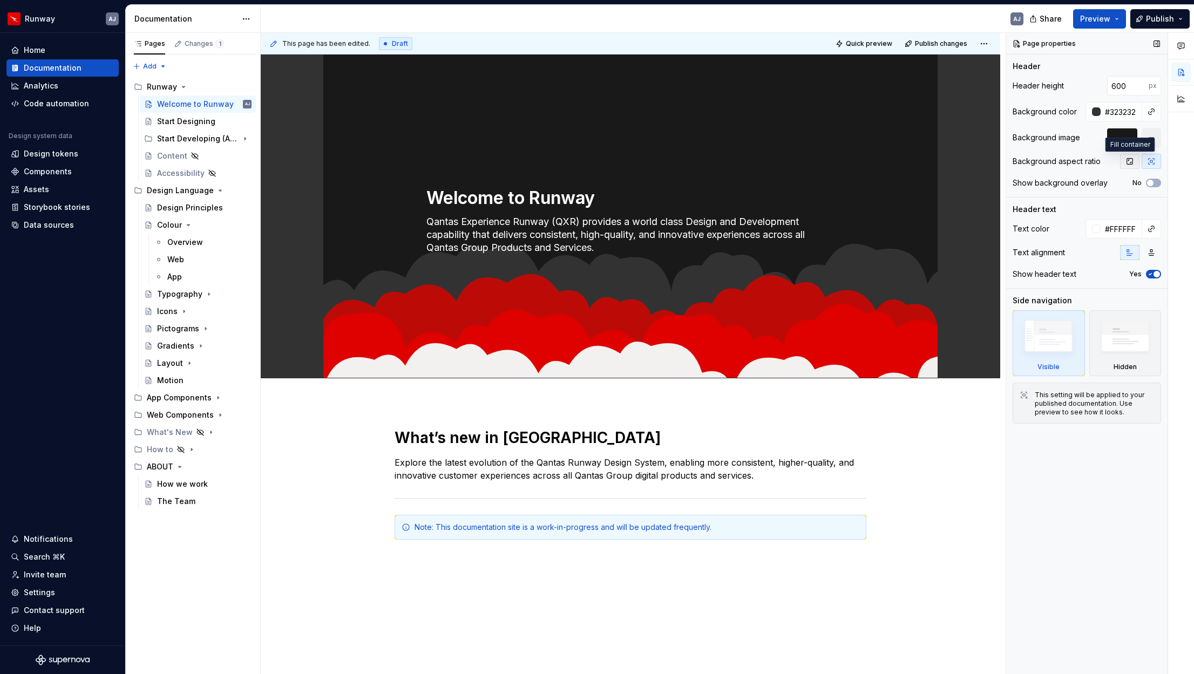
click at [1089, 160] on icon "button" at bounding box center [1130, 161] width 9 height 9
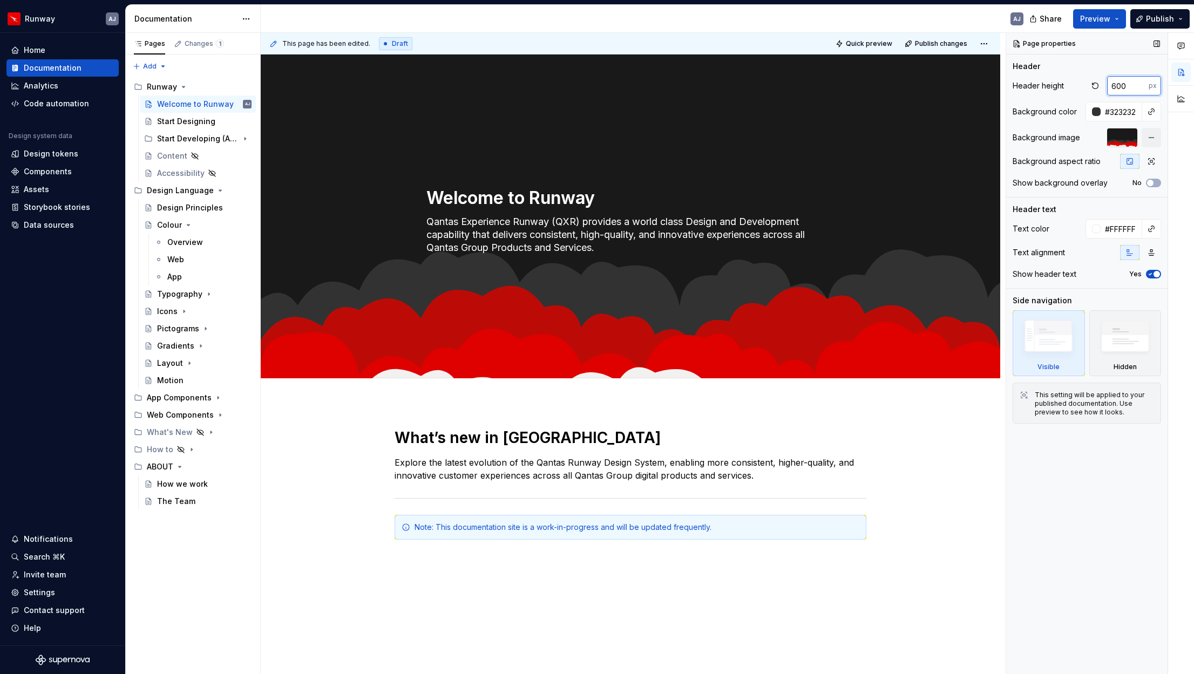
drag, startPoint x: 1126, startPoint y: 86, endPoint x: 1103, endPoint y: 89, distance: 22.8
click at [1089, 89] on div "600 px" at bounding box center [1124, 85] width 73 height 19
type textarea "*"
type input "480"
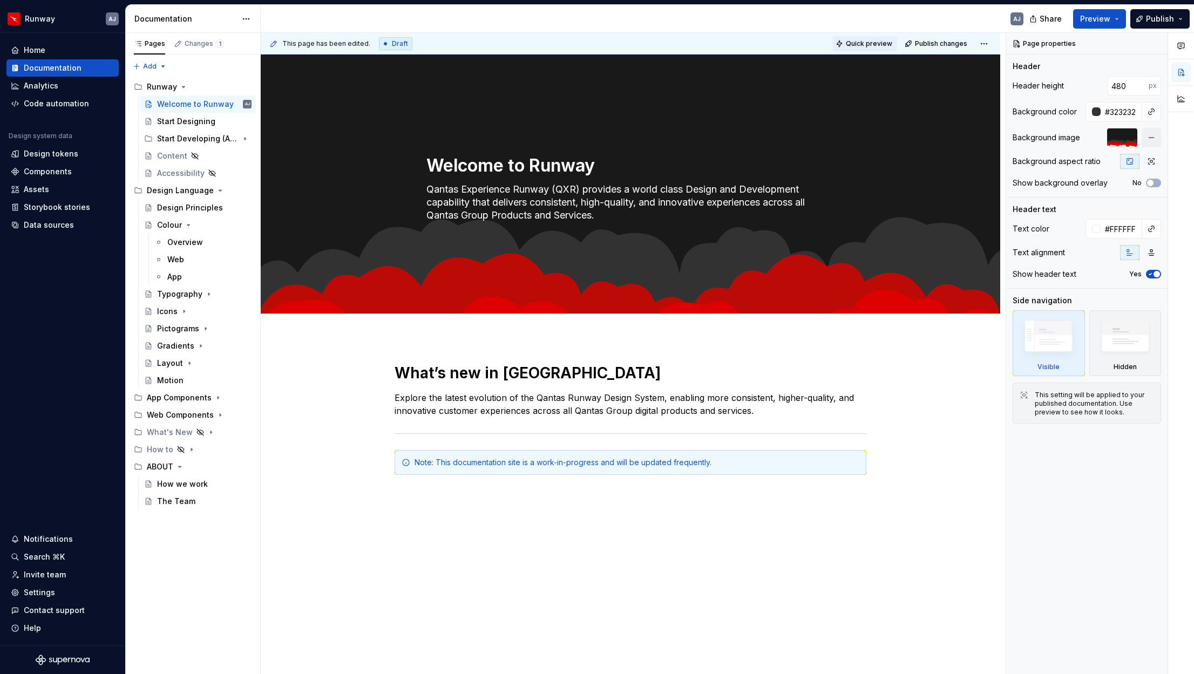
click at [879, 44] on span "Quick preview" at bounding box center [869, 43] width 46 height 9
click at [1089, 136] on button "button" at bounding box center [1151, 137] width 19 height 19
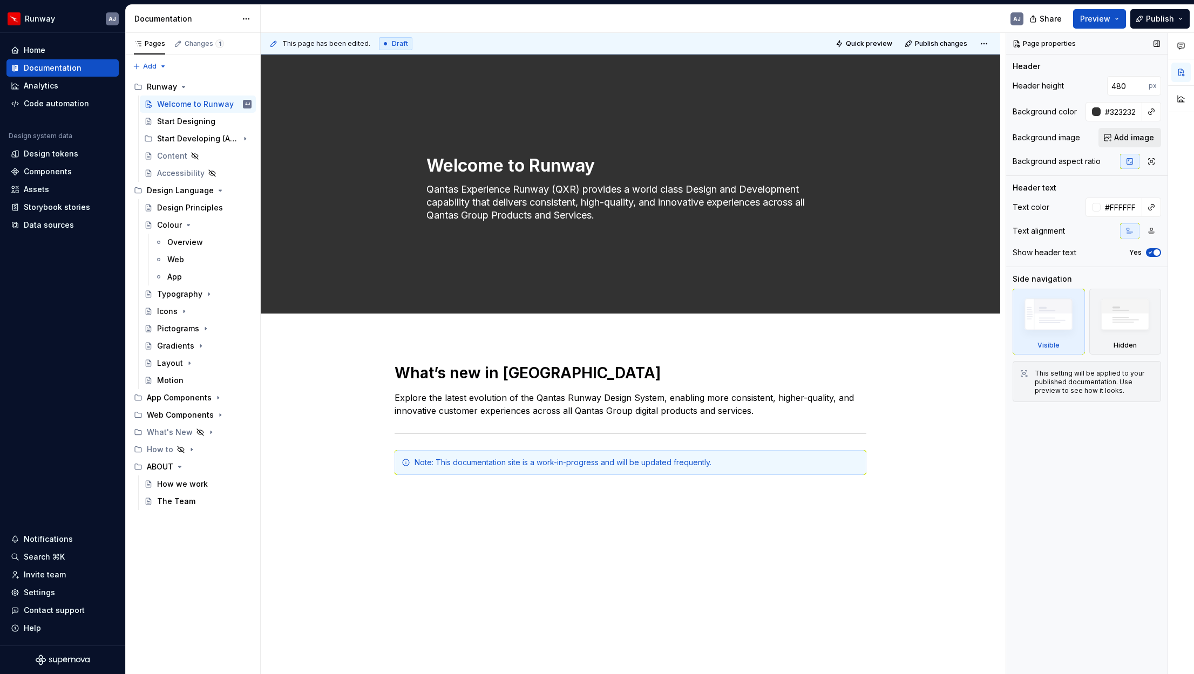
click at [1089, 137] on span "Add image" at bounding box center [1134, 137] width 40 height 11
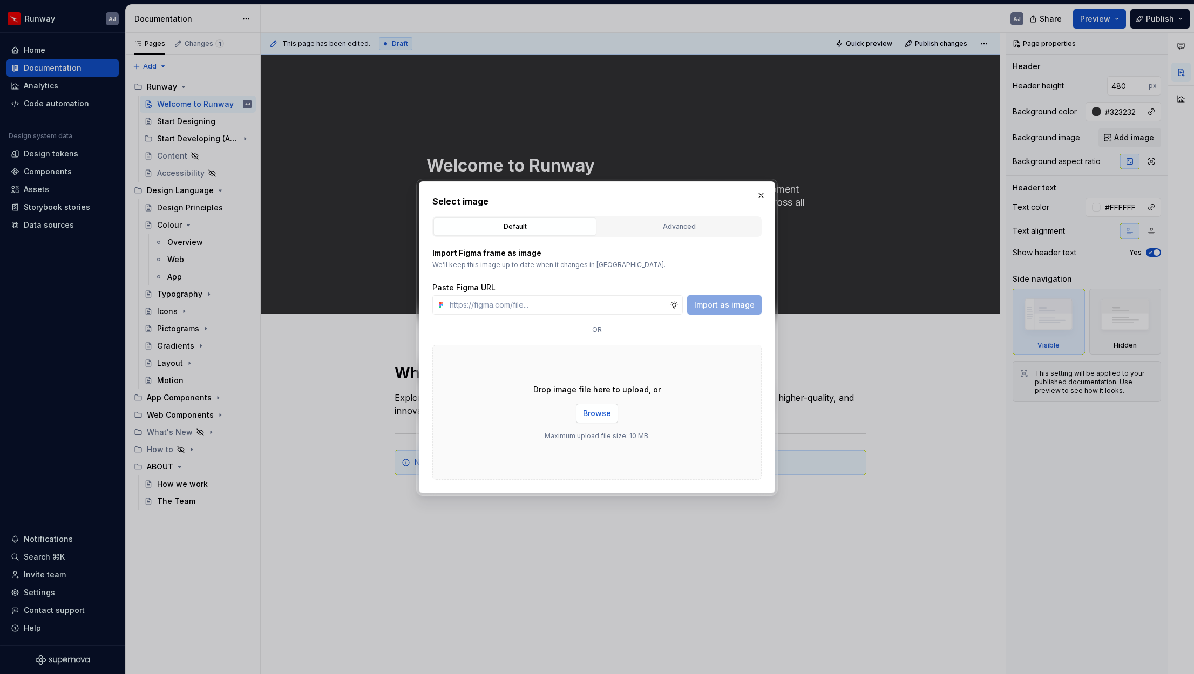
click at [602, 412] on span "Browse" at bounding box center [597, 413] width 28 height 11
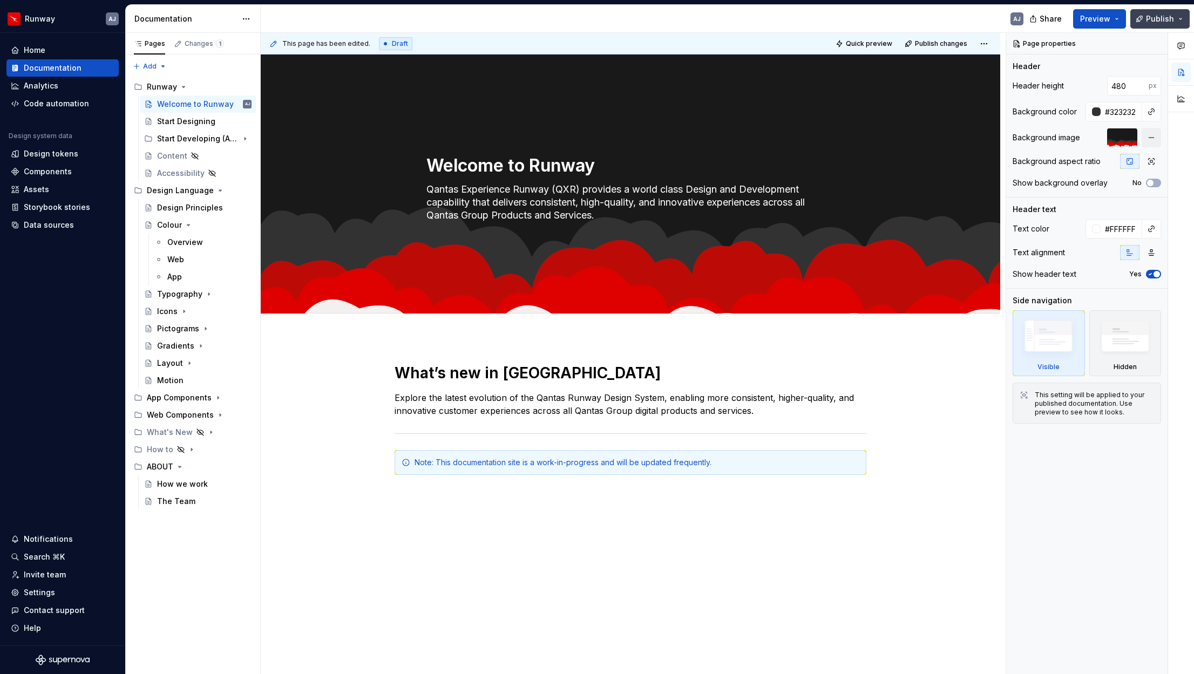
click at [1089, 21] on span "Publish" at bounding box center [1160, 18] width 28 height 11
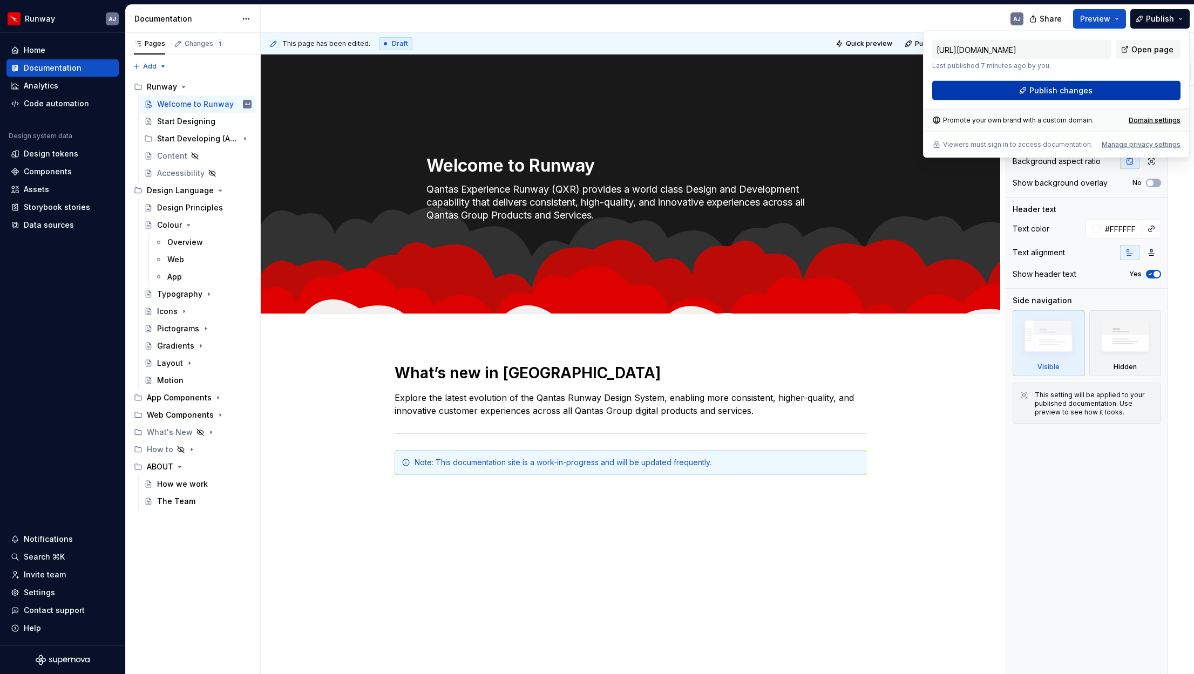
click at [1085, 86] on span "Publish changes" at bounding box center [1060, 90] width 63 height 11
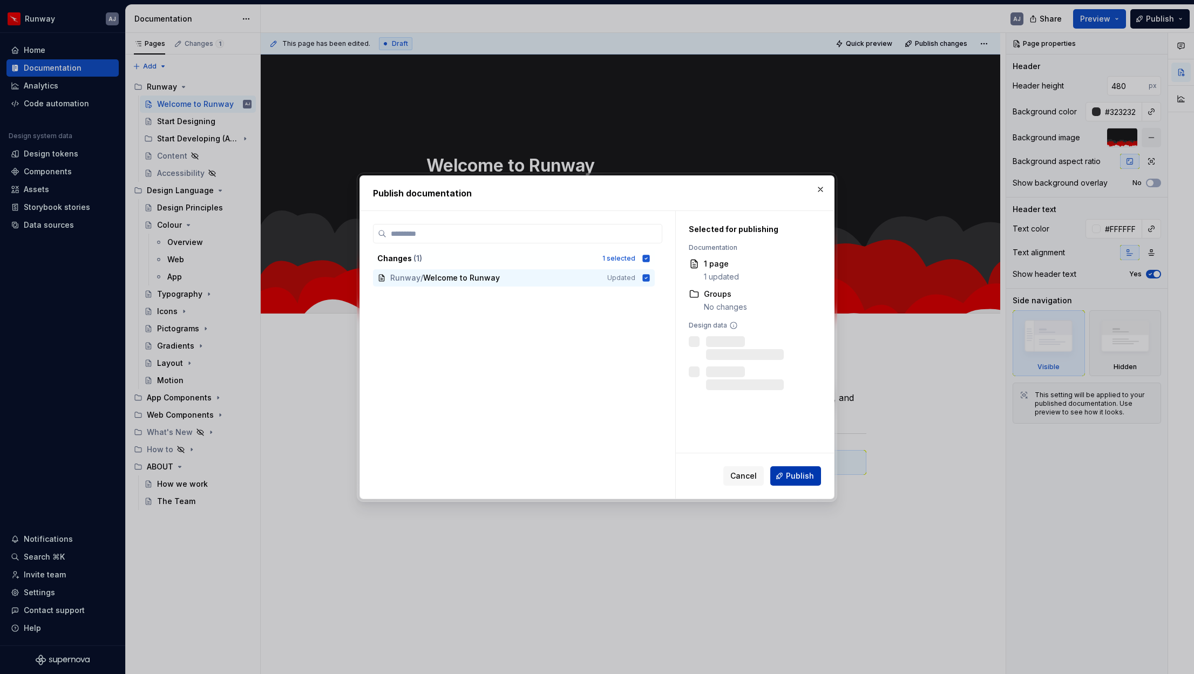
click at [796, 467] on button "Publish" at bounding box center [795, 475] width 51 height 19
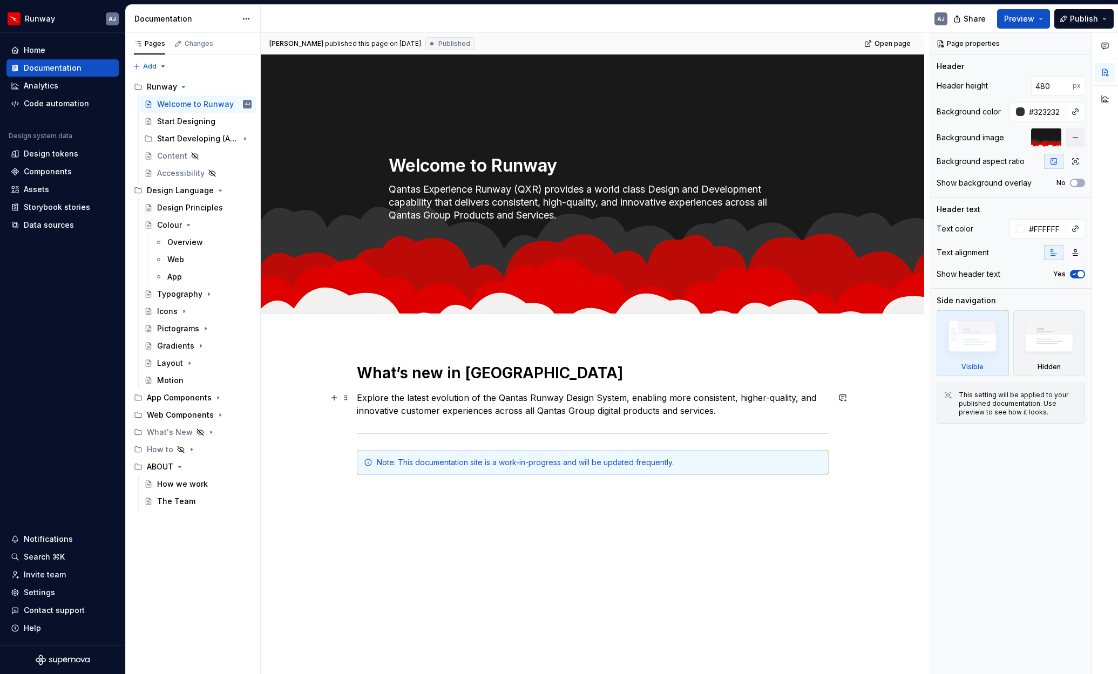
click at [476, 406] on p "Explore the latest evolution of the Qantas Runway Design System, enabling more …" at bounding box center [593, 404] width 472 height 26
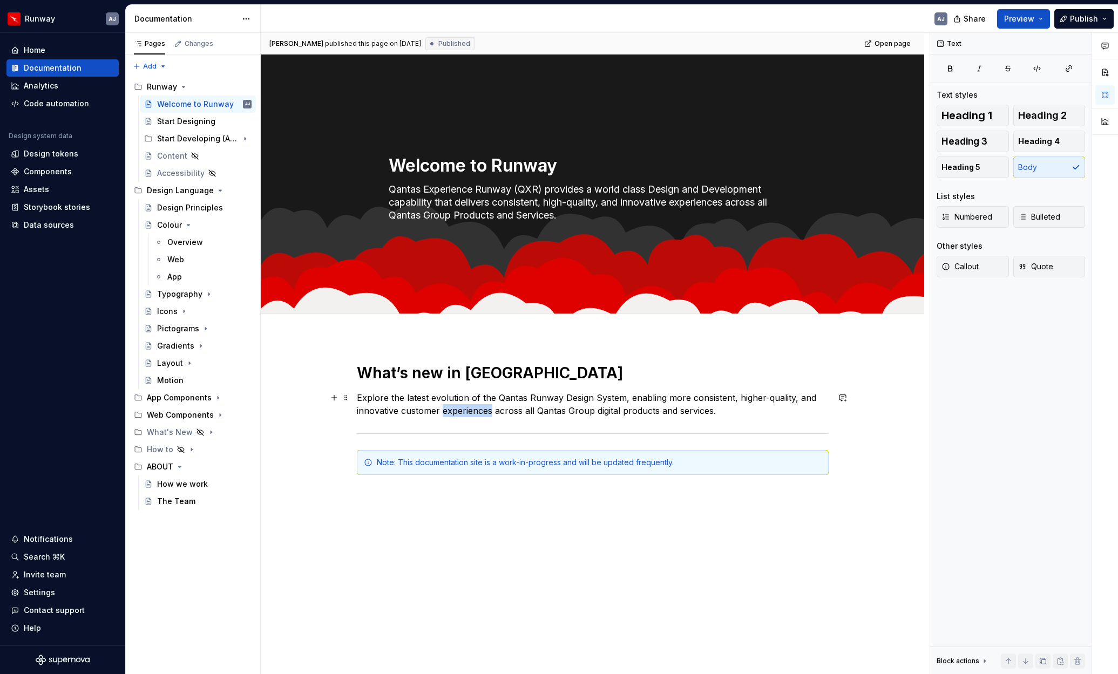
click at [476, 406] on p "Explore the latest evolution of the Qantas Runway Design System, enabling more …" at bounding box center [593, 404] width 472 height 26
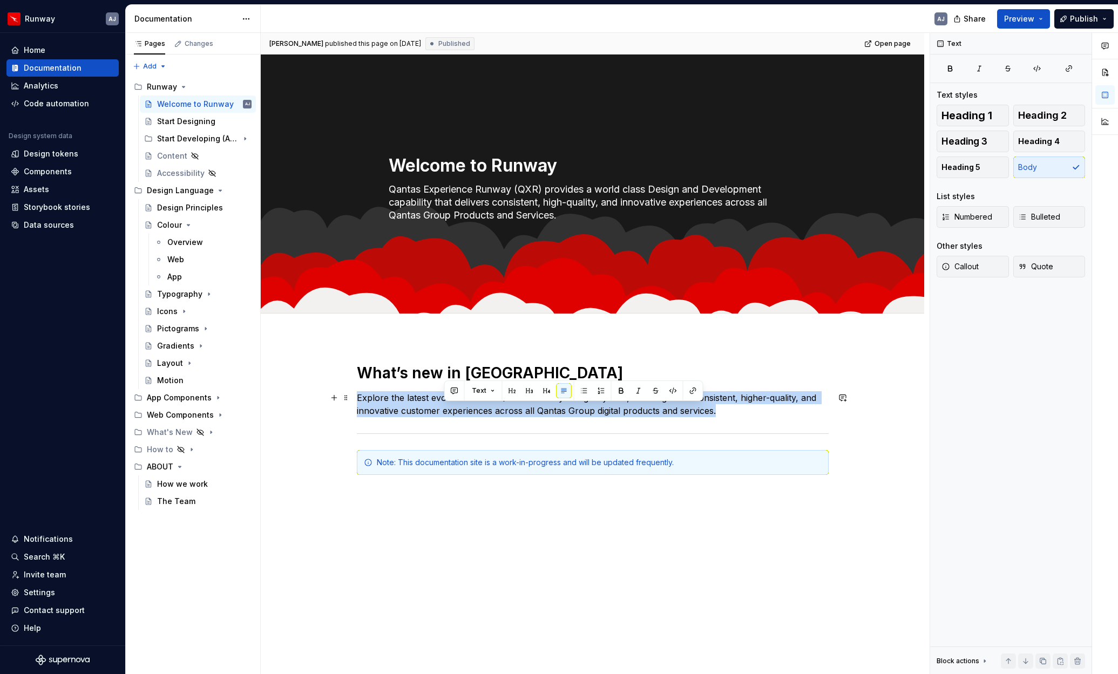
click at [476, 406] on p "Explore the latest evolution of the Qantas Runway Design System, enabling more …" at bounding box center [593, 404] width 472 height 26
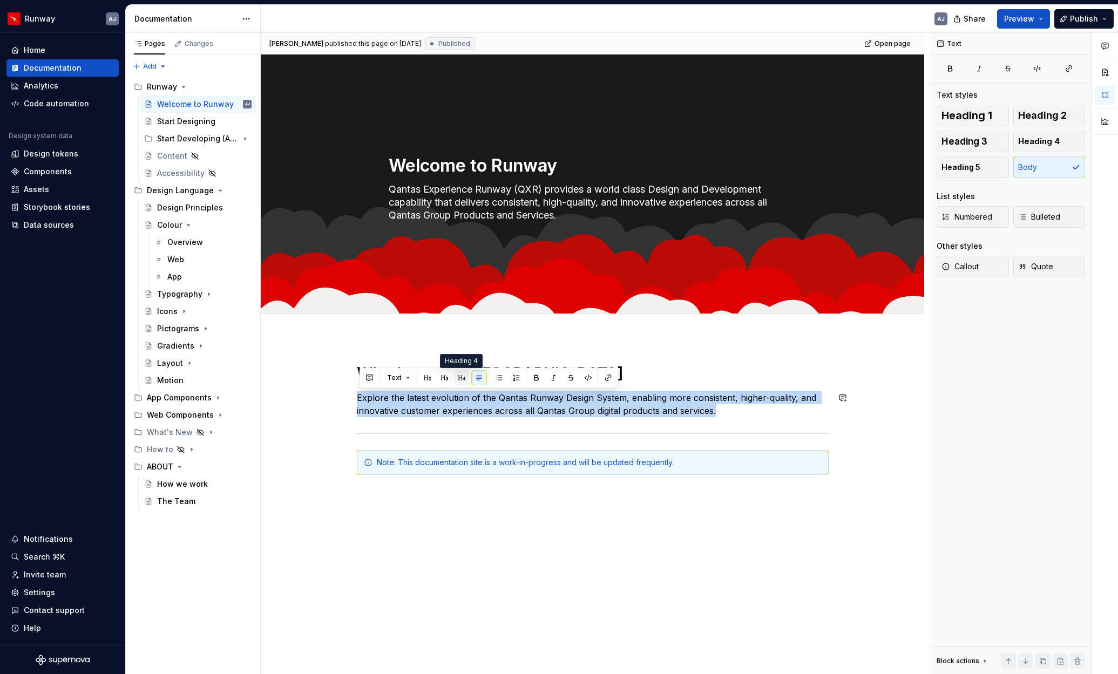
click at [462, 379] on button "button" at bounding box center [462, 377] width 15 height 15
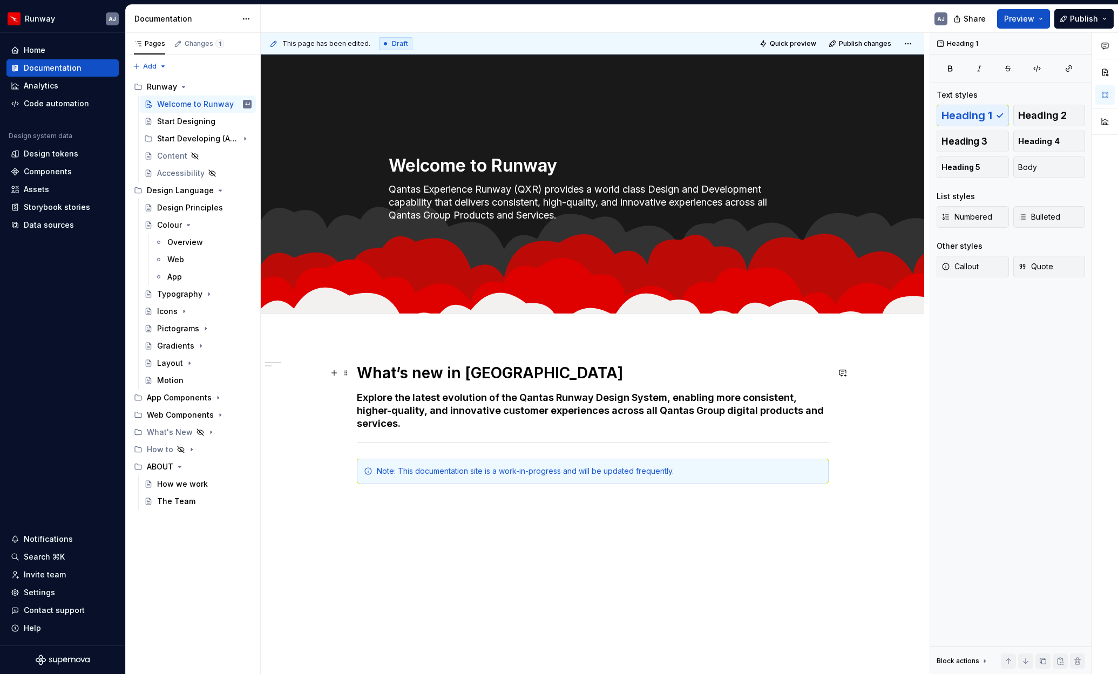
click at [417, 369] on h1 "What’s new in [GEOGRAPHIC_DATA]" at bounding box center [593, 372] width 472 height 19
click at [444, 352] on button "button" at bounding box center [444, 349] width 15 height 15
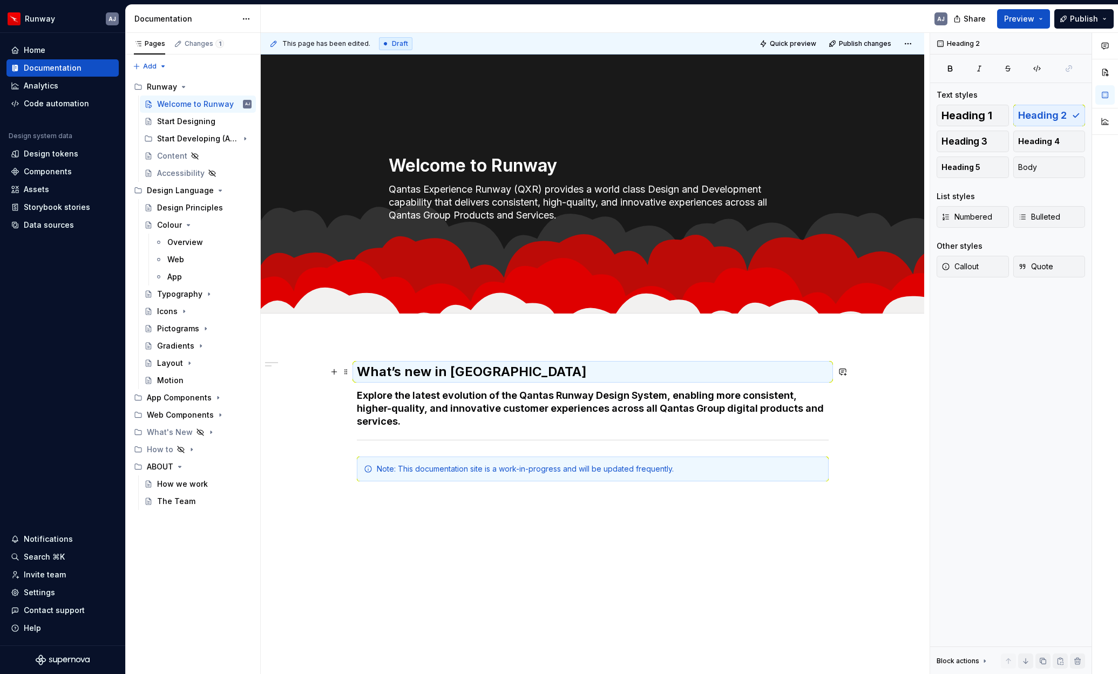
click at [461, 368] on h2 "What’s new in [GEOGRAPHIC_DATA]" at bounding box center [593, 371] width 472 height 17
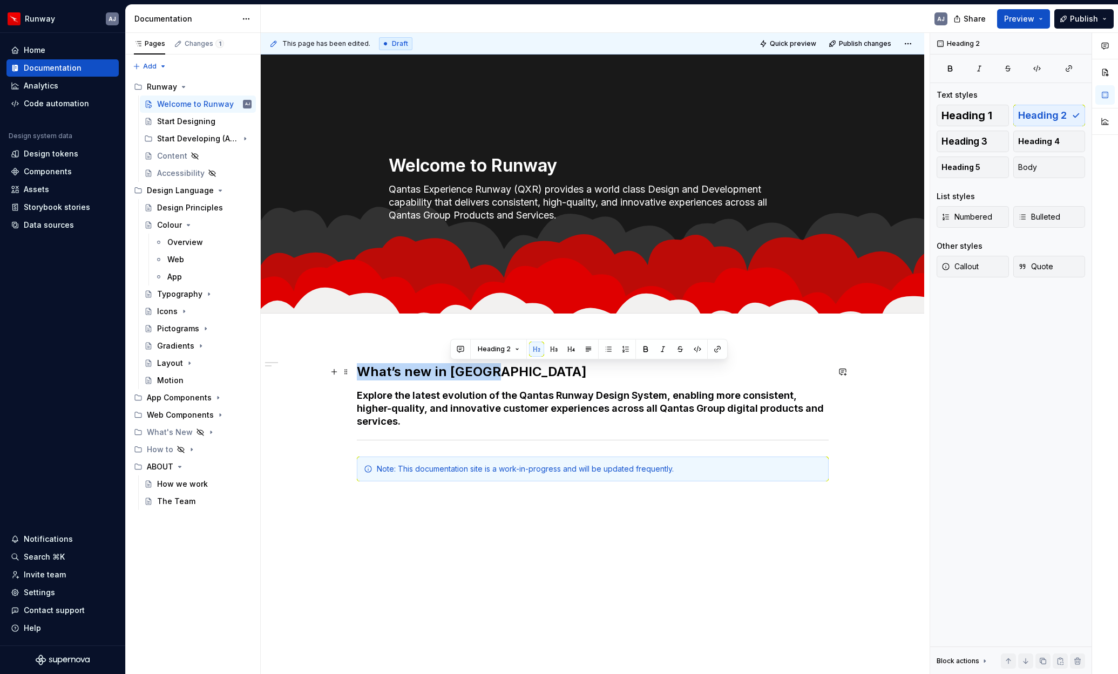
click at [461, 368] on h2 "What’s new in [GEOGRAPHIC_DATA]" at bounding box center [593, 371] width 472 height 17
click at [413, 350] on span "Heading 2" at bounding box center [403, 349] width 33 height 9
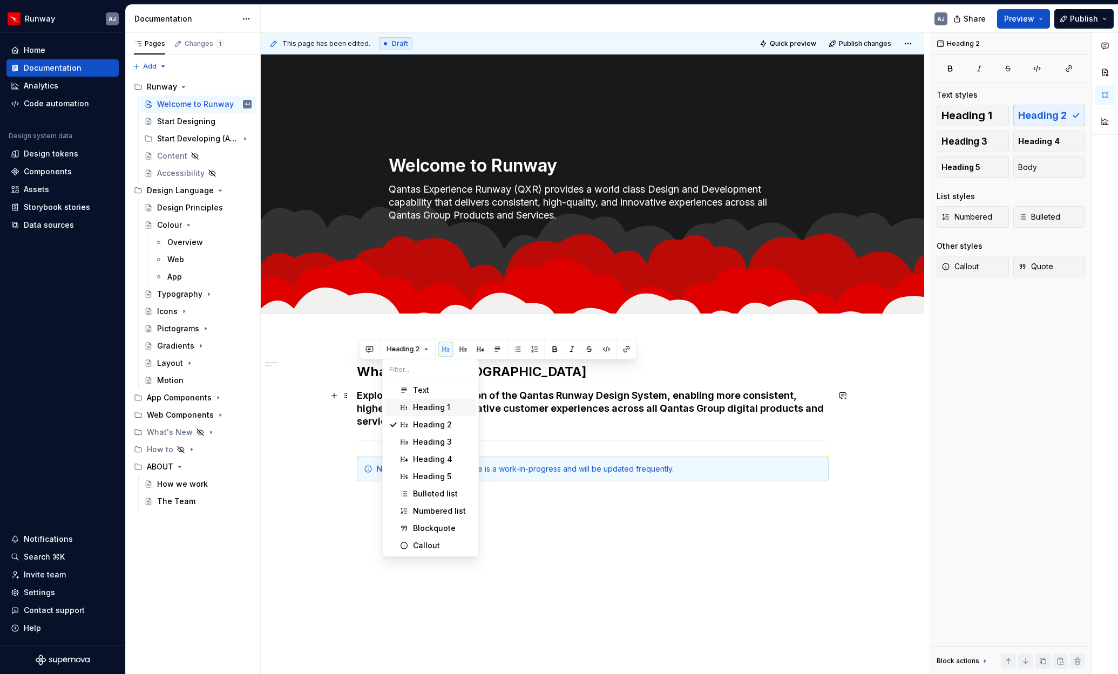
click at [424, 405] on div "Heading 1" at bounding box center [431, 407] width 37 height 11
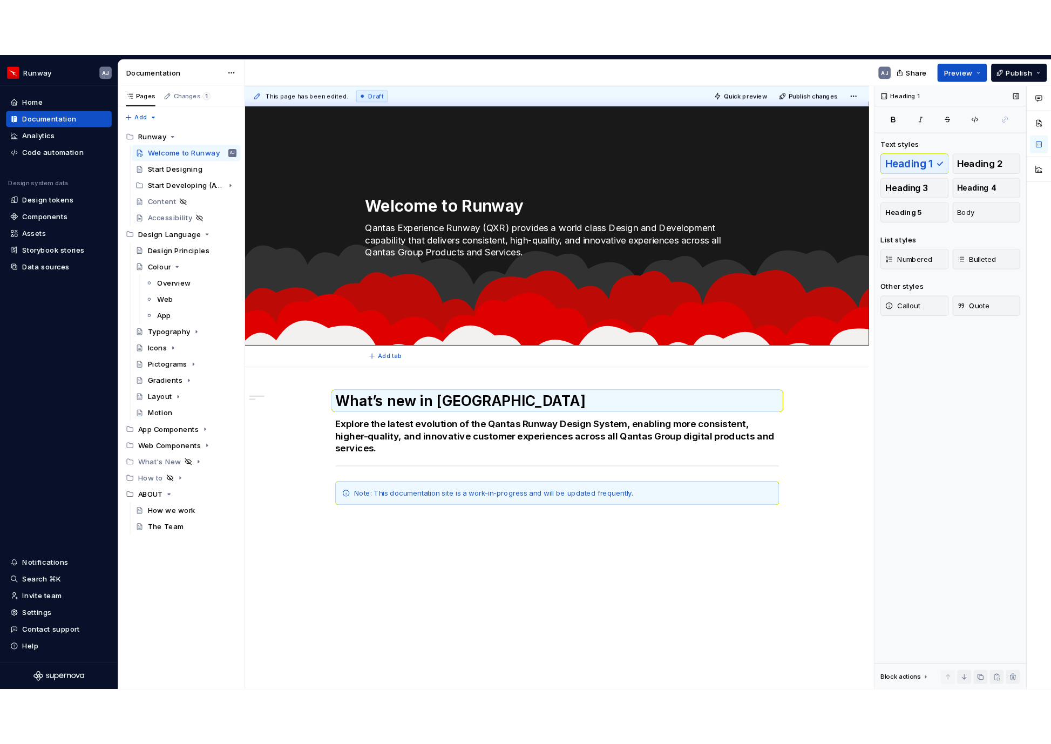
scroll to position [32, 0]
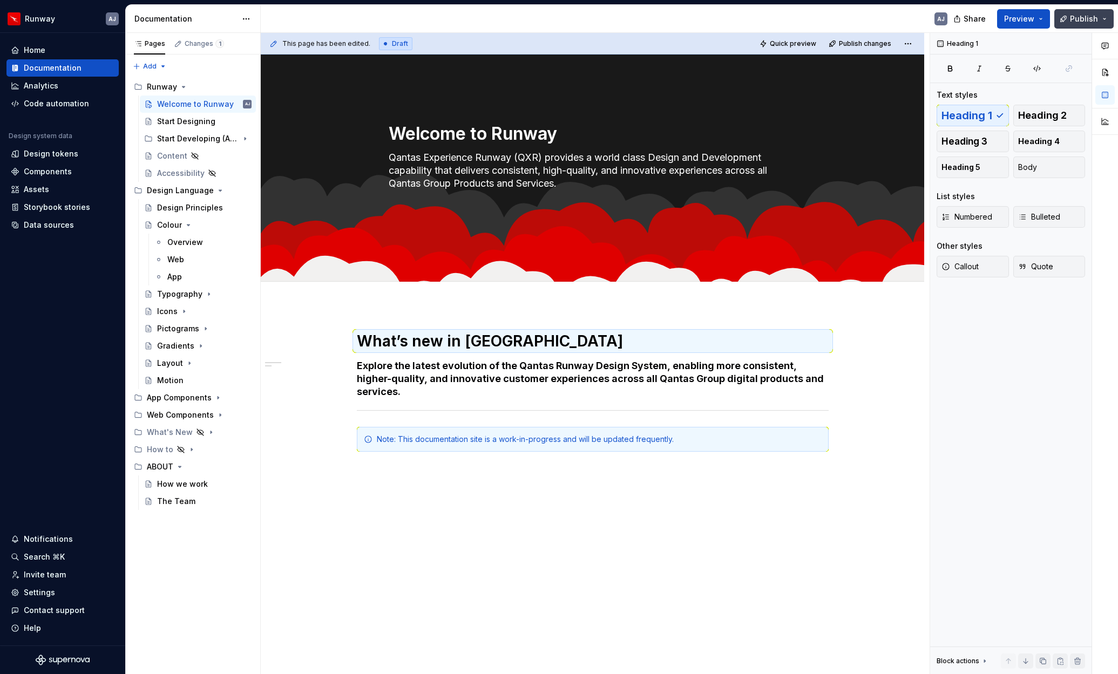
click at [1085, 20] on span "Publish" at bounding box center [1084, 18] width 28 height 11
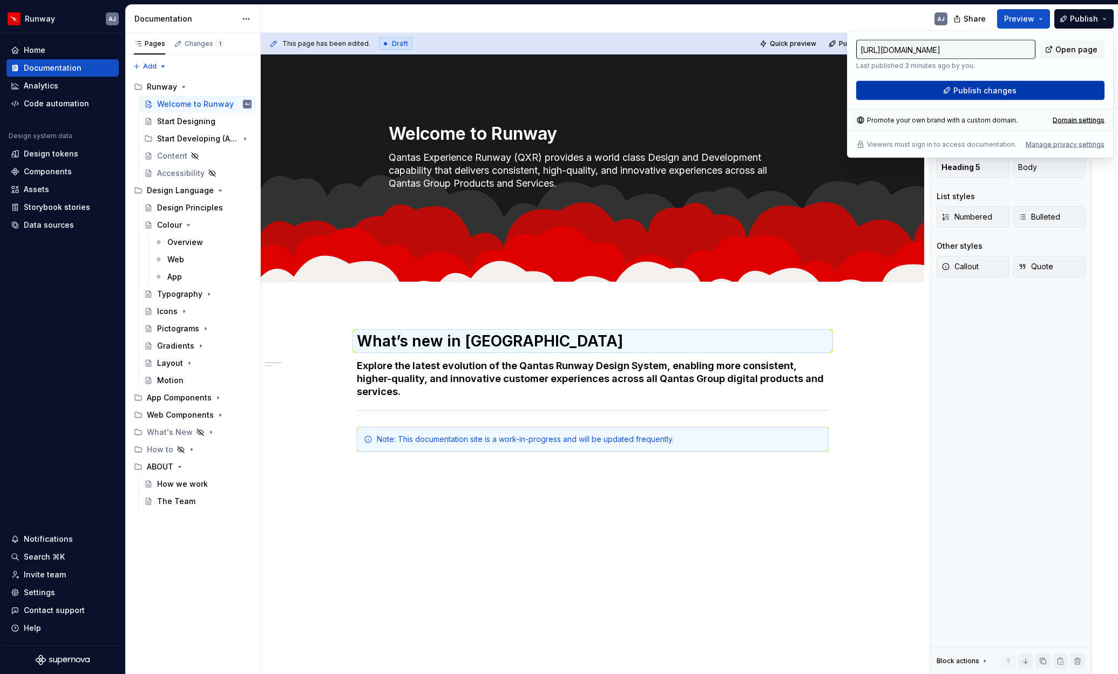
click at [1008, 90] on span "Publish changes" at bounding box center [984, 90] width 63 height 11
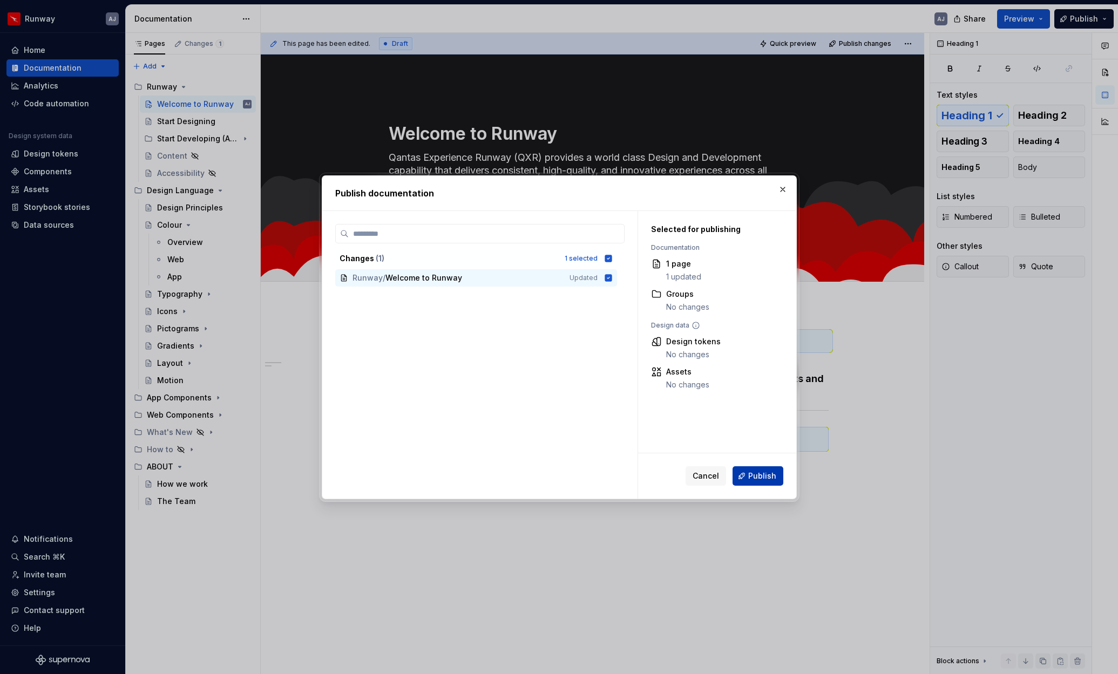
click at [756, 473] on span "Publish" at bounding box center [762, 476] width 28 height 11
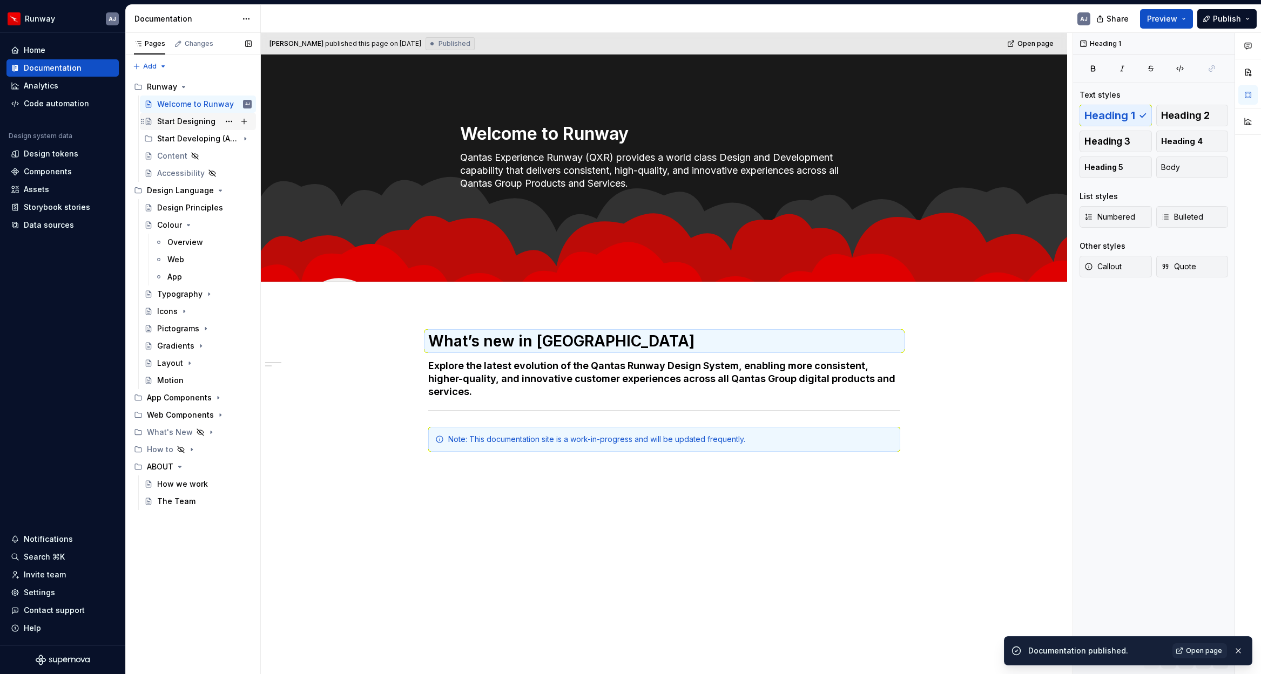
click at [186, 123] on div "Start Designing" at bounding box center [186, 121] width 58 height 11
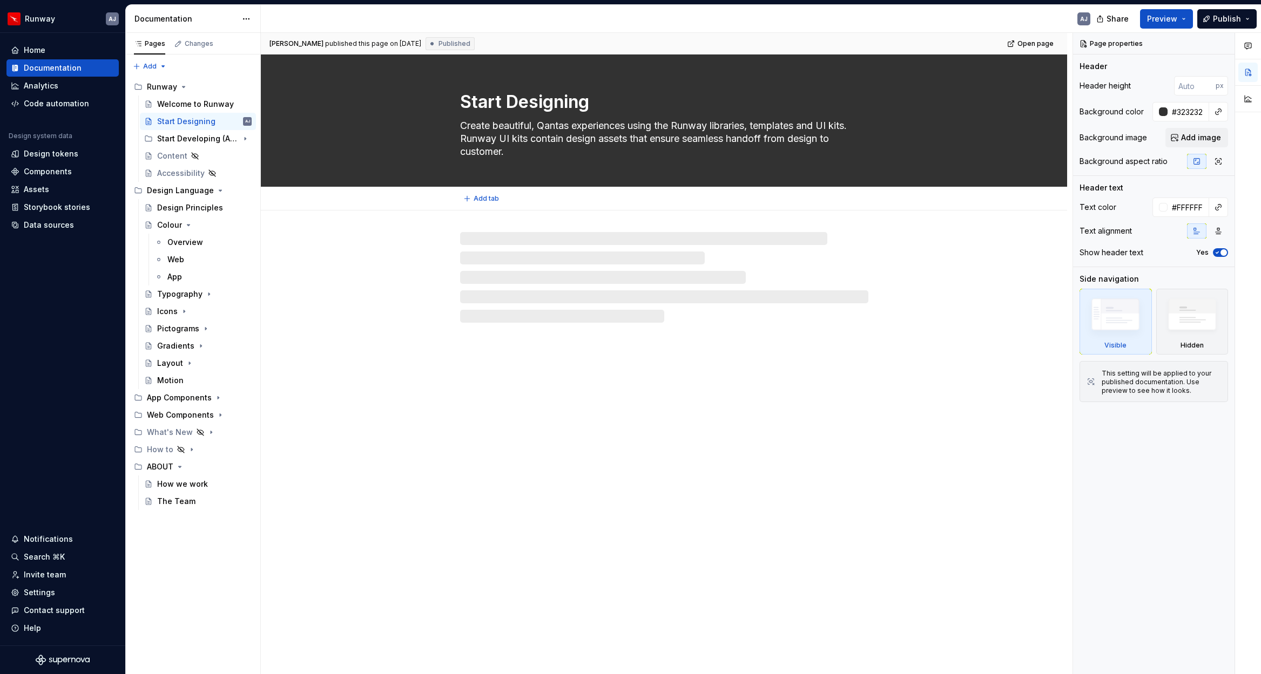
click at [954, 114] on div "Start Designing Create beautiful, Qantas experiences using the Runway libraries…" at bounding box center [664, 121] width 720 height 132
click at [1024, 95] on div "Start Designing Create beautiful, Qantas experiences using the Runway libraries…" at bounding box center [664, 121] width 720 height 132
click at [1033, 77] on div "Start Designing Create beautiful, Qantas experiences using the Runway libraries…" at bounding box center [664, 121] width 806 height 132
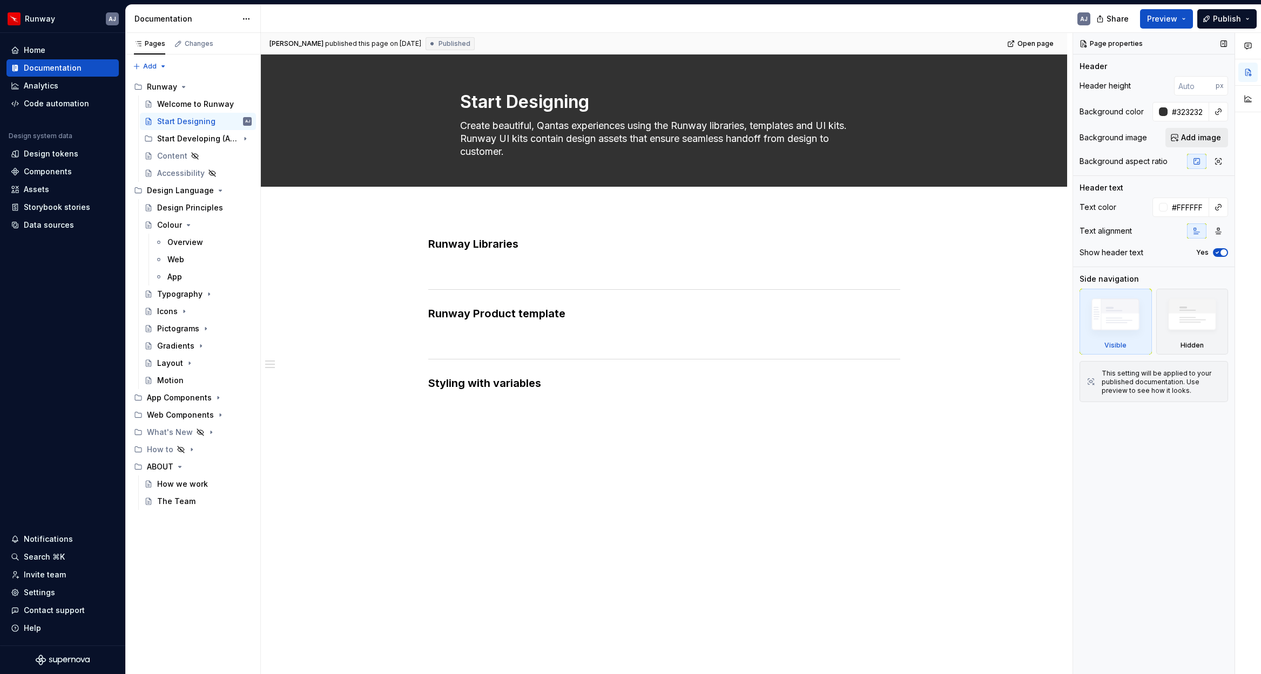
click at [1089, 139] on span "Add image" at bounding box center [1201, 137] width 40 height 11
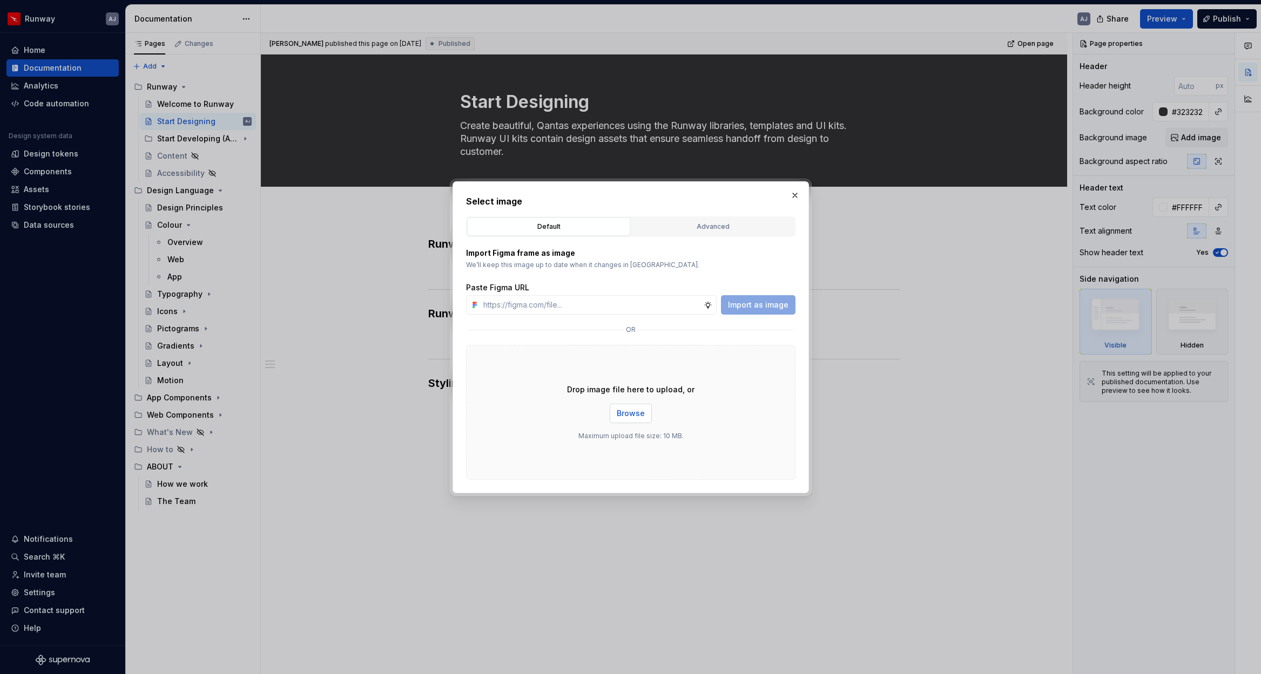
click at [633, 417] on span "Browse" at bounding box center [630, 413] width 28 height 11
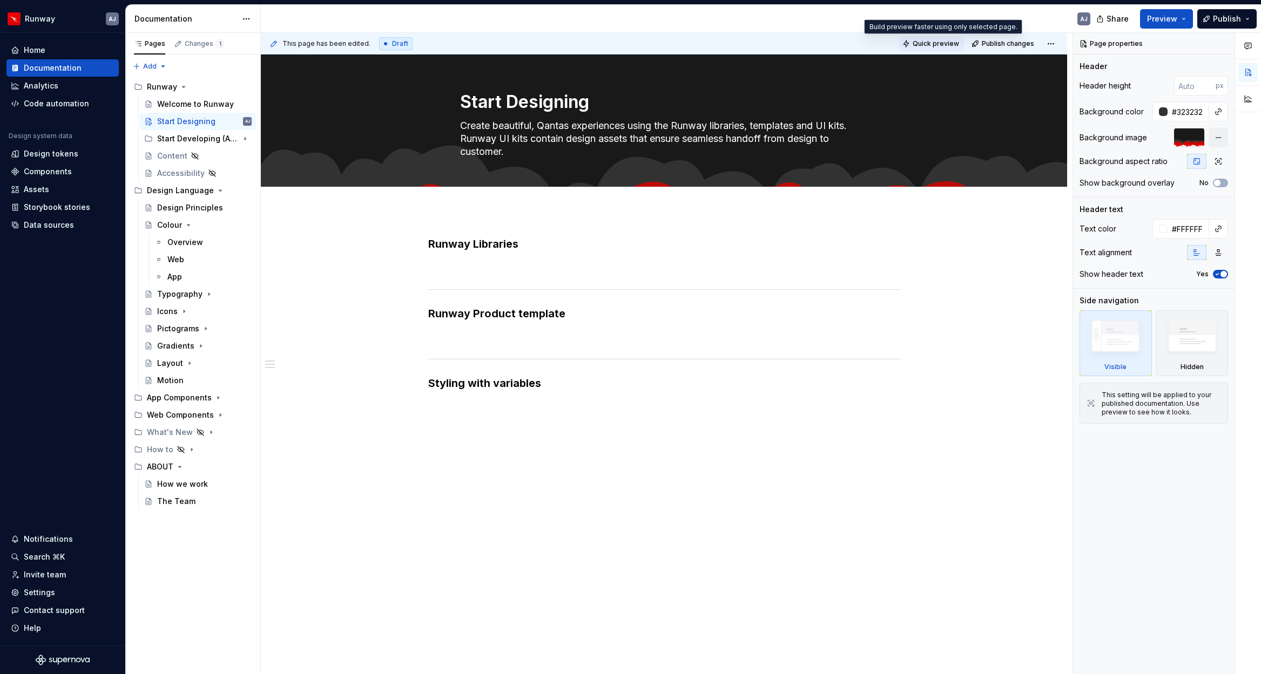
click at [932, 45] on span "Quick preview" at bounding box center [935, 43] width 46 height 9
click at [938, 45] on span "Quick preview" at bounding box center [935, 43] width 46 height 9
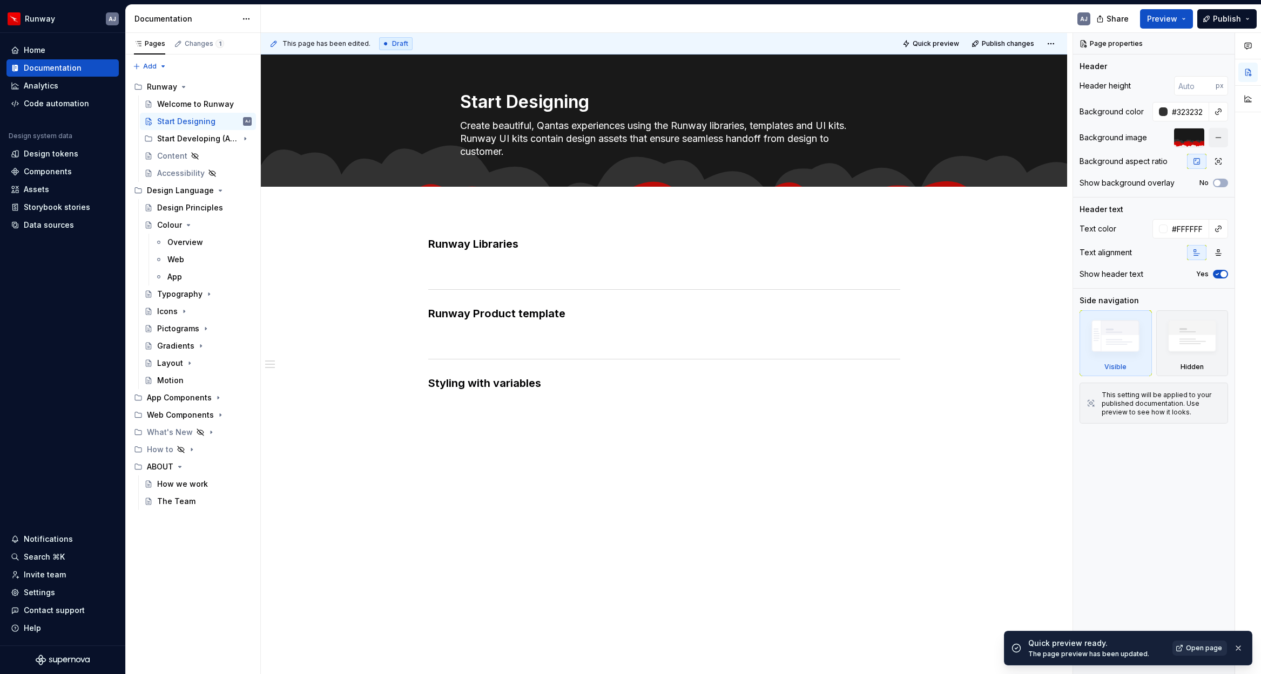
click at [1089, 649] on span "Open page" at bounding box center [1203, 648] width 36 height 9
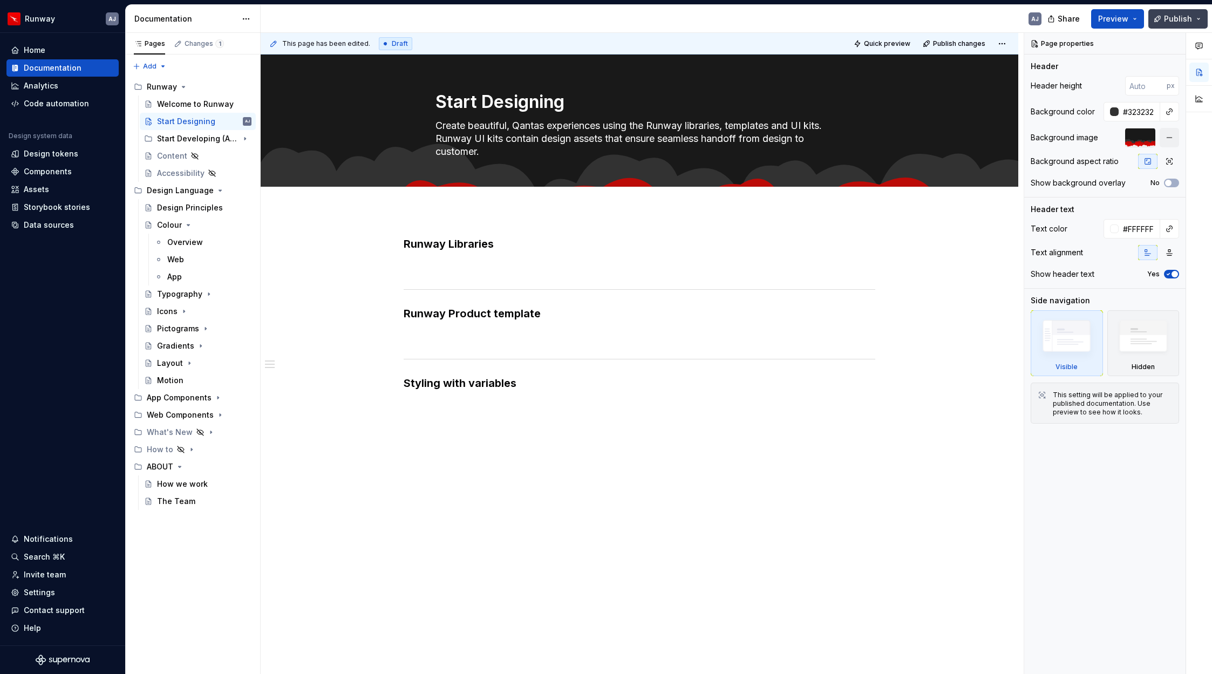
click at [1089, 13] on span "Publish" at bounding box center [1178, 18] width 28 height 11
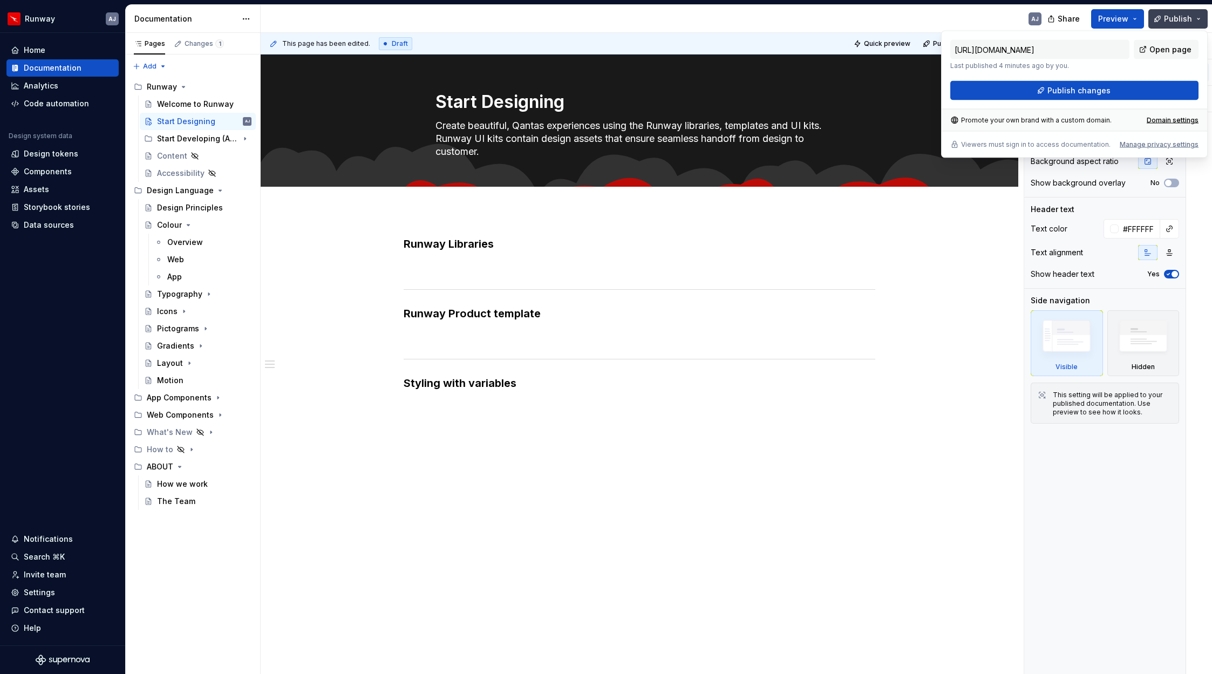
click at [1089, 19] on span "Publish" at bounding box center [1178, 18] width 28 height 11
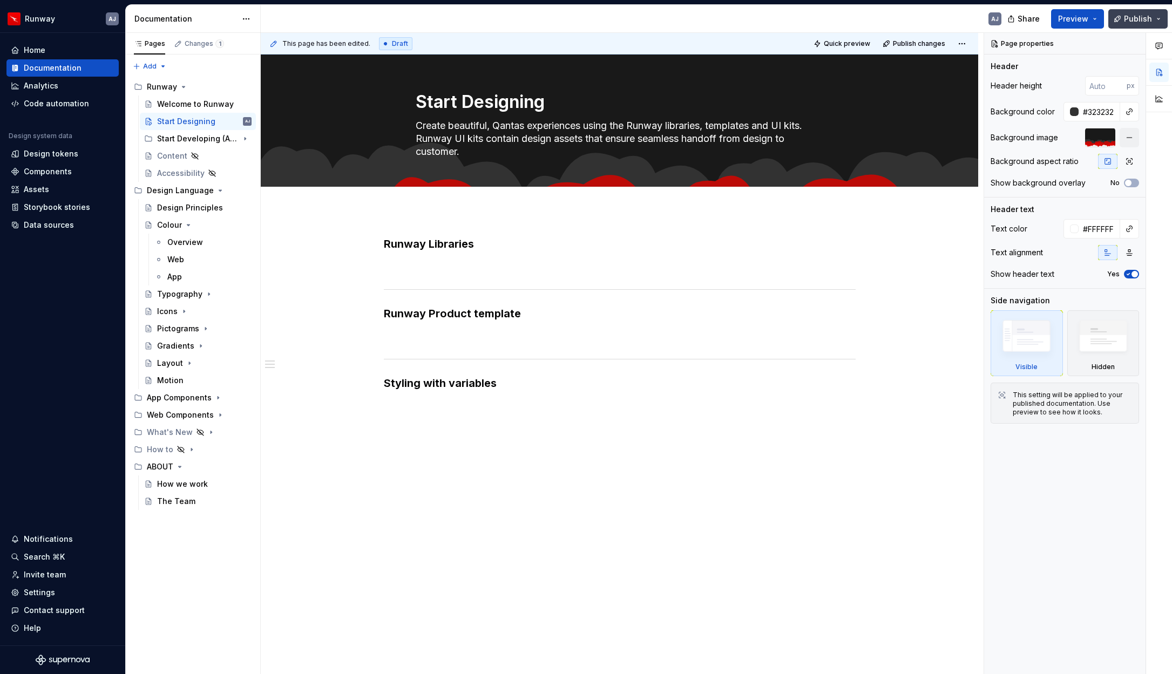
click at [1089, 15] on span "Publish" at bounding box center [1138, 18] width 28 height 11
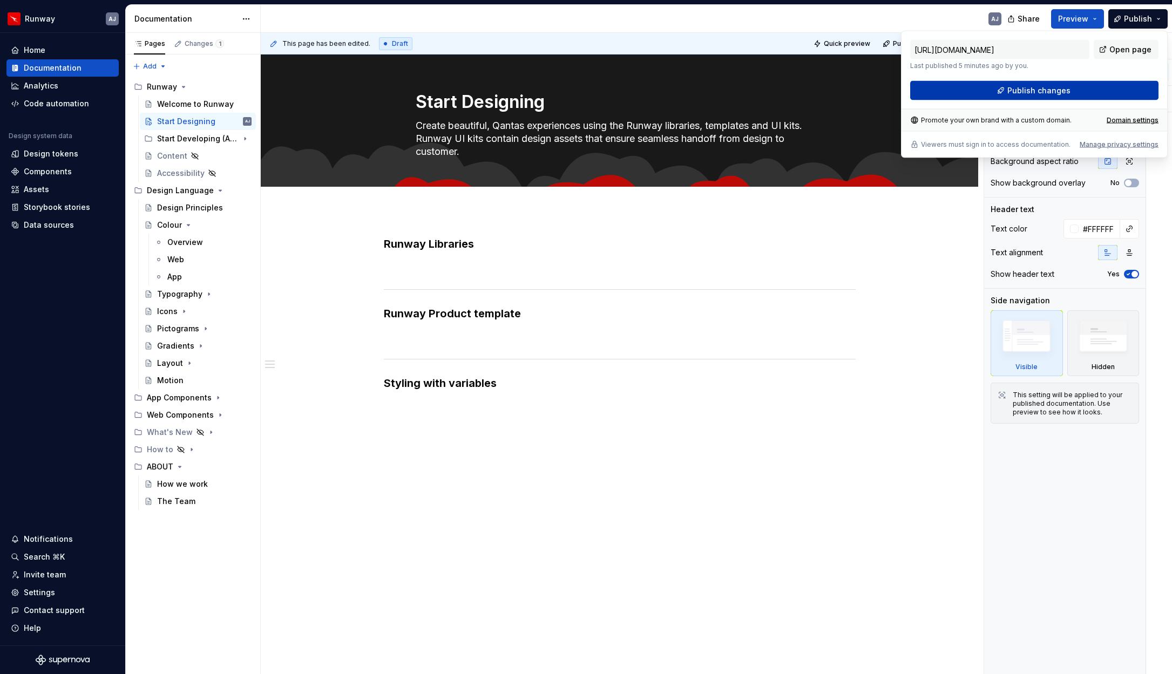
click at [1053, 89] on span "Publish changes" at bounding box center [1038, 90] width 63 height 11
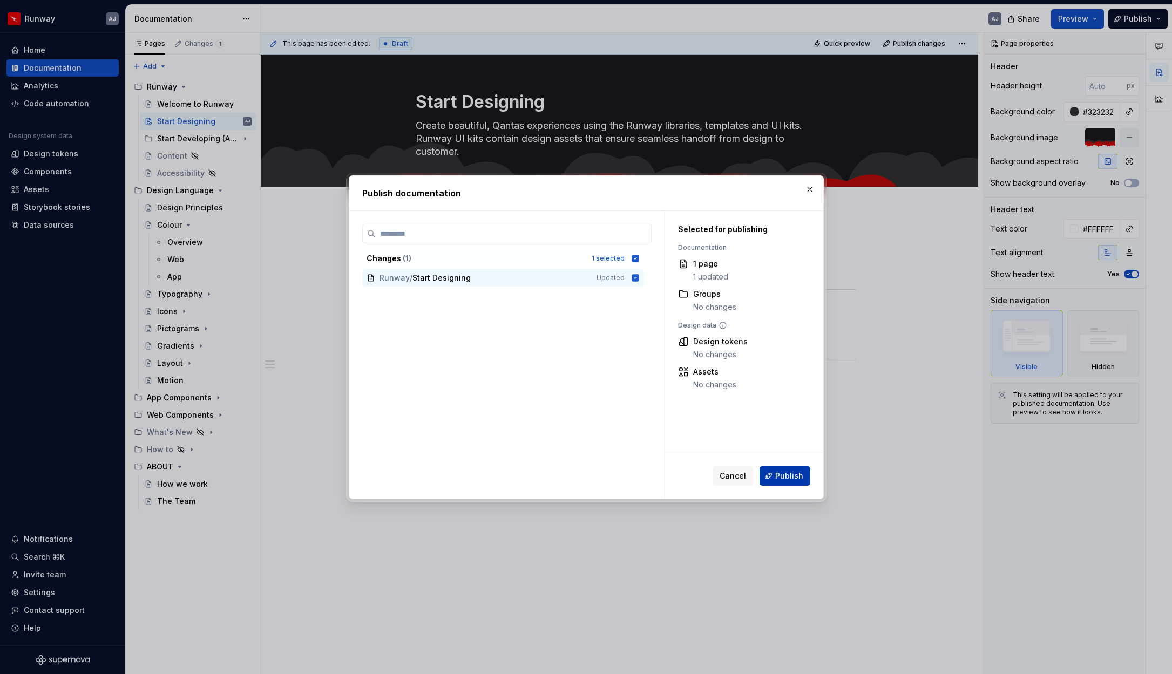
click at [791, 471] on span "Publish" at bounding box center [789, 476] width 28 height 11
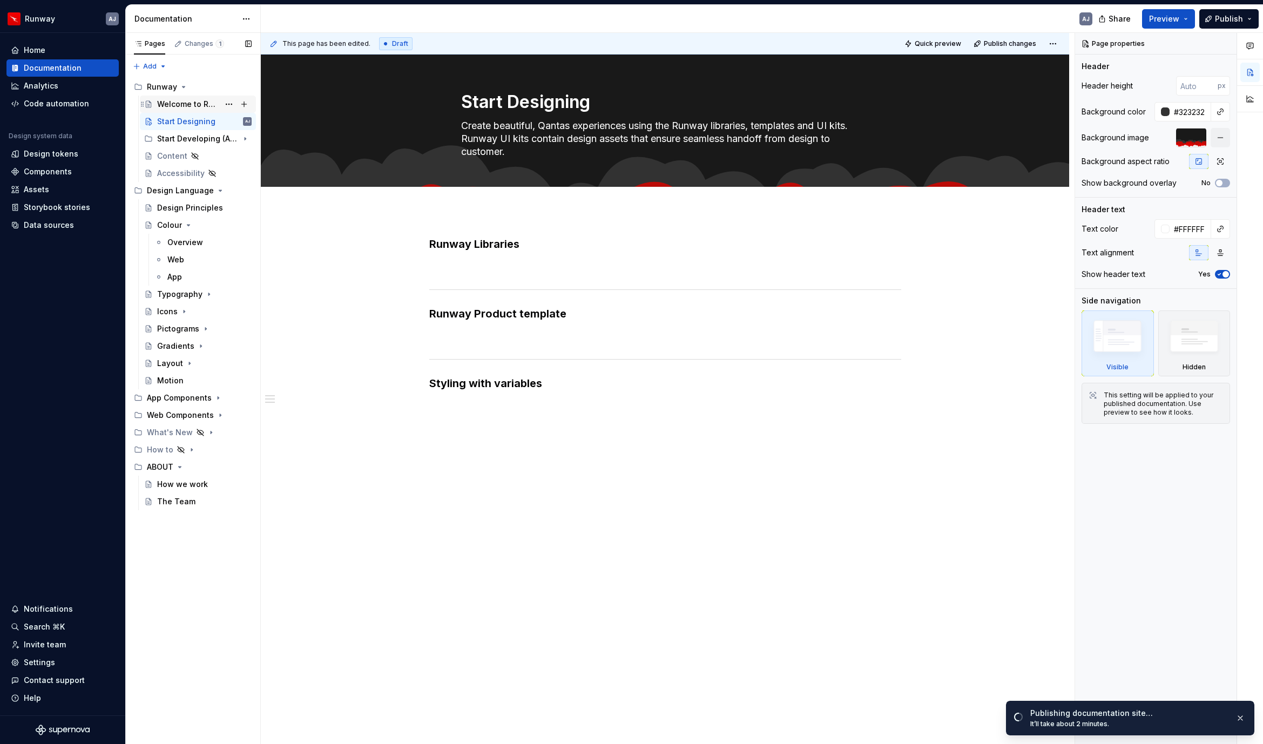
click at [174, 101] on div "Welcome to Runway" at bounding box center [188, 104] width 62 height 11
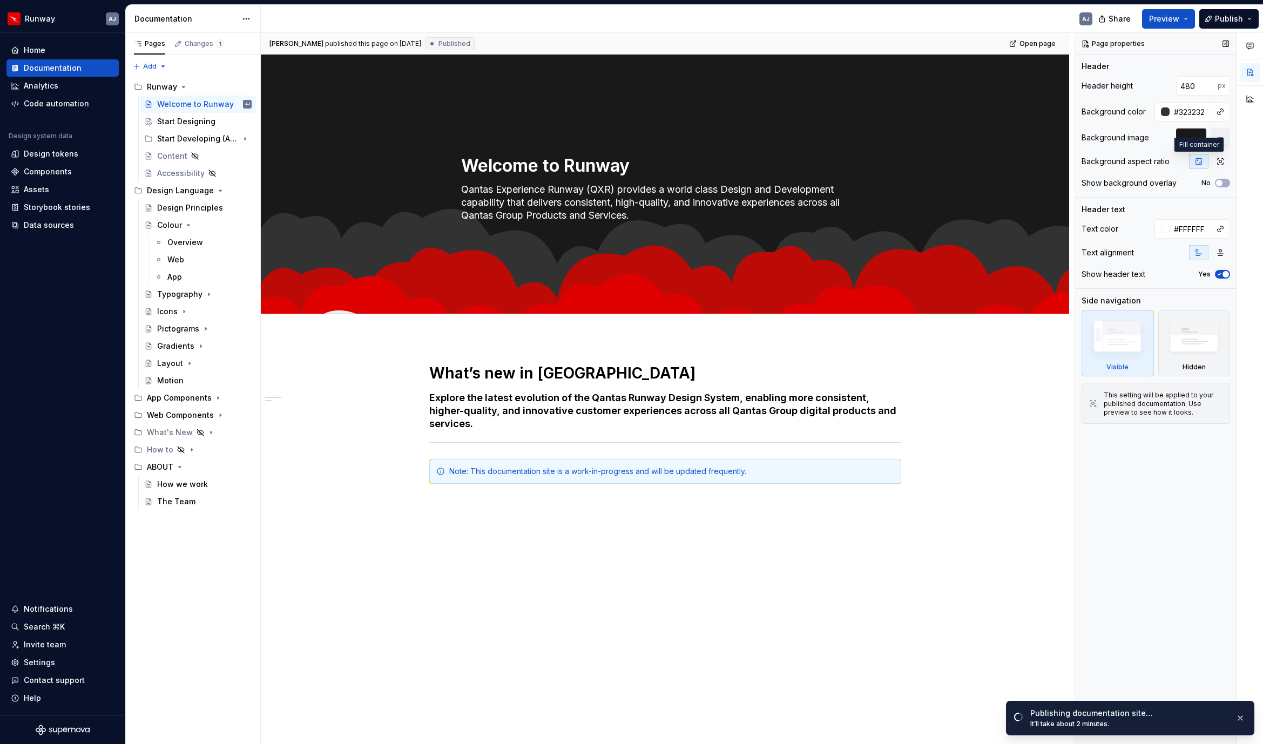
click at [1089, 162] on icon "button" at bounding box center [1198, 161] width 9 height 9
click at [1089, 184] on span "button" at bounding box center [1219, 183] width 6 height 6
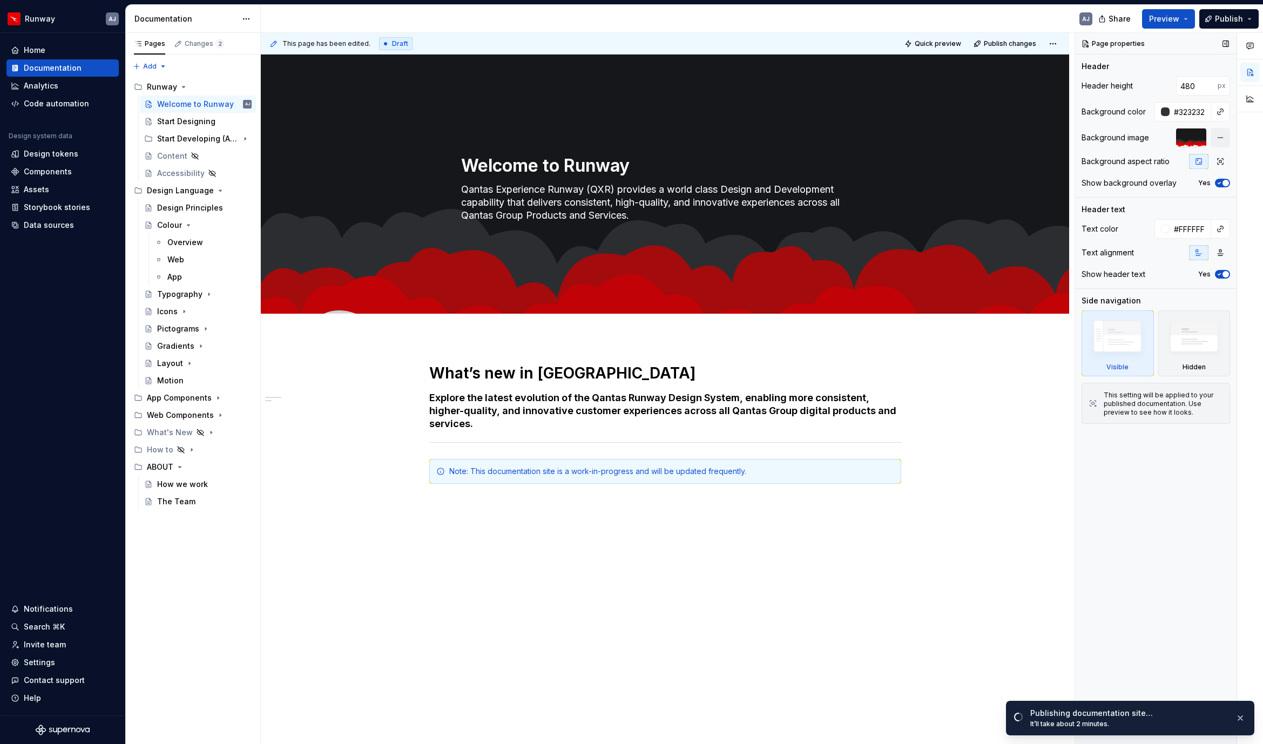
click at [1089, 183] on span "button" at bounding box center [1225, 183] width 6 height 6
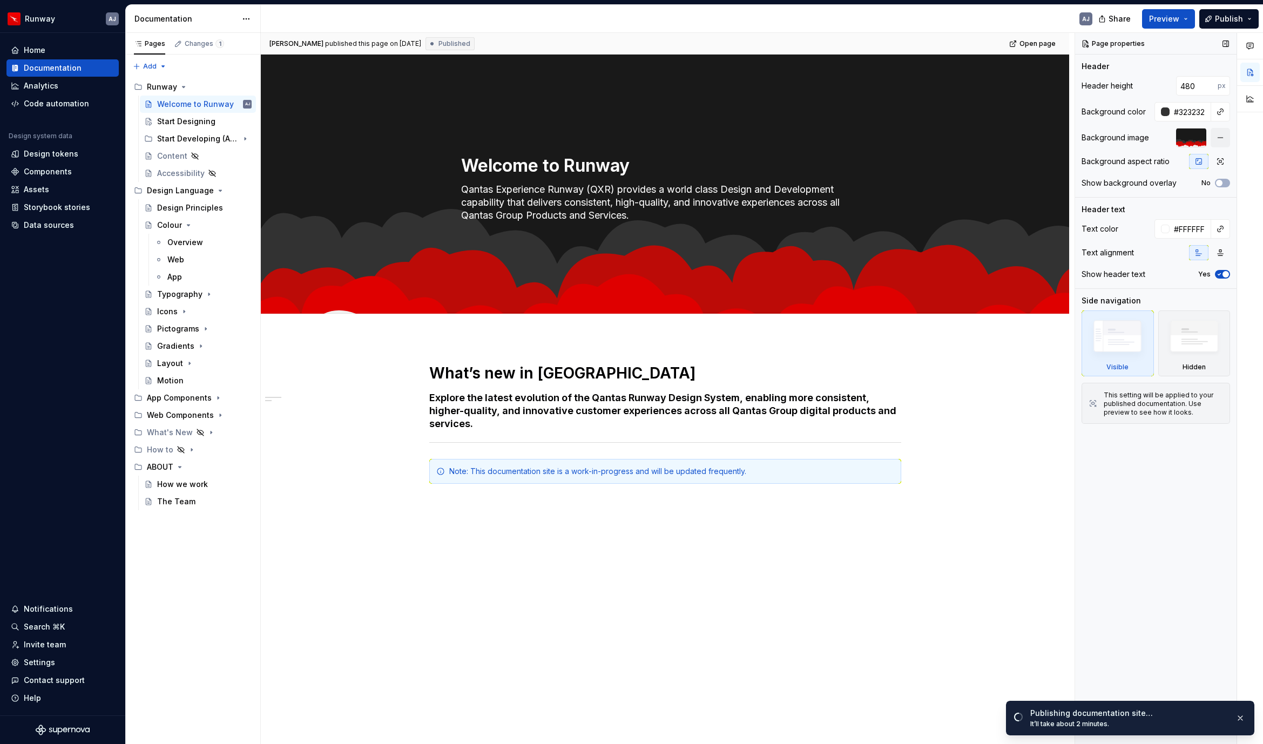
click at [1089, 128] on div at bounding box center [1191, 137] width 30 height 19
drag, startPoint x: 1194, startPoint y: 141, endPoint x: 1194, endPoint y: 133, distance: 8.7
click at [1089, 130] on div at bounding box center [1191, 137] width 30 height 19
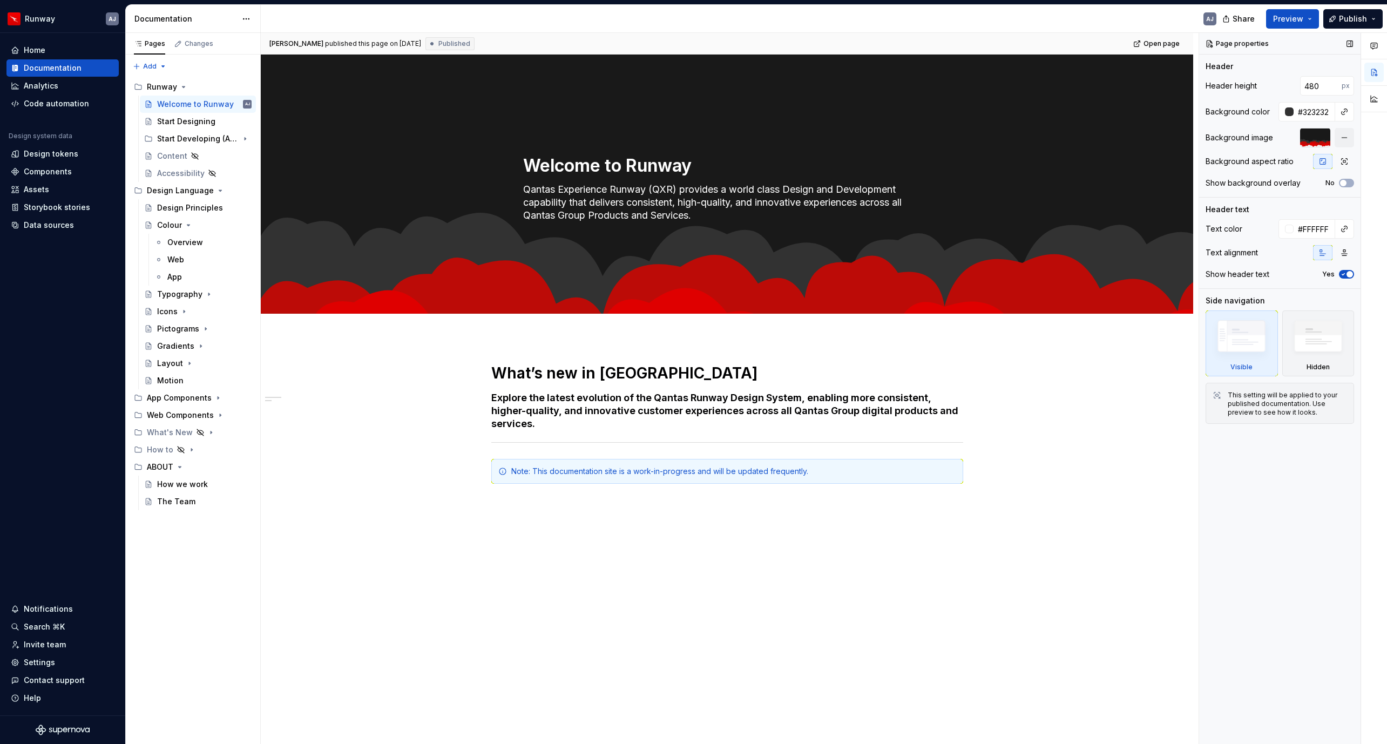
click at [1089, 139] on div at bounding box center [1315, 137] width 30 height 19
click at [1089, 139] on button "button" at bounding box center [1343, 137] width 19 height 19
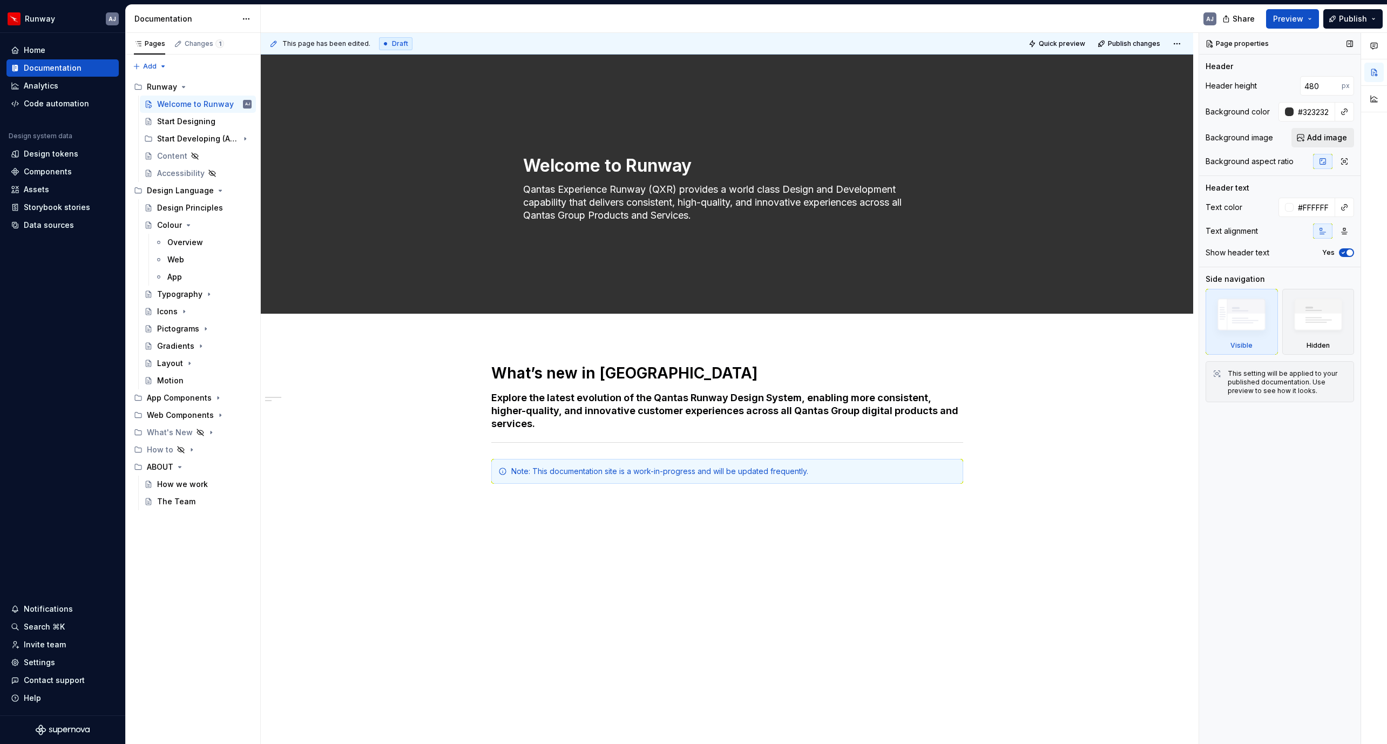
click at [1089, 137] on span "Add image" at bounding box center [1327, 137] width 40 height 11
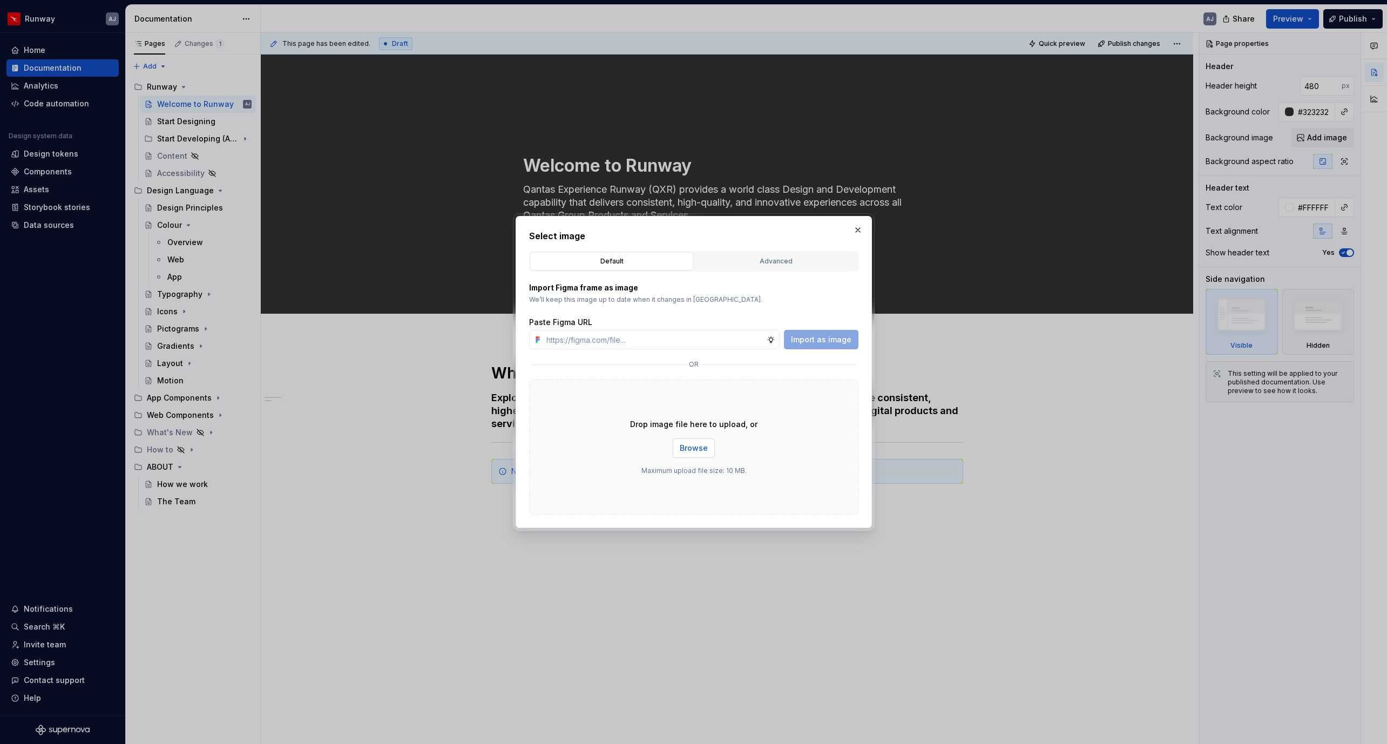
click at [688, 450] on span "Browse" at bounding box center [694, 448] width 28 height 11
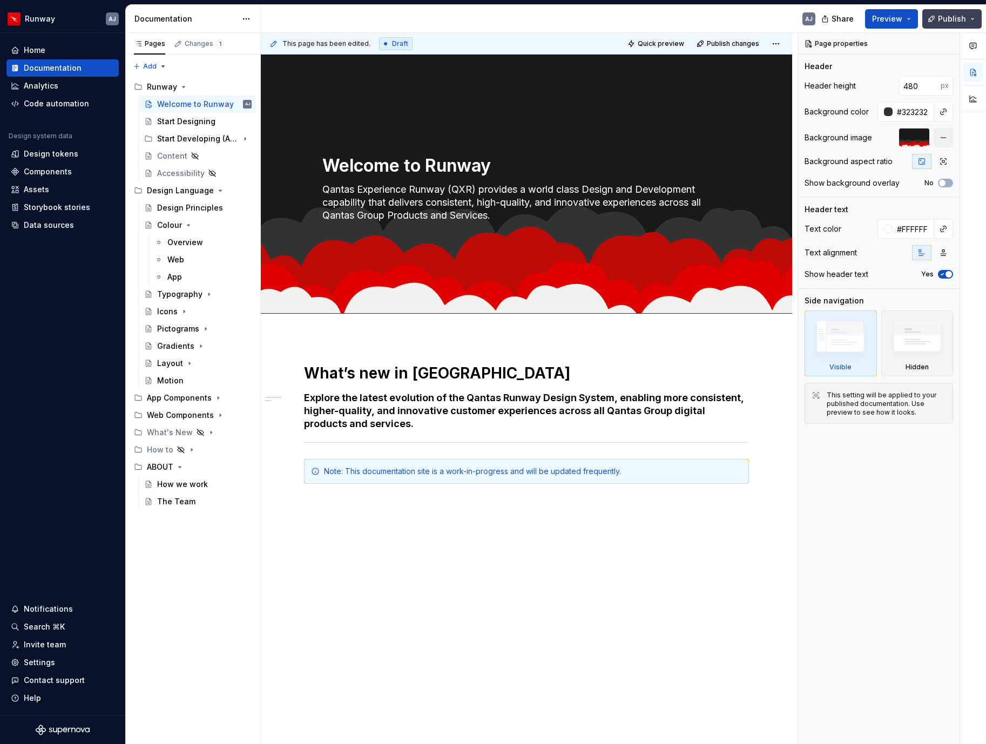
click at [944, 21] on span "Publish" at bounding box center [952, 18] width 28 height 11
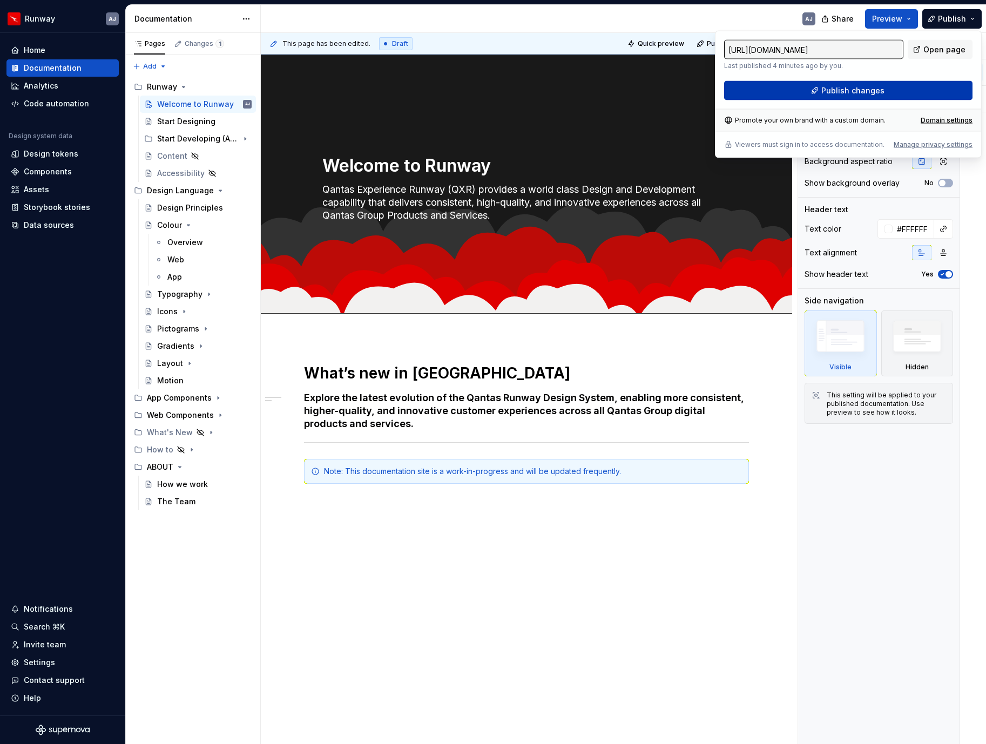
click at [864, 91] on span "Publish changes" at bounding box center [852, 90] width 63 height 11
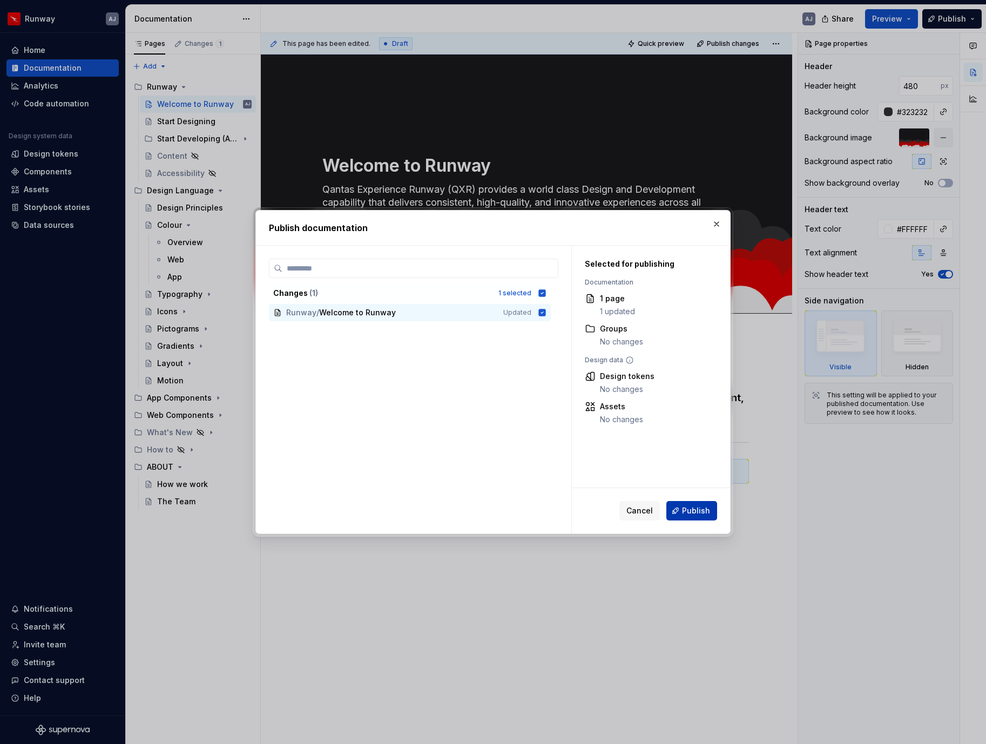
click at [701, 510] on span "Publish" at bounding box center [696, 510] width 28 height 11
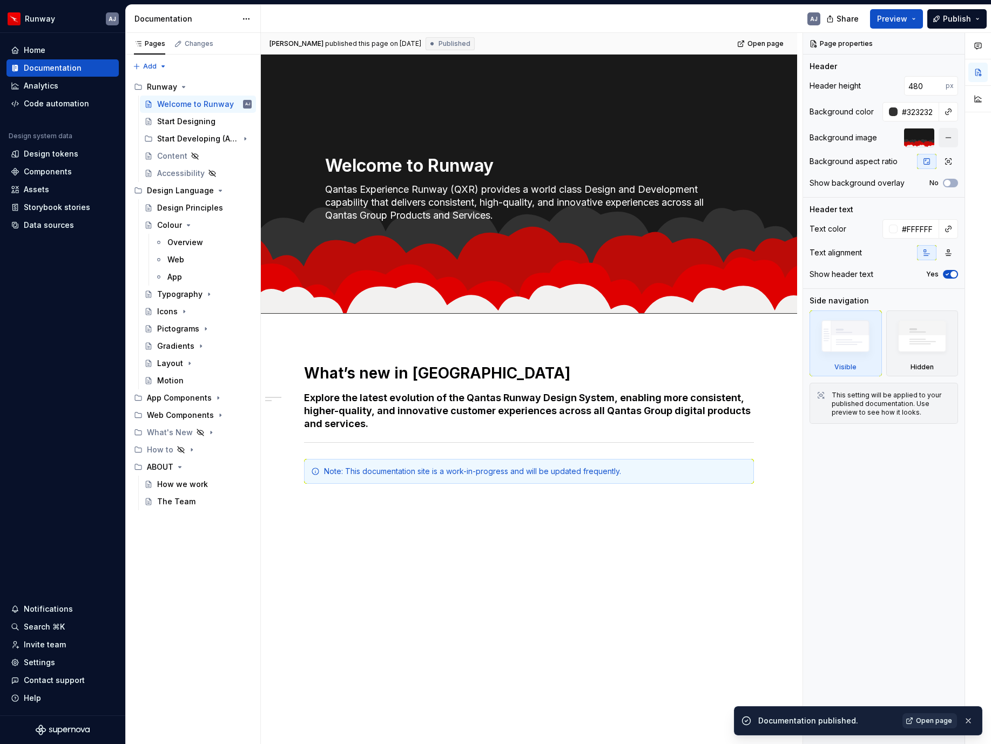
click at [930, 674] on span "Open page" at bounding box center [934, 720] width 36 height 9
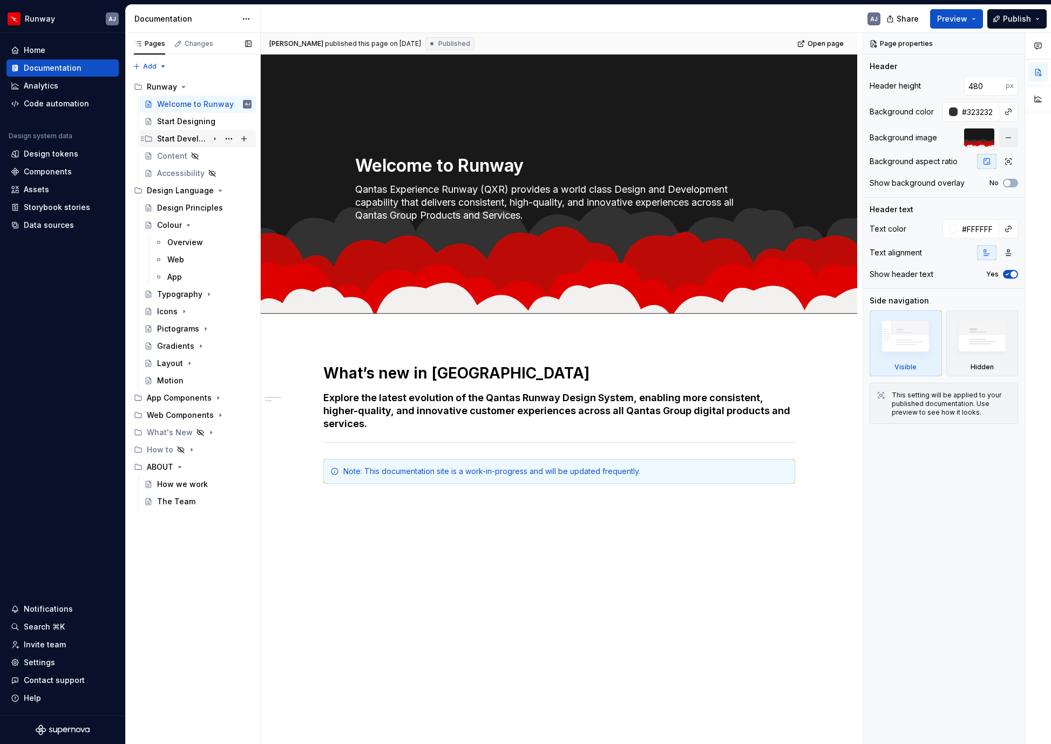
click at [174, 140] on div "Start Developing (AEM)" at bounding box center [182, 138] width 51 height 11
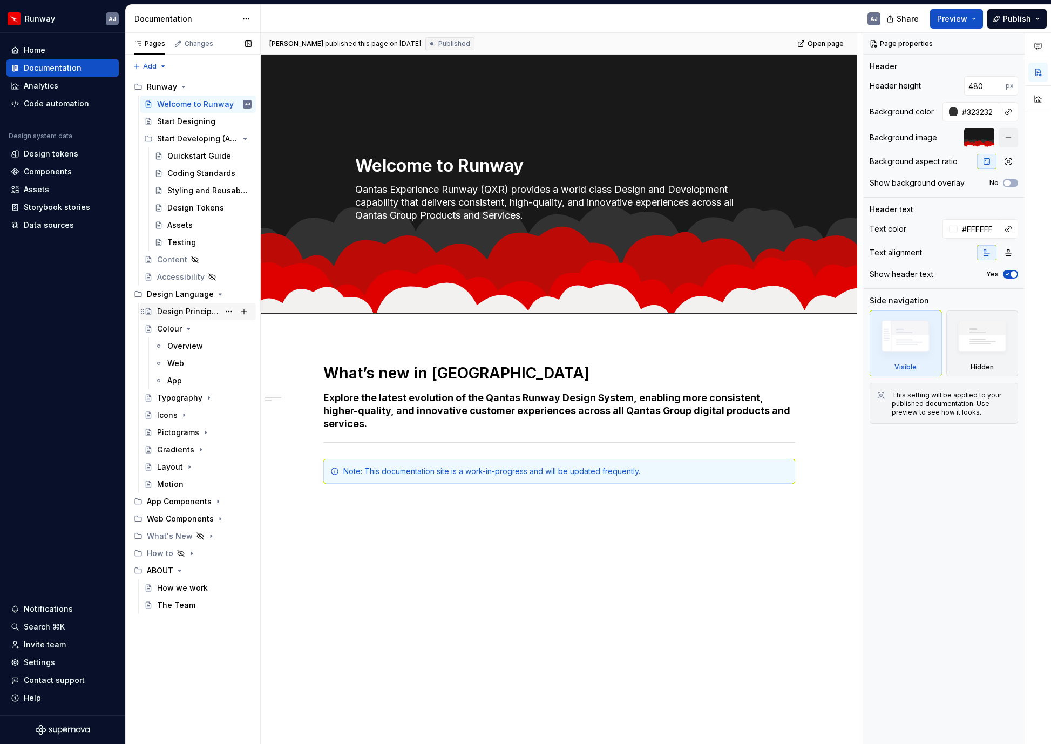
click at [175, 310] on div "Design Principles" at bounding box center [188, 311] width 62 height 11
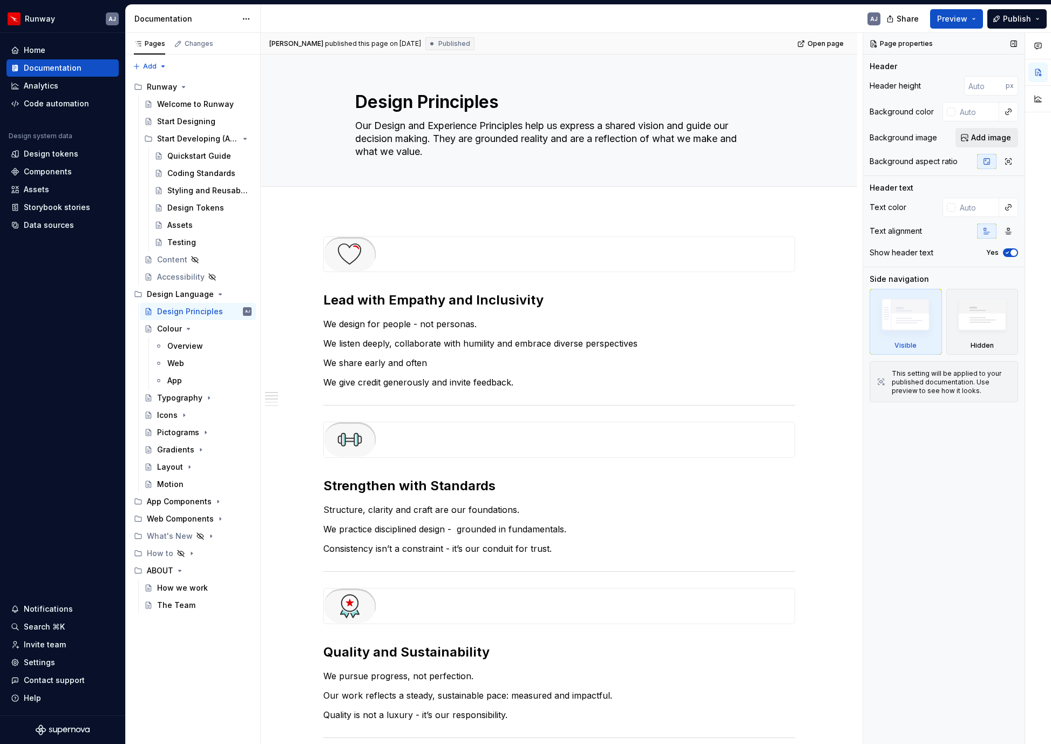
click at [993, 142] on span "Add image" at bounding box center [991, 137] width 40 height 11
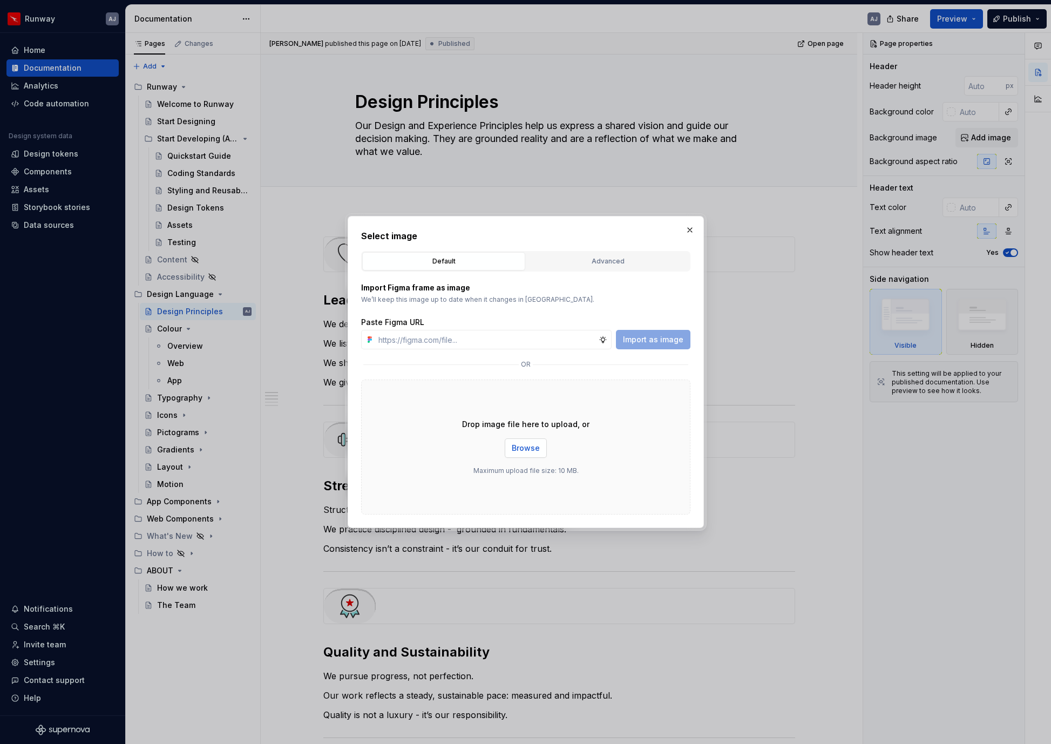
click at [529, 452] on span "Browse" at bounding box center [526, 448] width 28 height 11
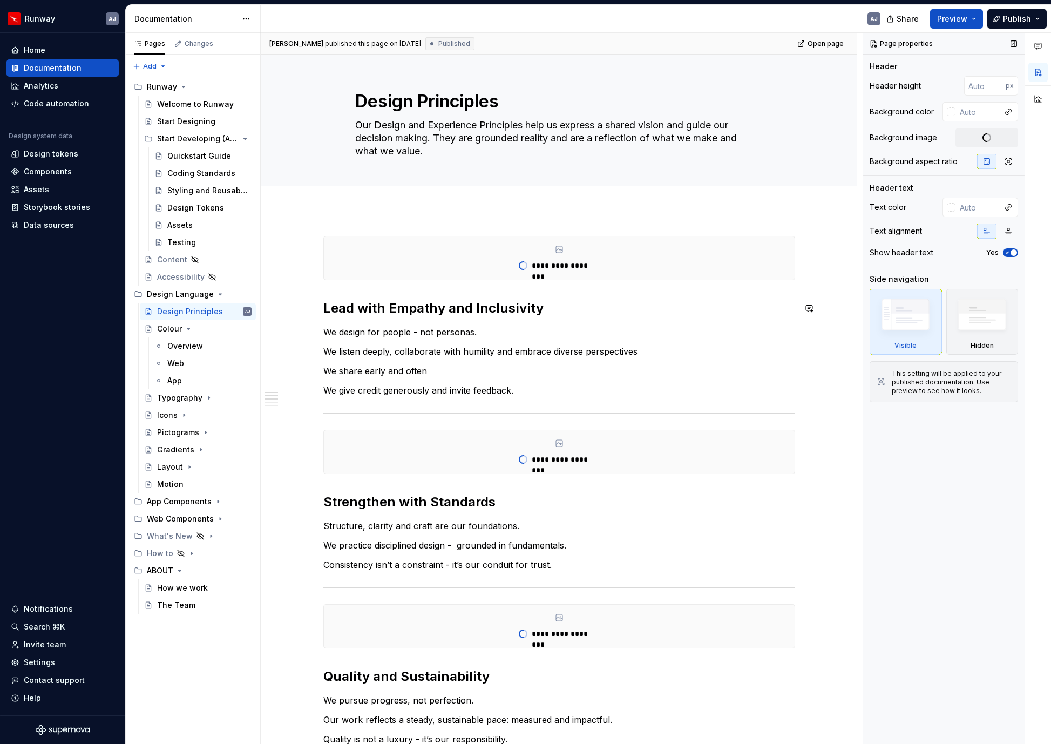
scroll to position [1, 0]
type textarea "*"
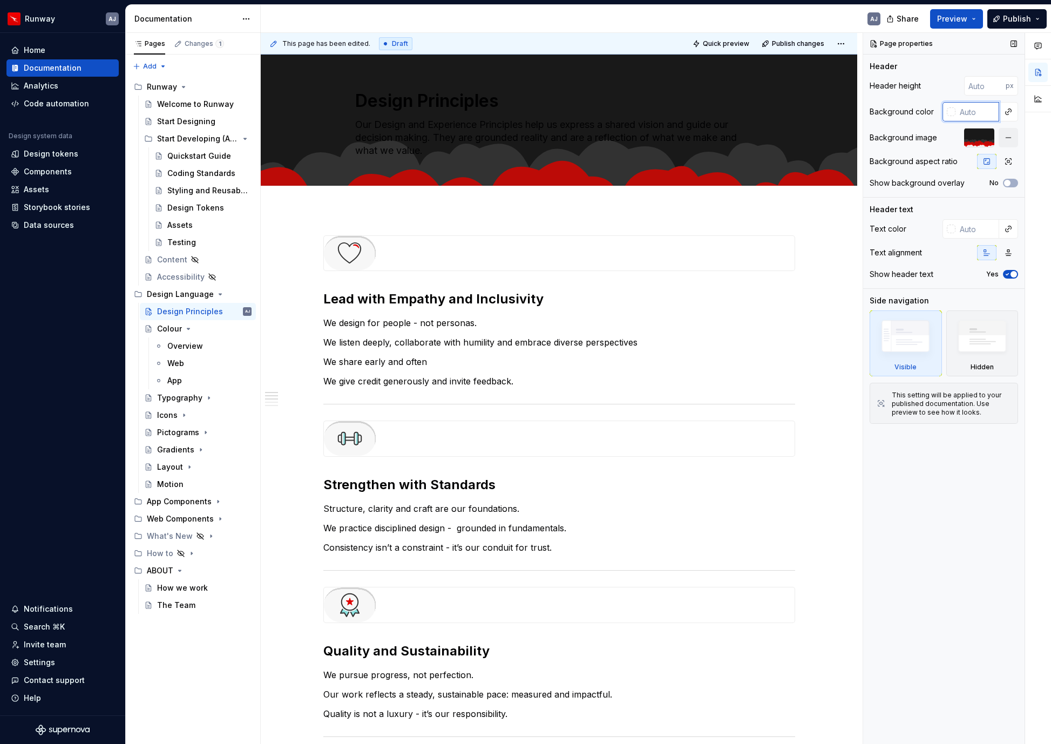
click at [967, 113] on input "text" at bounding box center [977, 111] width 44 height 19
type input "323232"
type textarea "*"
type input "323232"
type textarea "*"
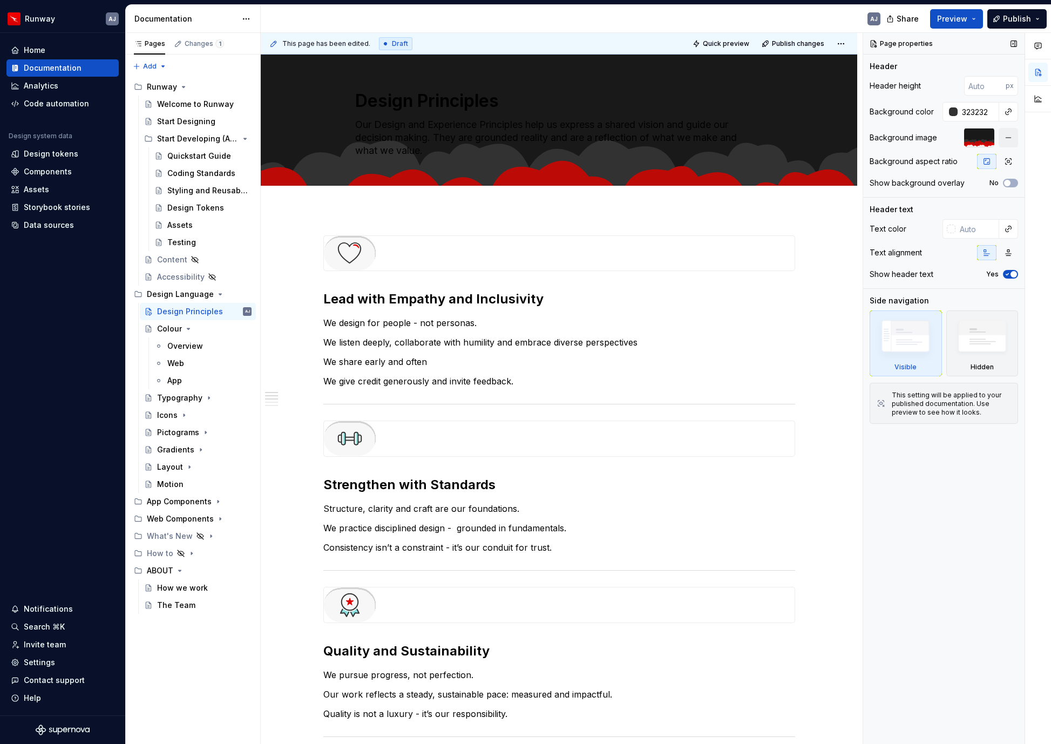
type input "#323232"
click at [965, 231] on input "text" at bounding box center [977, 228] width 44 height 19
click at [958, 232] on input "text" at bounding box center [977, 228] width 44 height 19
click at [954, 232] on div at bounding box center [951, 229] width 9 height 9
type textarea "*"
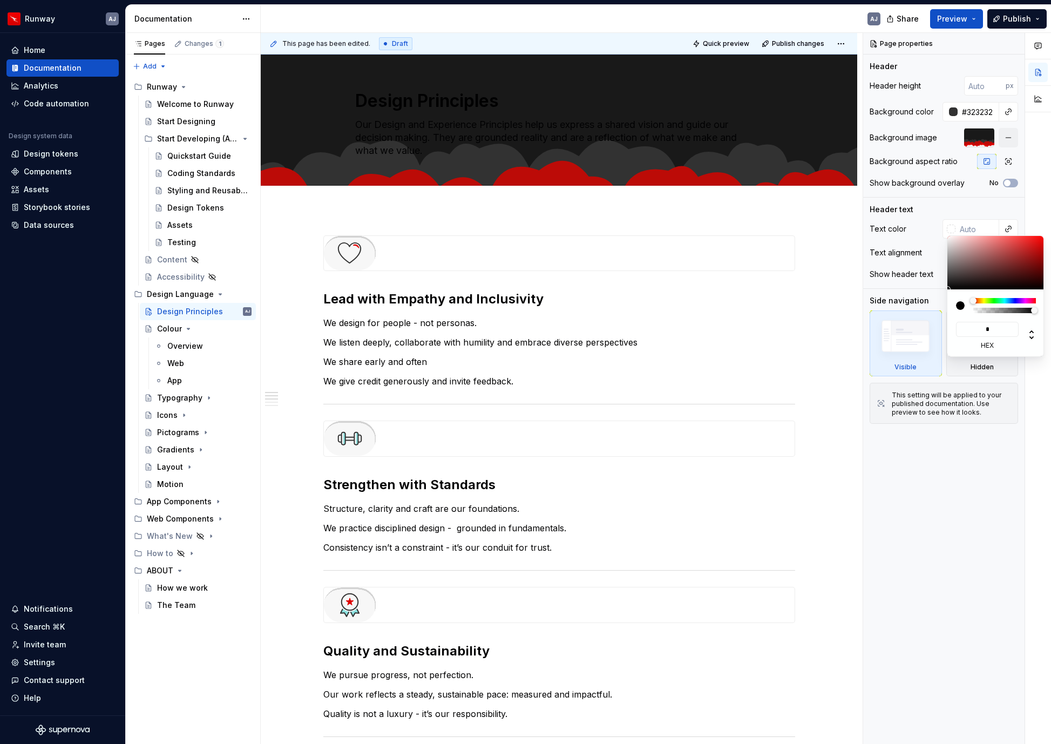
type input "**"
type input "#FFFFFF"
type input "****"
type textarea "*"
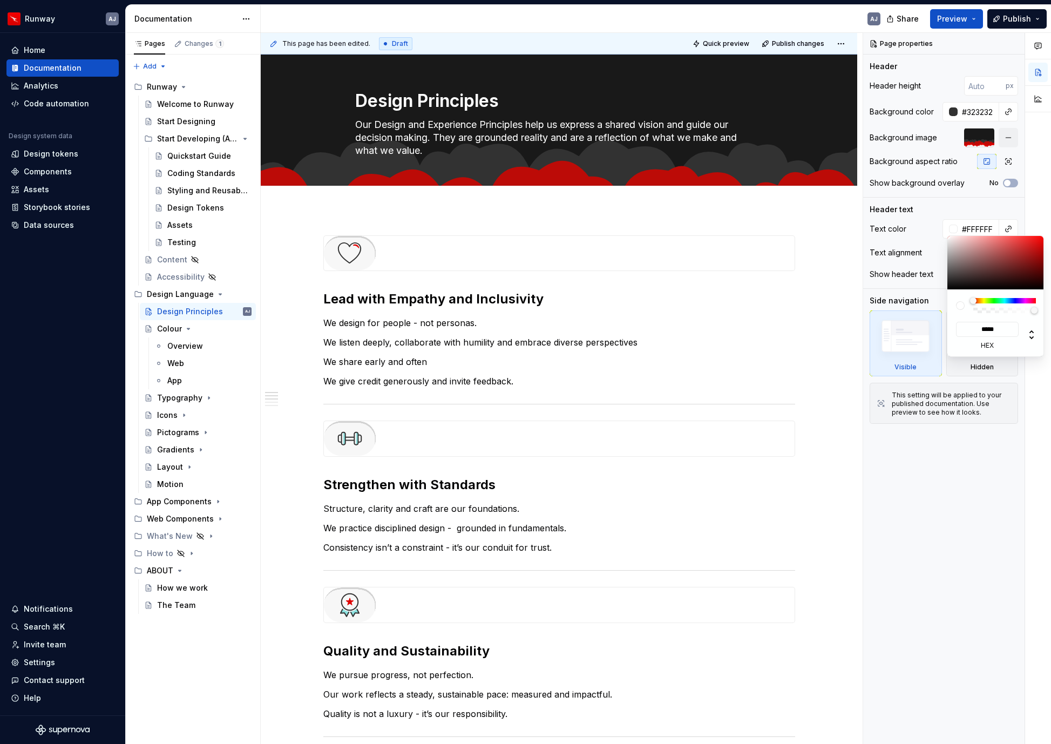
type input "******"
click at [1001, 59] on div "Comments Open comments No comments yet Select ‘Comment’ from the block context …" at bounding box center [957, 388] width 188 height 711
click at [173, 503] on div "App Components" at bounding box center [178, 501] width 62 height 11
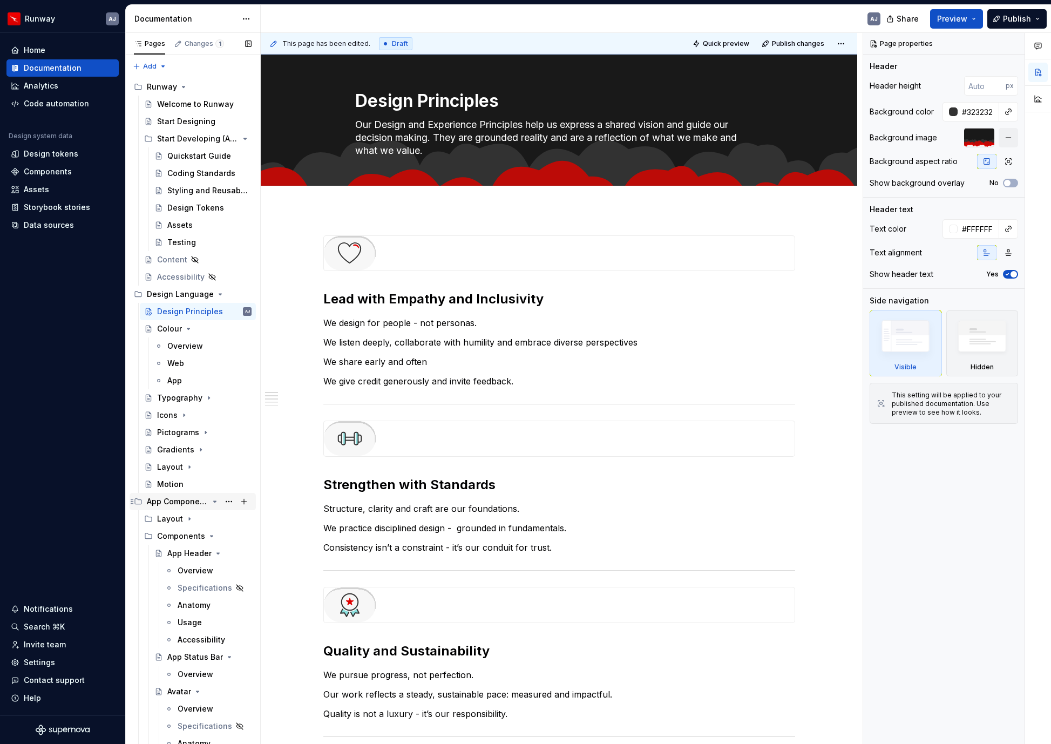
click at [174, 506] on div "App Components" at bounding box center [178, 501] width 62 height 11
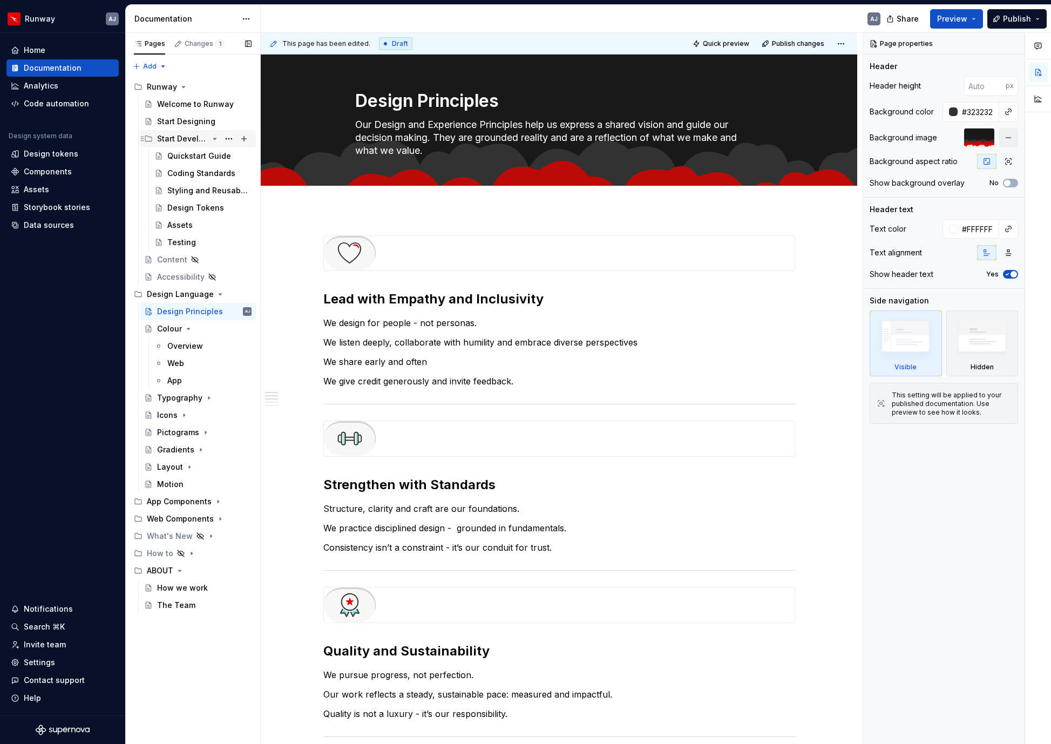
click at [175, 140] on div "Start Developing (AEM)" at bounding box center [182, 138] width 51 height 11
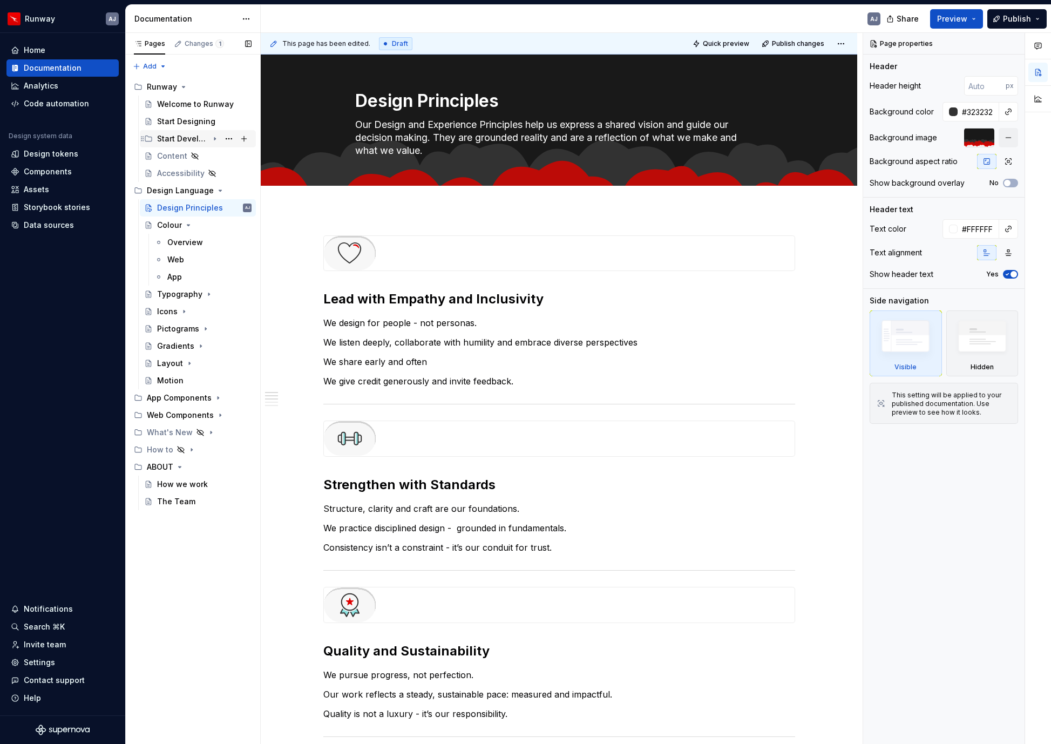
click at [175, 140] on div "Start Developing (AEM)" at bounding box center [182, 138] width 51 height 11
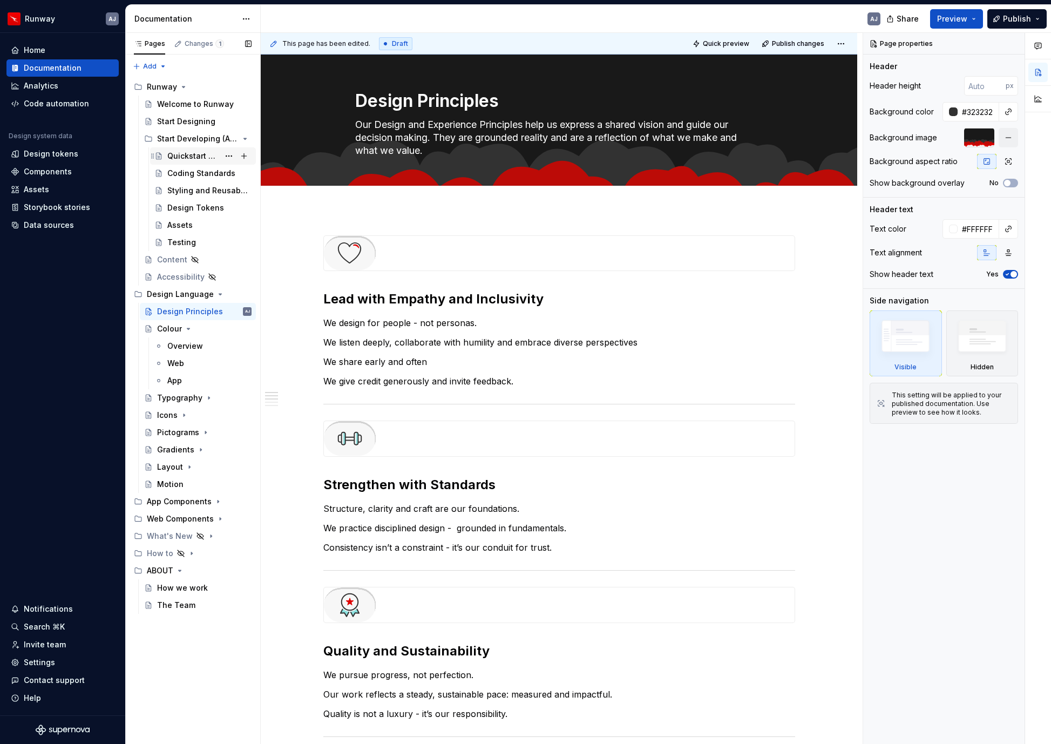
click at [175, 152] on div "Quickstart Guide" at bounding box center [193, 156] width 52 height 11
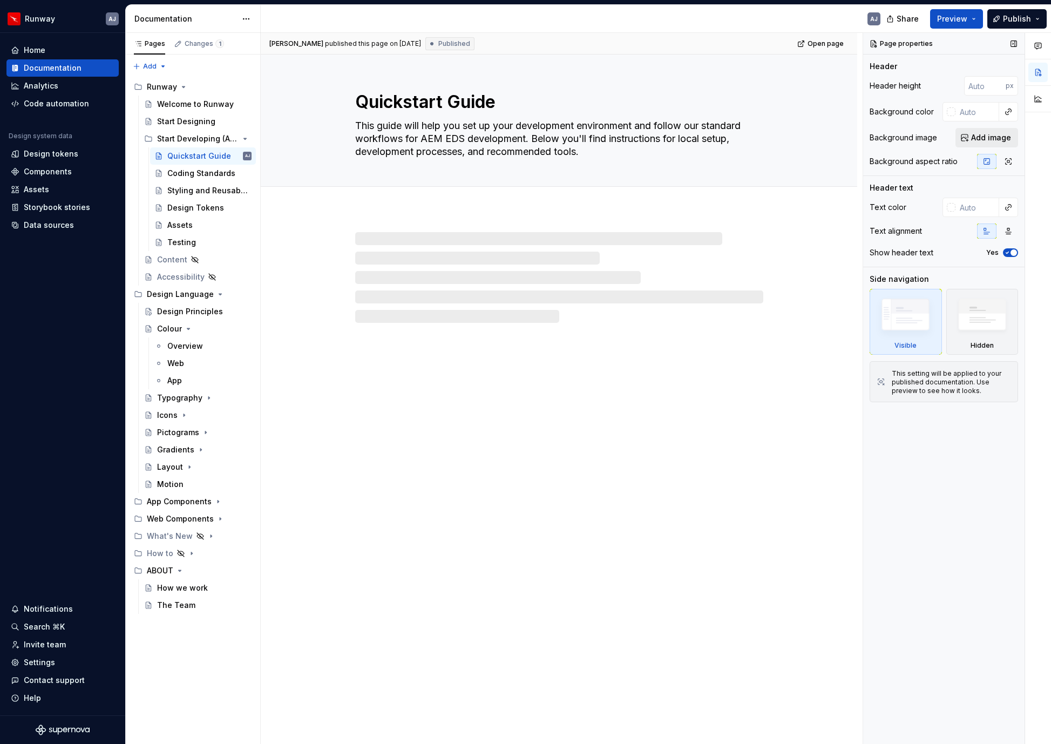
click at [981, 137] on span "Add image" at bounding box center [991, 137] width 40 height 11
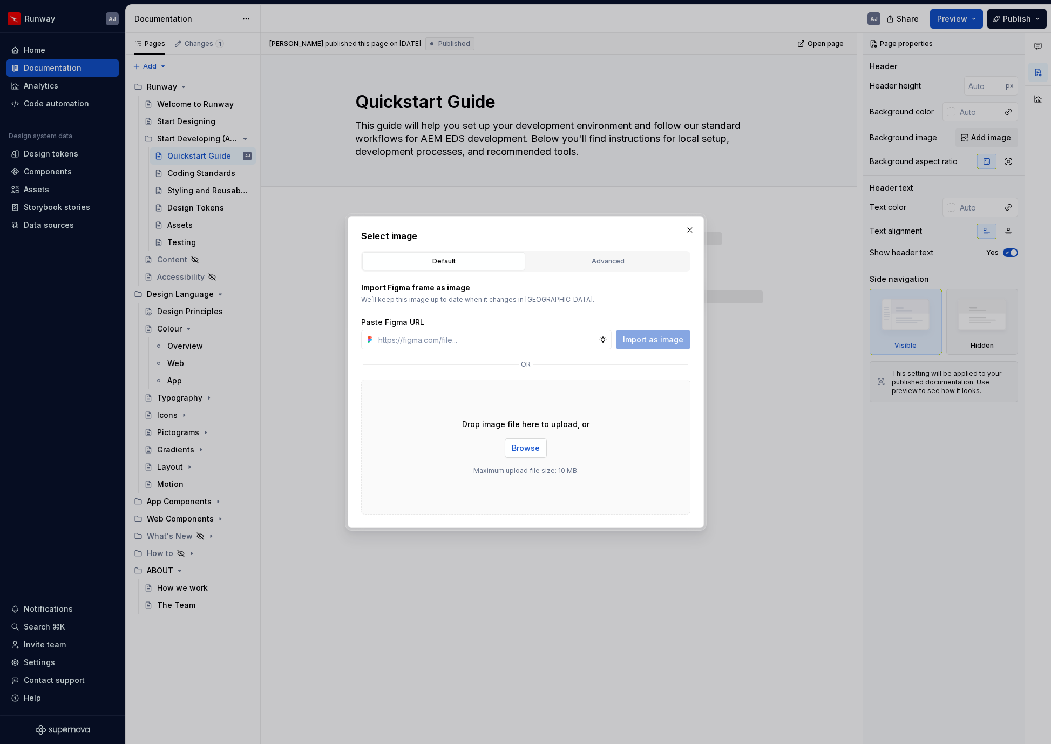
click at [533, 450] on span "Browse" at bounding box center [526, 448] width 28 height 11
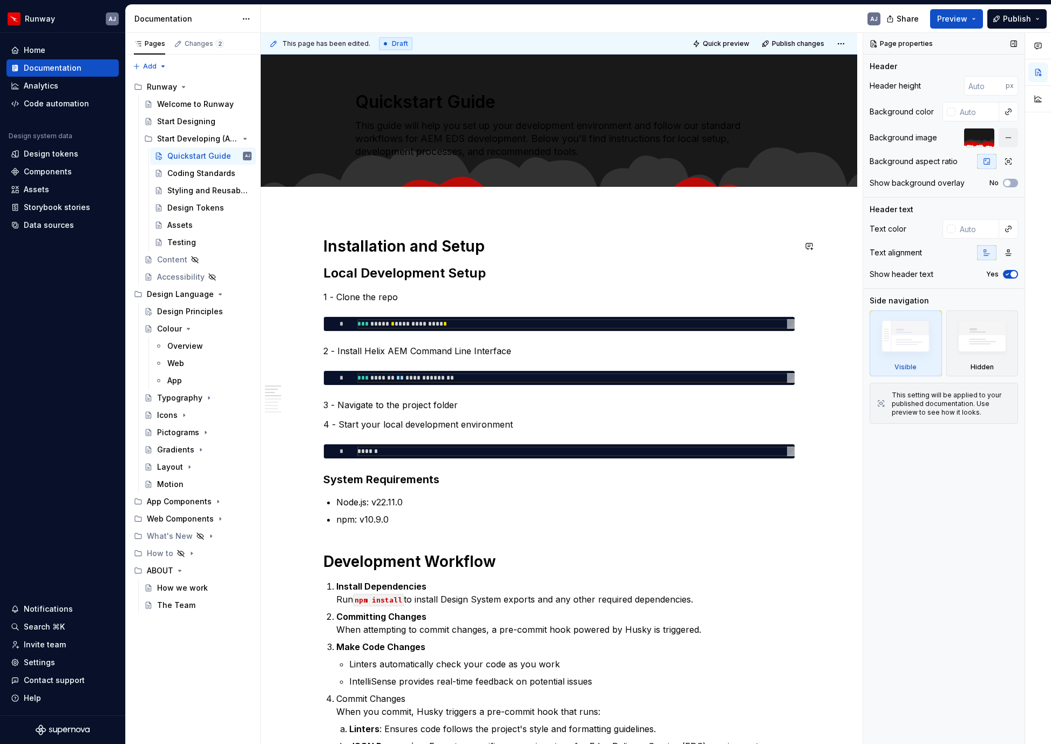
type textarea "*"
click at [953, 228] on div at bounding box center [951, 229] width 9 height 9
type input "**"
type input "#FFFFFF"
type input "***"
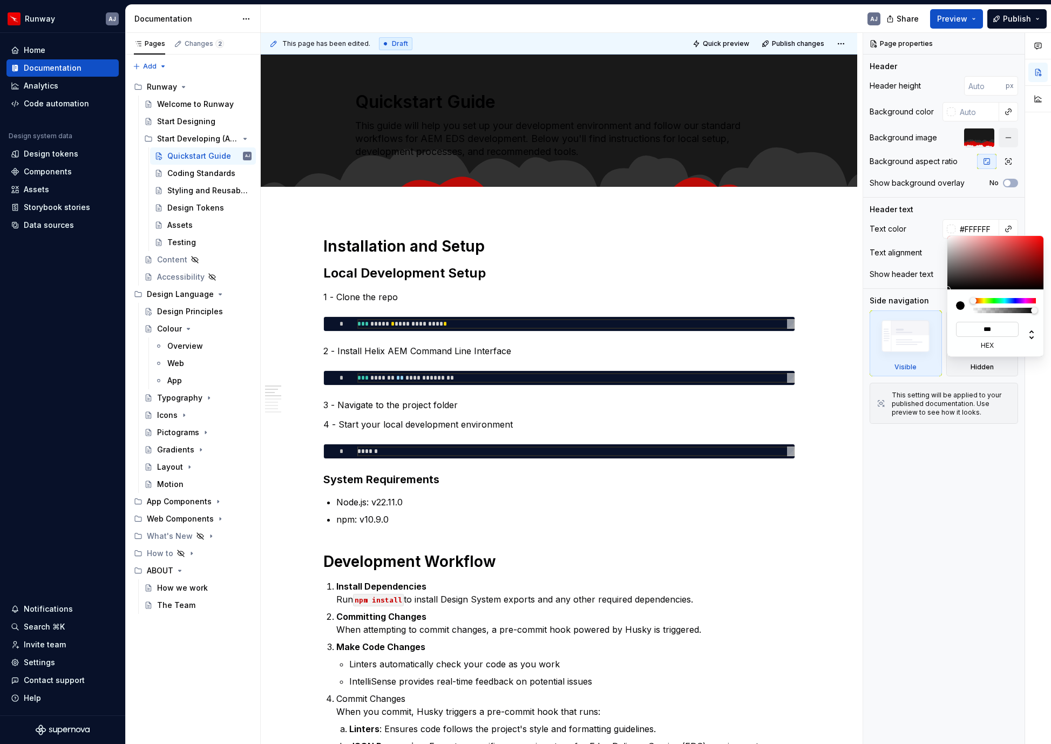
type textarea "*"
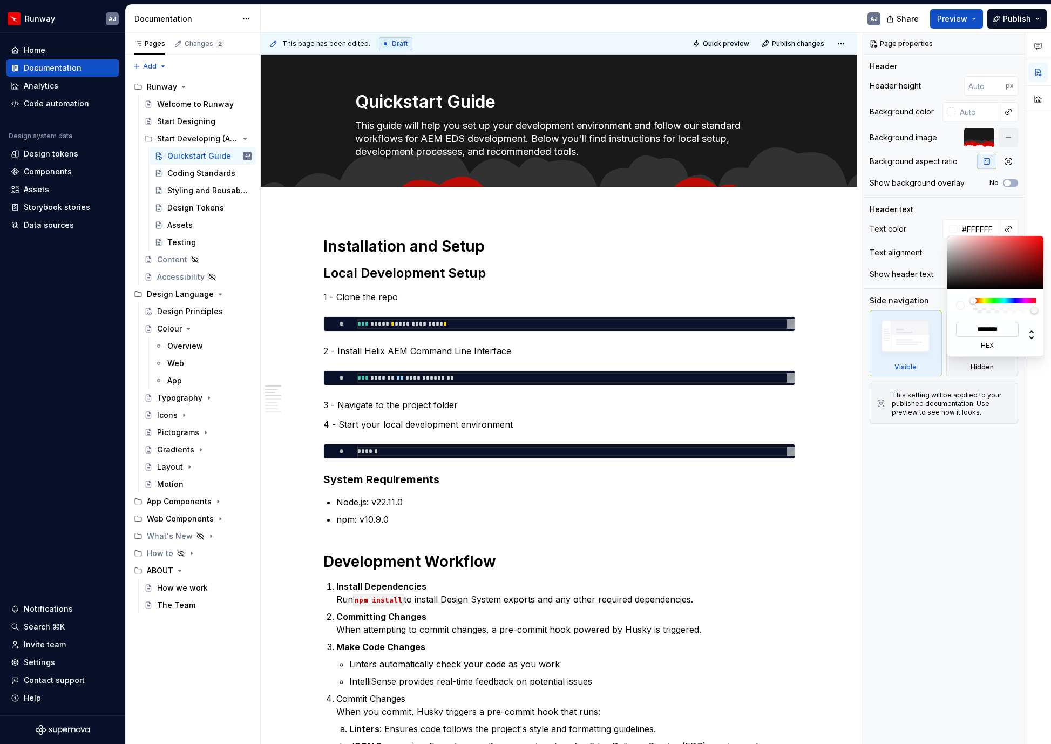
type input "*******"
type textarea "*"
click at [968, 112] on div "Comments Open comments No comments yet Select ‘Comment’ from the block context …" at bounding box center [957, 388] width 188 height 711
click at [970, 112] on input "text" at bounding box center [977, 111] width 44 height 19
type input "323232"
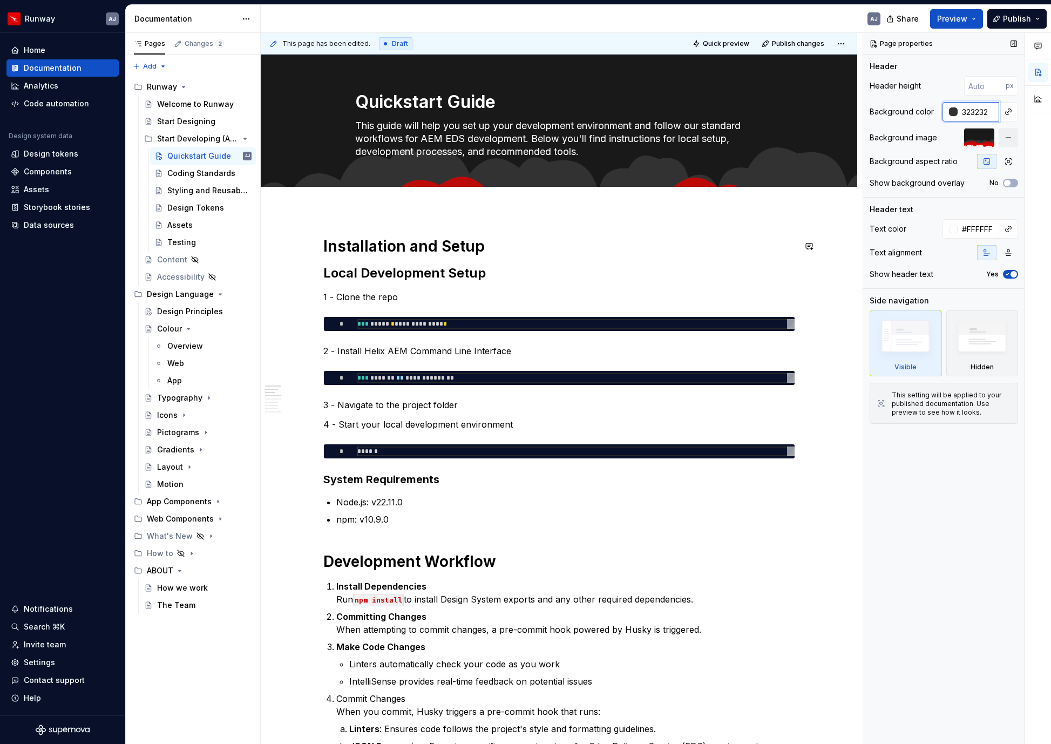
type textarea "*"
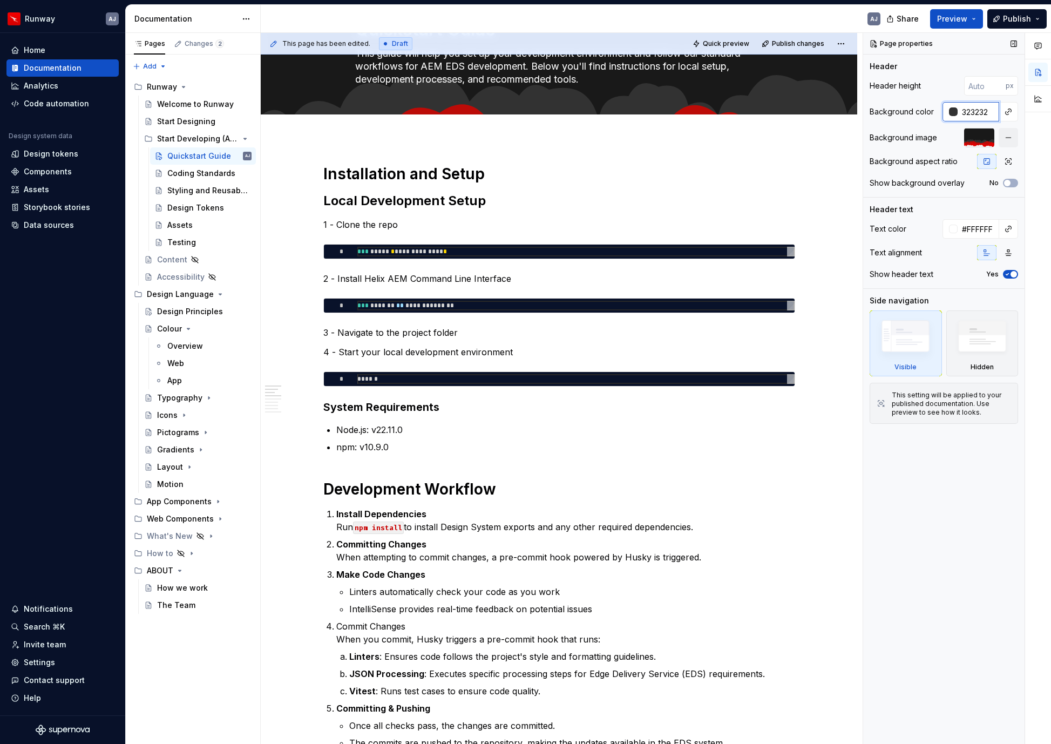
scroll to position [77, 0]
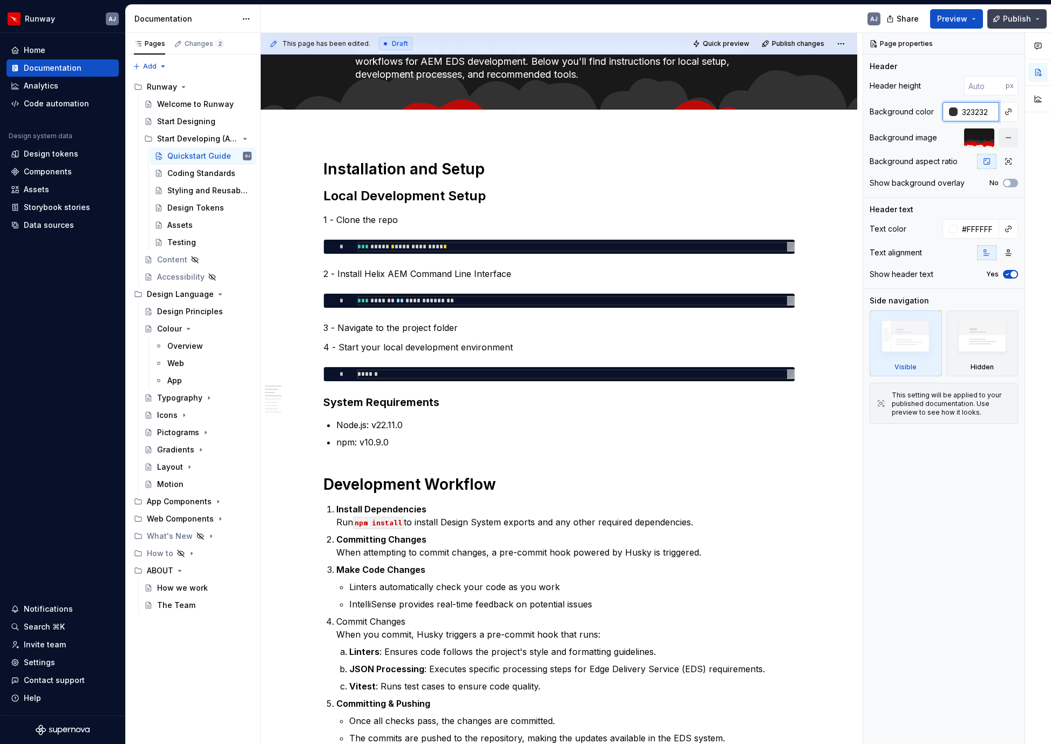
type input "323232"
click at [1003, 23] on button "Publish" at bounding box center [1016, 18] width 59 height 19
type textarea "*"
type input "#323232"
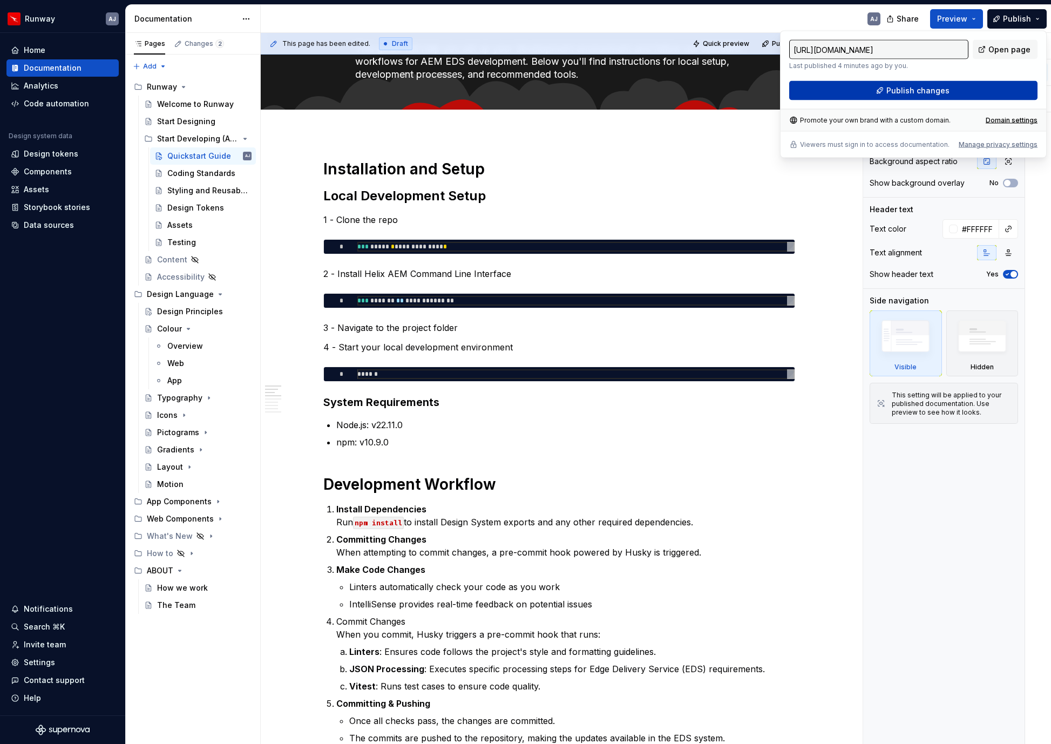
click at [903, 91] on span "Publish changes" at bounding box center [917, 90] width 63 height 11
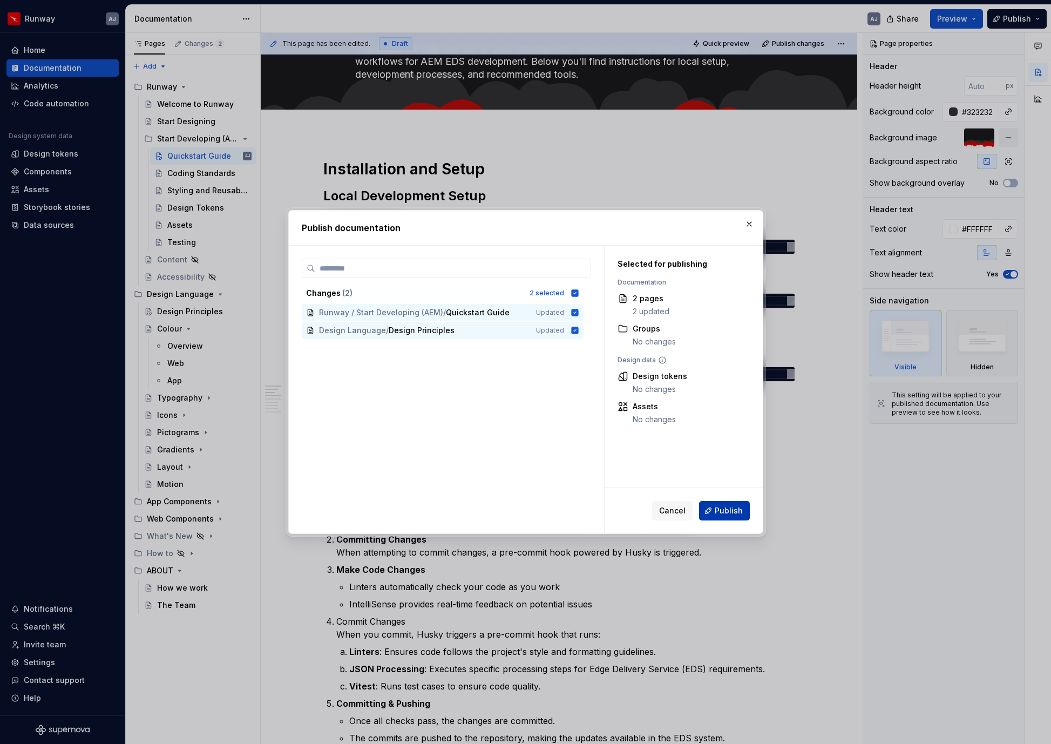
click at [729, 508] on span "Publish" at bounding box center [729, 510] width 28 height 11
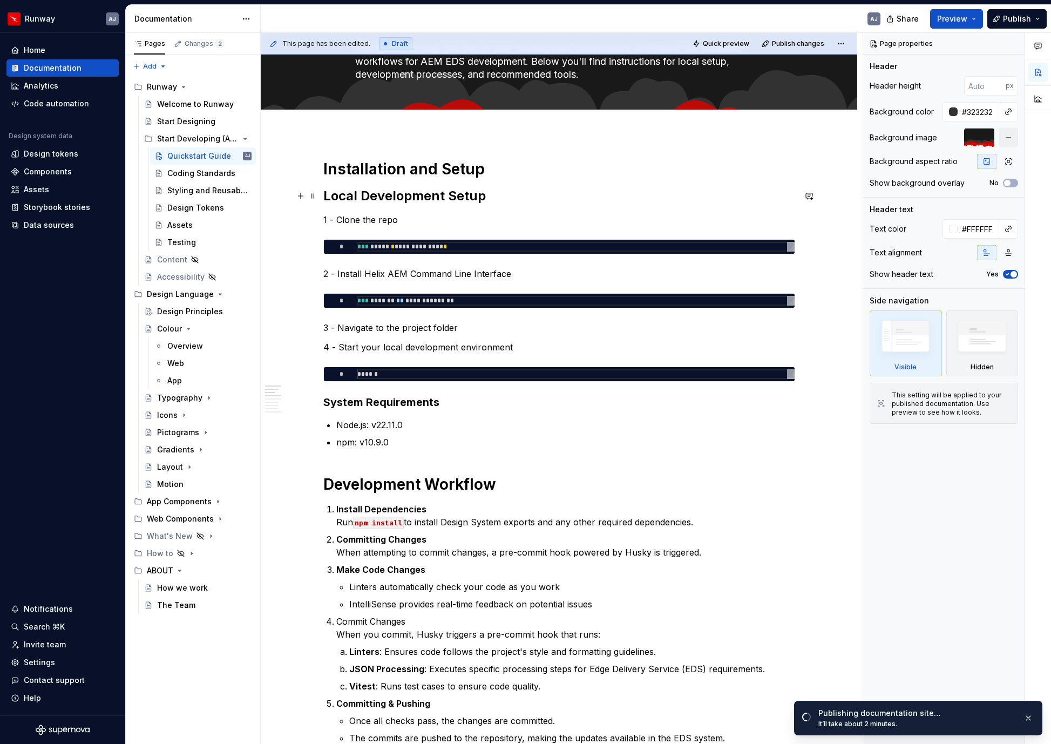
scroll to position [0, 0]
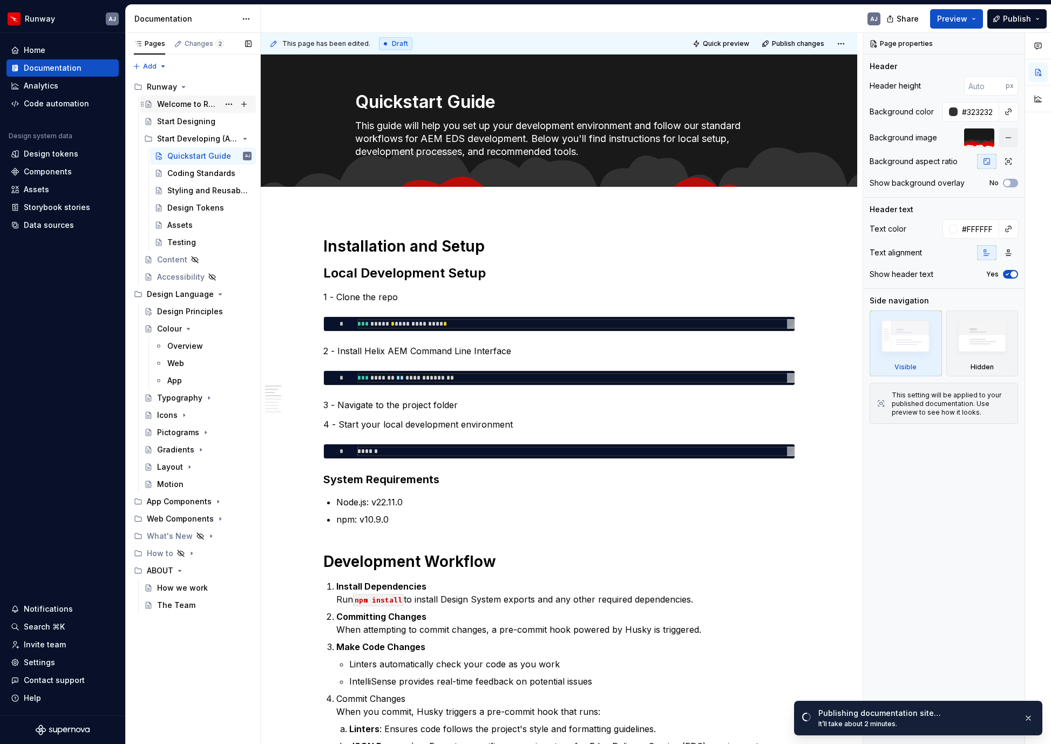
click at [181, 103] on div "Welcome to Runway" at bounding box center [188, 104] width 62 height 11
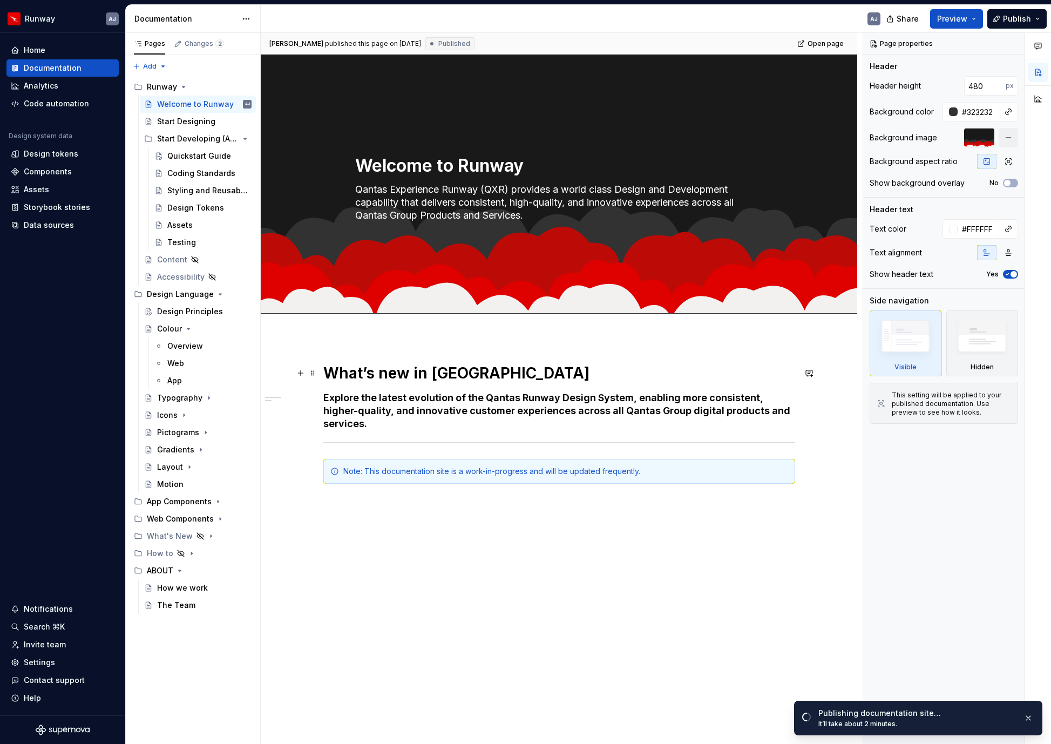
click at [430, 371] on h1 "What’s new in [GEOGRAPHIC_DATA]" at bounding box center [559, 372] width 472 height 19
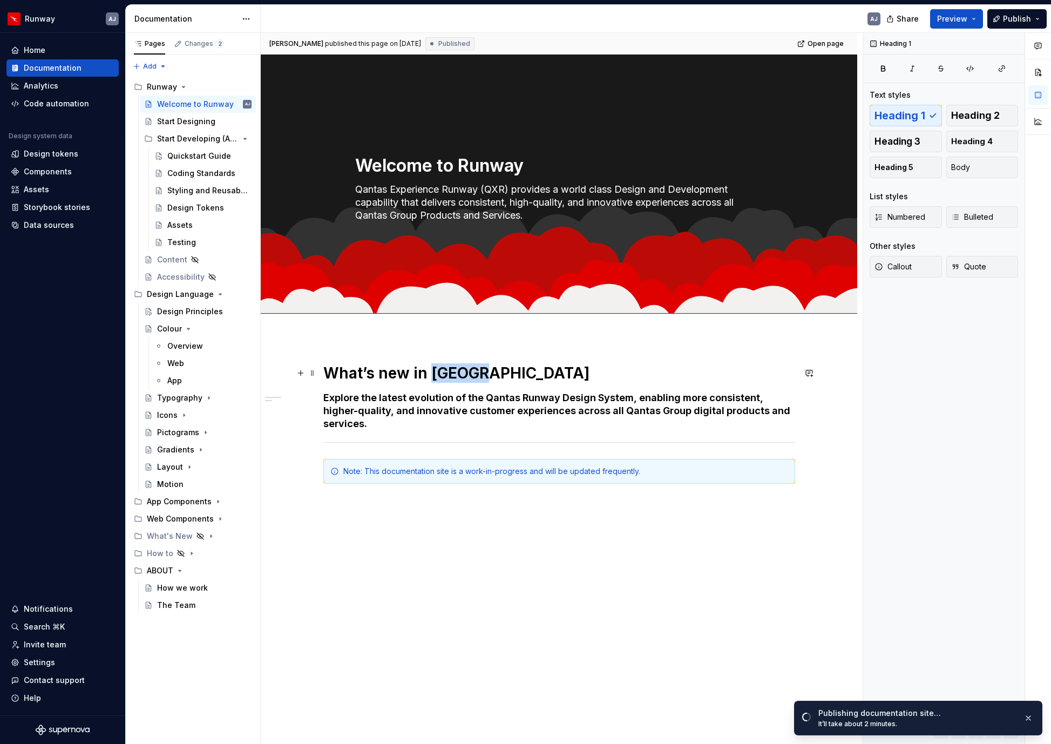
click at [430, 371] on h1 "What’s new in [GEOGRAPHIC_DATA]" at bounding box center [559, 372] width 472 height 19
click at [464, 351] on button "button" at bounding box center [462, 349] width 15 height 15
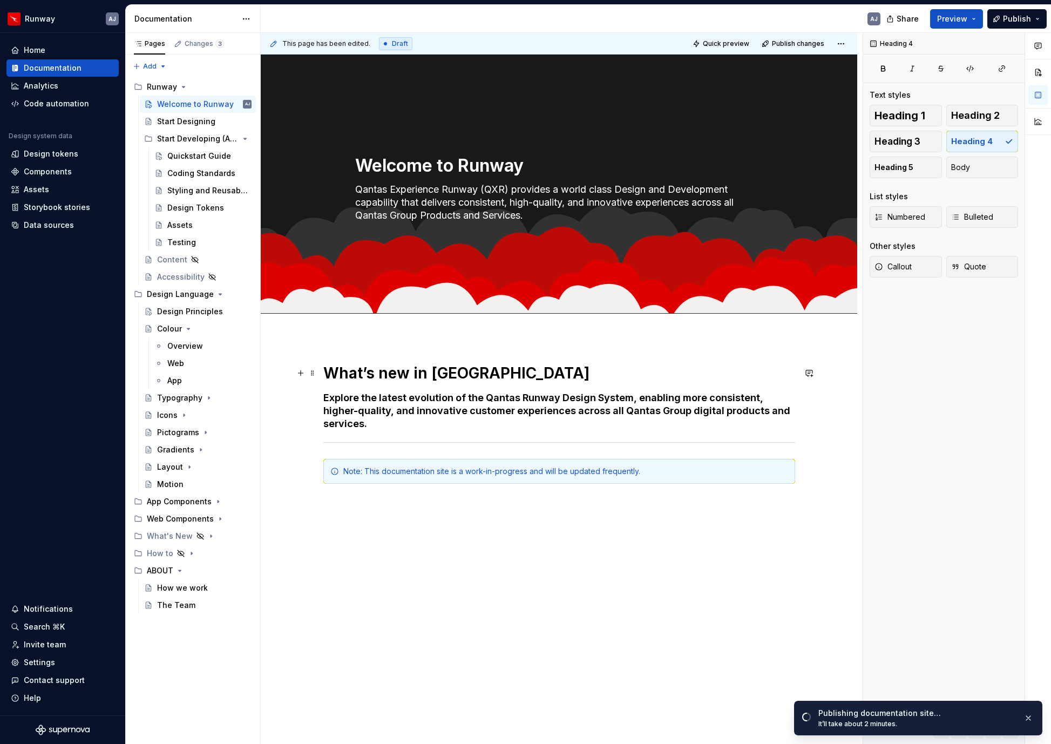
click at [436, 372] on h1 "What’s new in [GEOGRAPHIC_DATA]" at bounding box center [559, 372] width 472 height 19
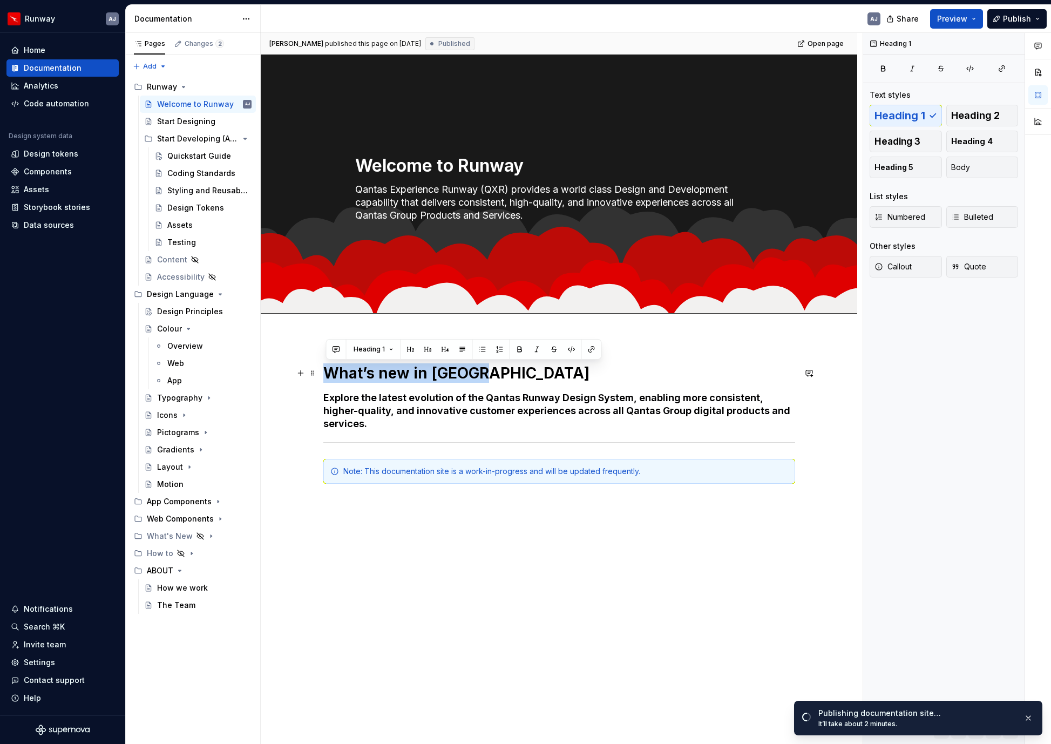
click at [436, 372] on h1 "What’s new in [GEOGRAPHIC_DATA]" at bounding box center [559, 372] width 472 height 19
click at [390, 349] on button "Heading 1" at bounding box center [374, 349] width 50 height 15
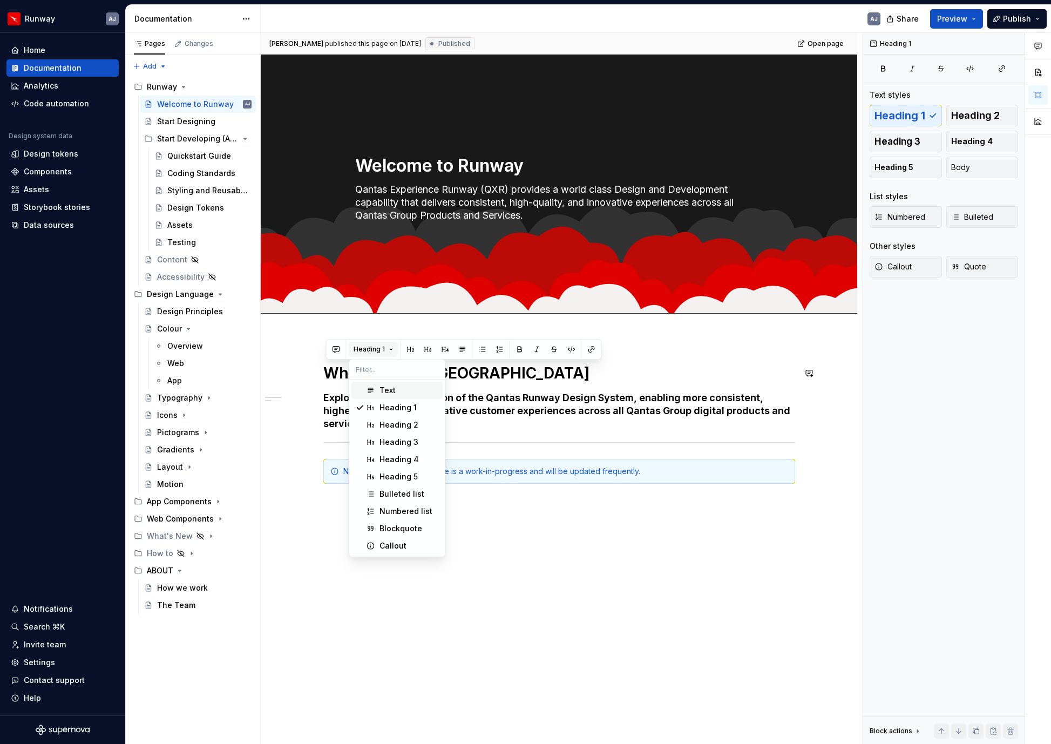
click at [390, 349] on button "Heading 1" at bounding box center [374, 349] width 50 height 15
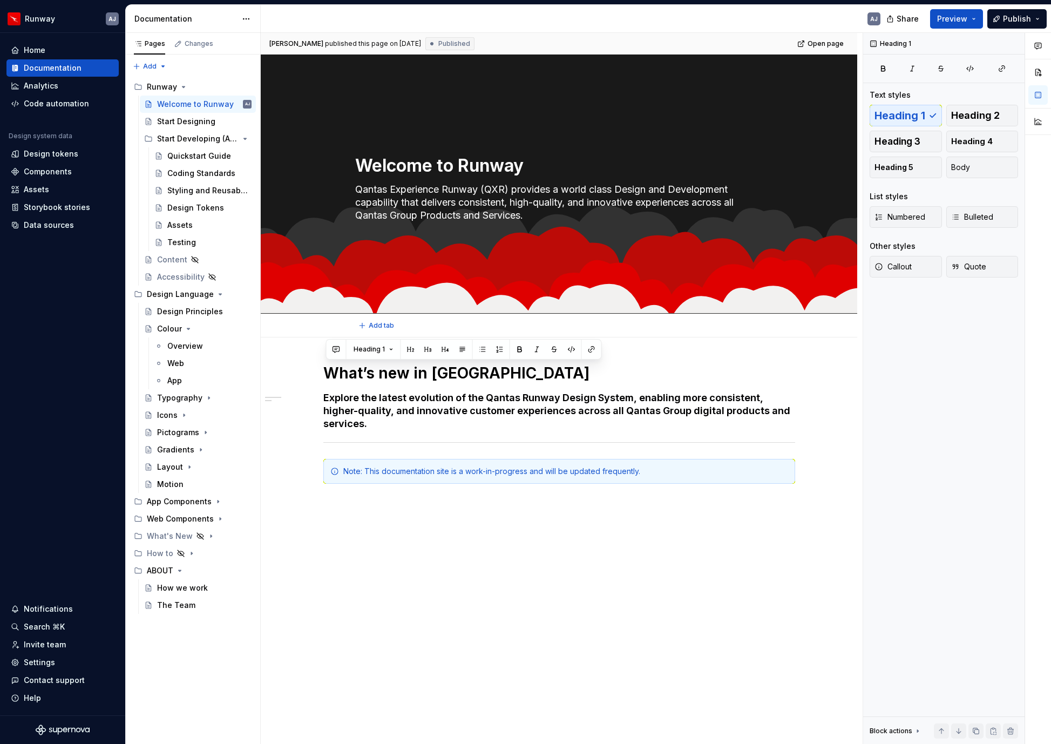
drag, startPoint x: 463, startPoint y: 350, endPoint x: 464, endPoint y: 327, distance: 23.2
click at [464, 327] on body "Runway AJ Home Documentation Analytics Code automation Design system data Desig…" at bounding box center [525, 372] width 1051 height 744
click at [624, 530] on div "What’s new in Runway Explore the latest evolution of the Qantas Runway Design S…" at bounding box center [559, 541] width 597 height 408
type textarea "*"
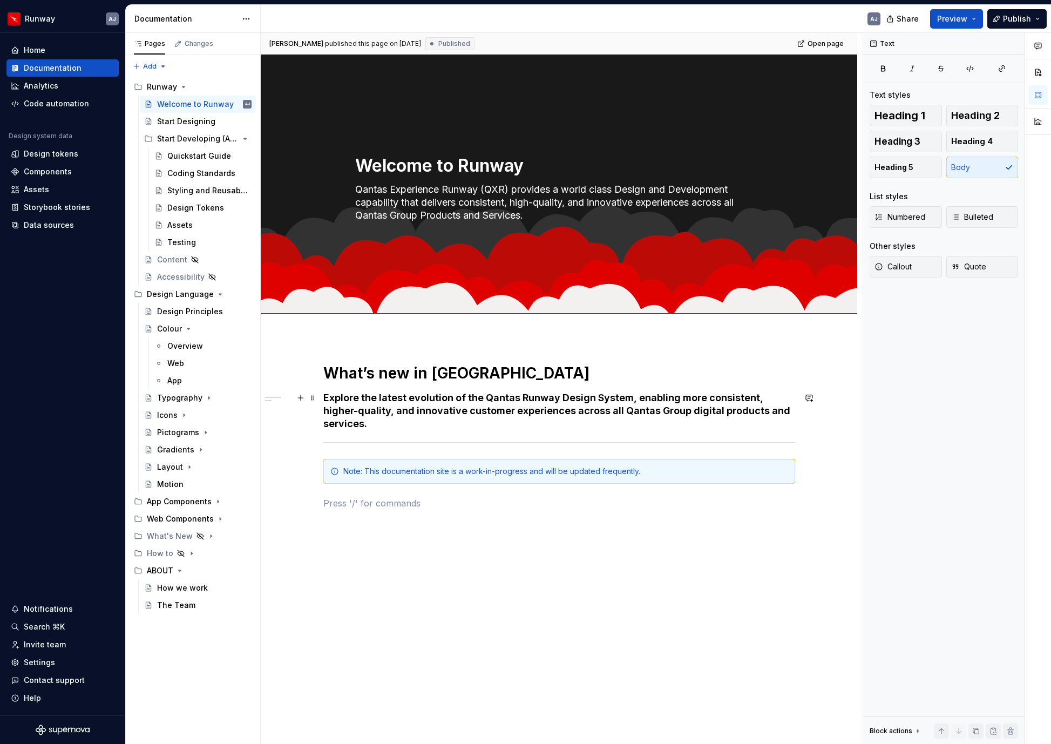
click at [361, 412] on h4 "Explore the latest evolution of the Qantas Runway Design System, enabling more …" at bounding box center [559, 410] width 472 height 39
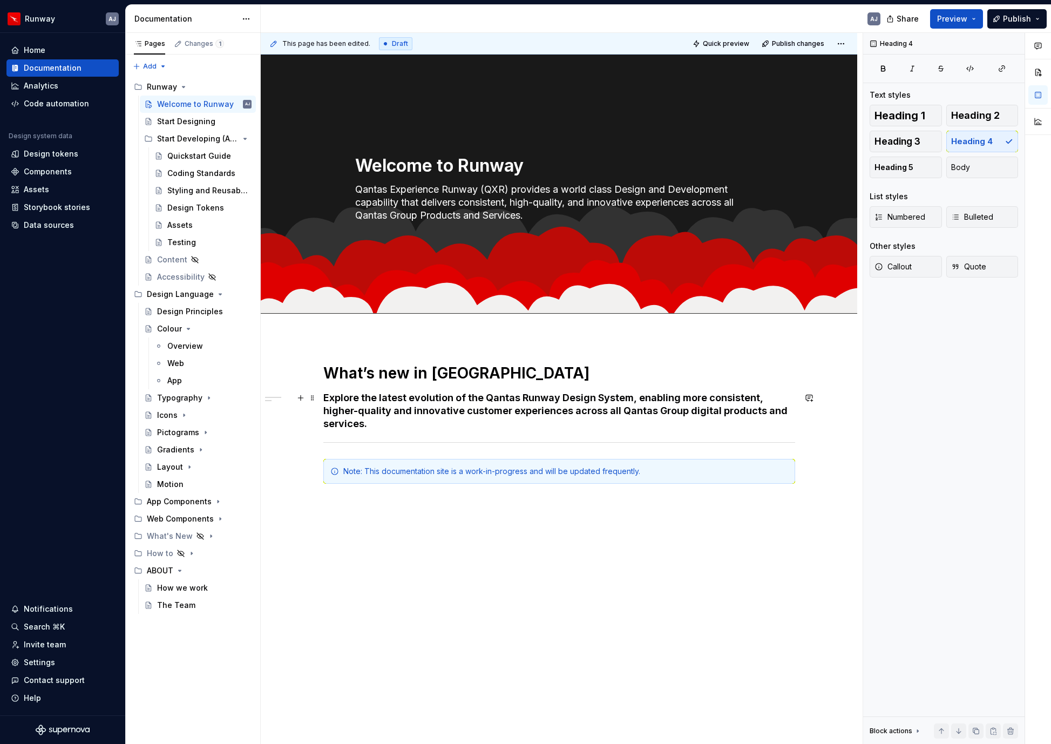
click at [689, 411] on h4 "Explore the latest evolution of the Qantas Runway Design System, enabling more …" at bounding box center [559, 410] width 472 height 39
drag, startPoint x: 659, startPoint y: 410, endPoint x: 664, endPoint y: 417, distance: 8.9
click at [659, 410] on h4 "Explore the latest evolution of the Qantas Runway Design System, enabling more …" at bounding box center [559, 410] width 472 height 39
click at [757, 412] on h4 "Explore the latest evolution of the Qantas Runway Design System, enabling more …" at bounding box center [559, 410] width 472 height 39
click at [1013, 17] on span "Publish" at bounding box center [1017, 18] width 28 height 11
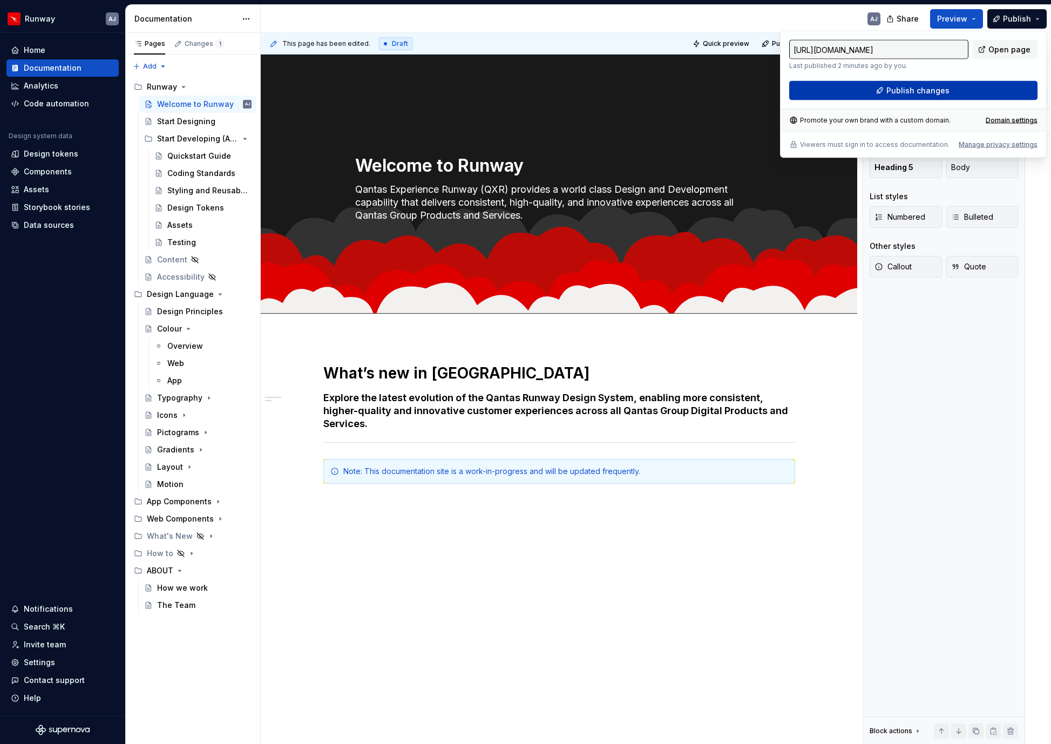
click at [920, 89] on span "Publish changes" at bounding box center [917, 90] width 63 height 11
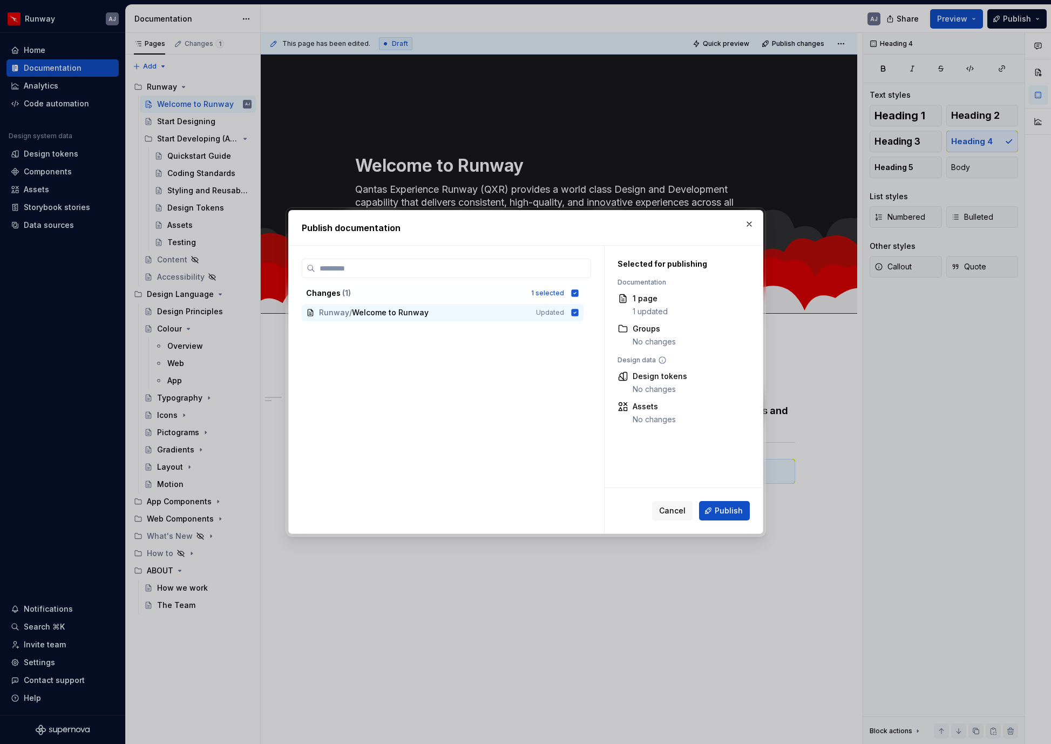
click at [737, 506] on span "Publish" at bounding box center [729, 510] width 28 height 11
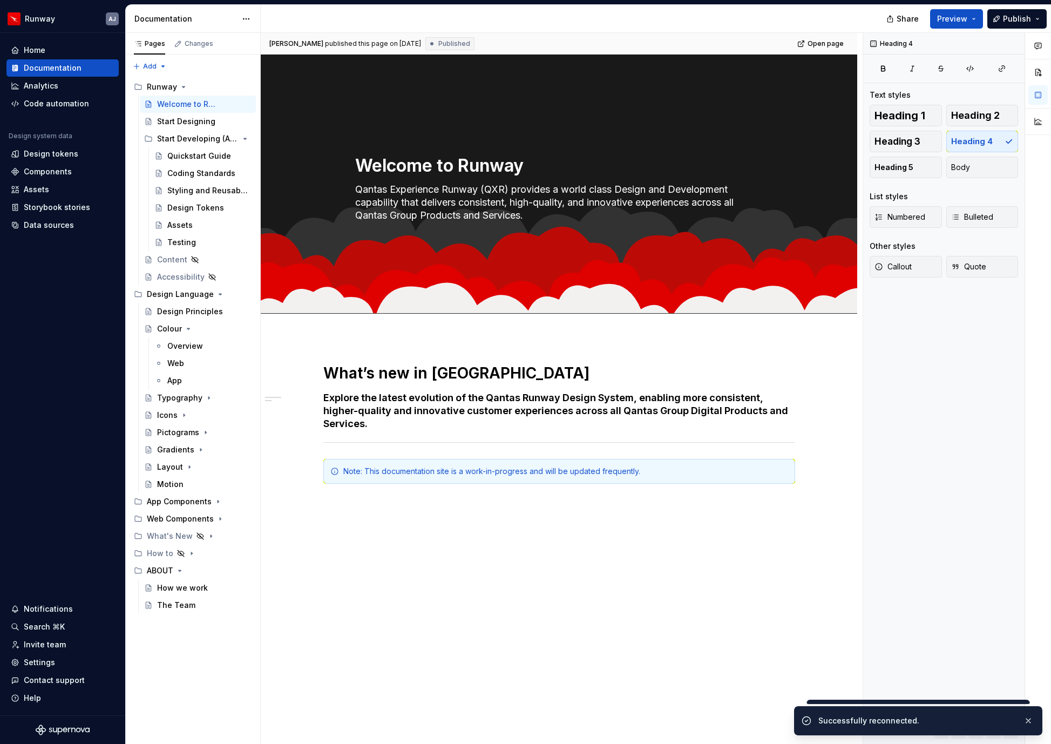
type textarea "*"
